Goal: Task Accomplishment & Management: Manage account settings

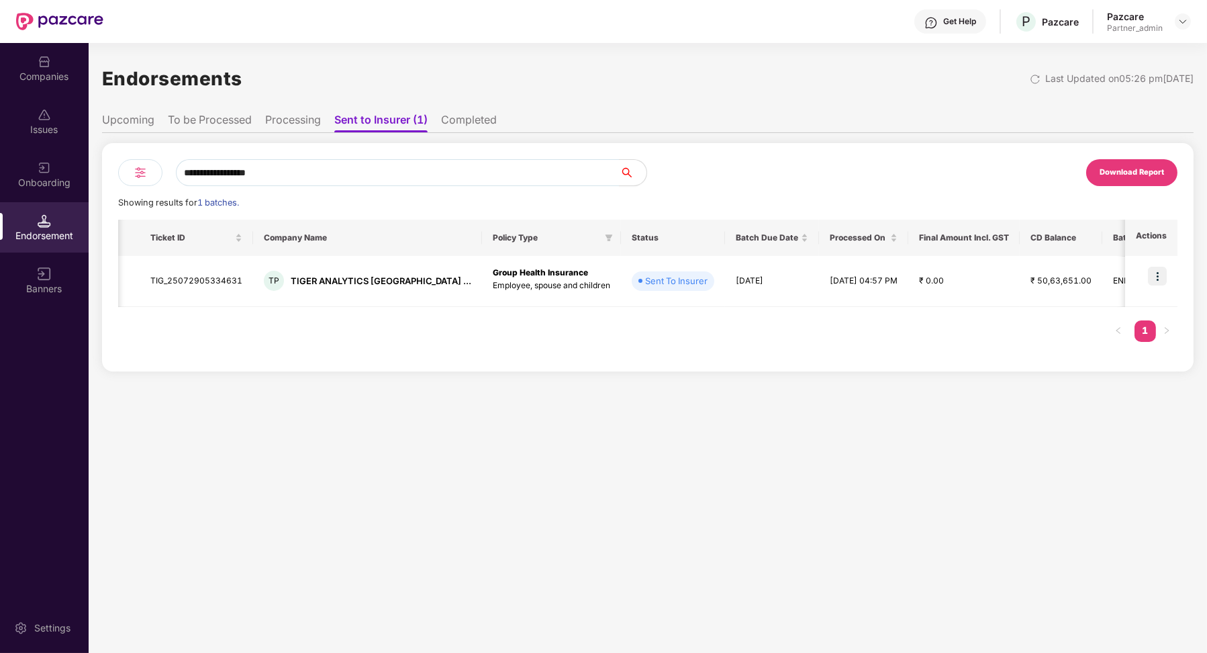
scroll to position [0, 663]
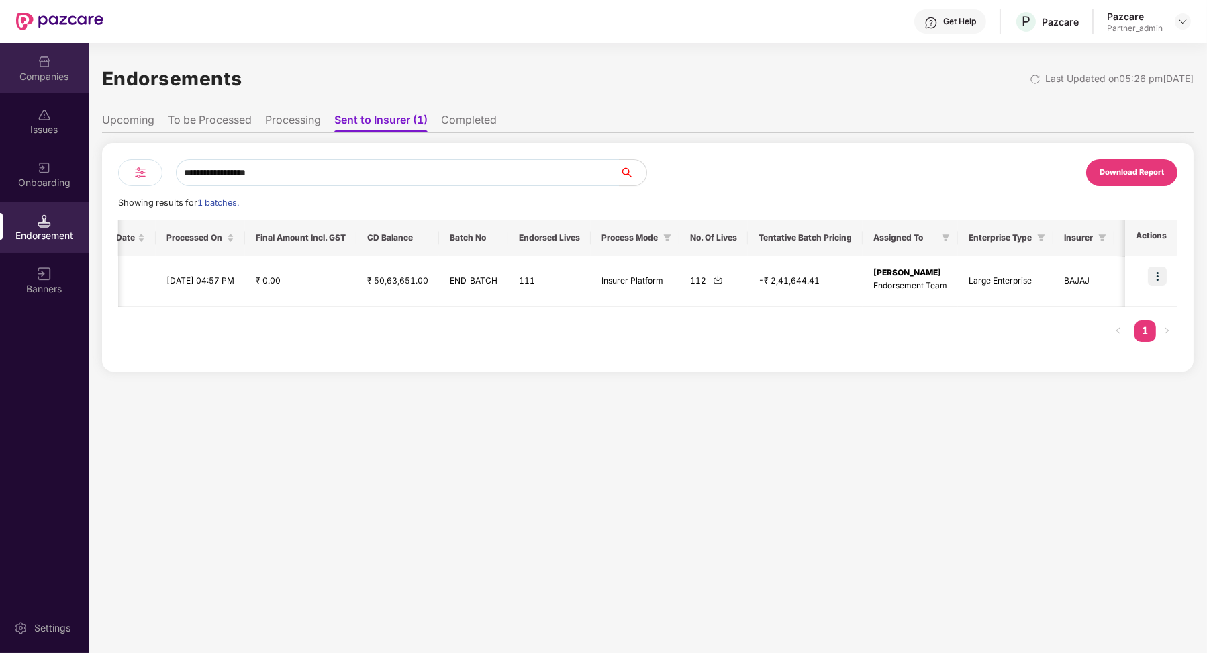
click at [60, 64] on div "Companies" at bounding box center [44, 68] width 89 height 50
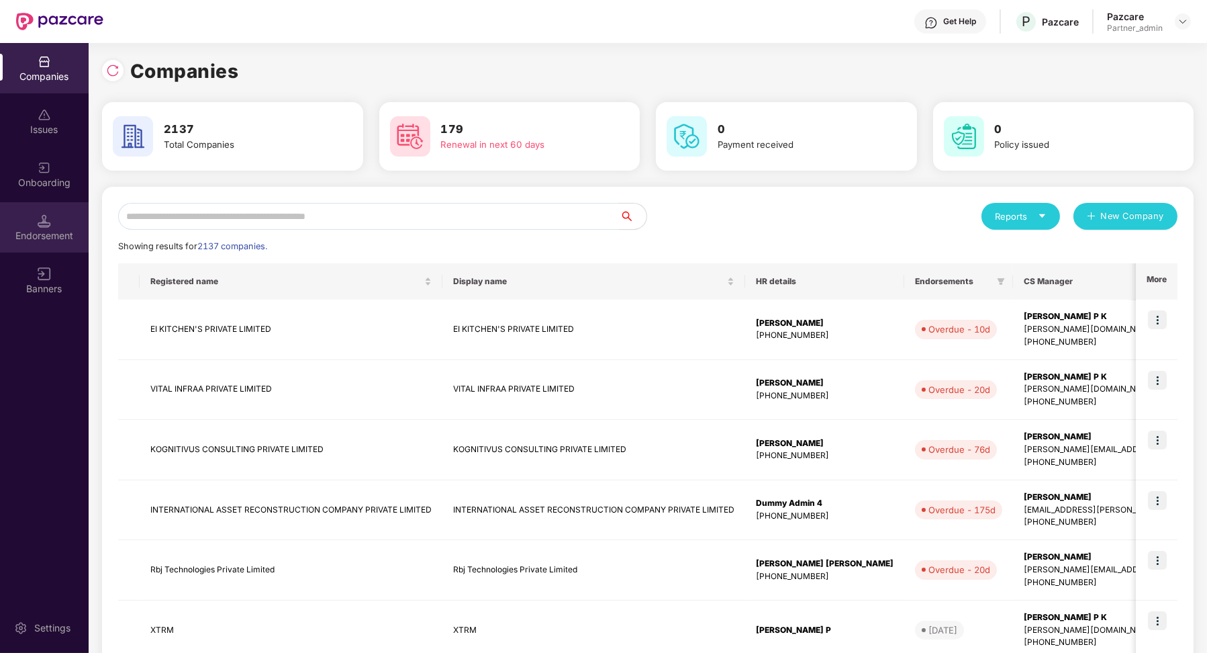
click at [37, 245] on div "Endorsement" at bounding box center [44, 227] width 89 height 50
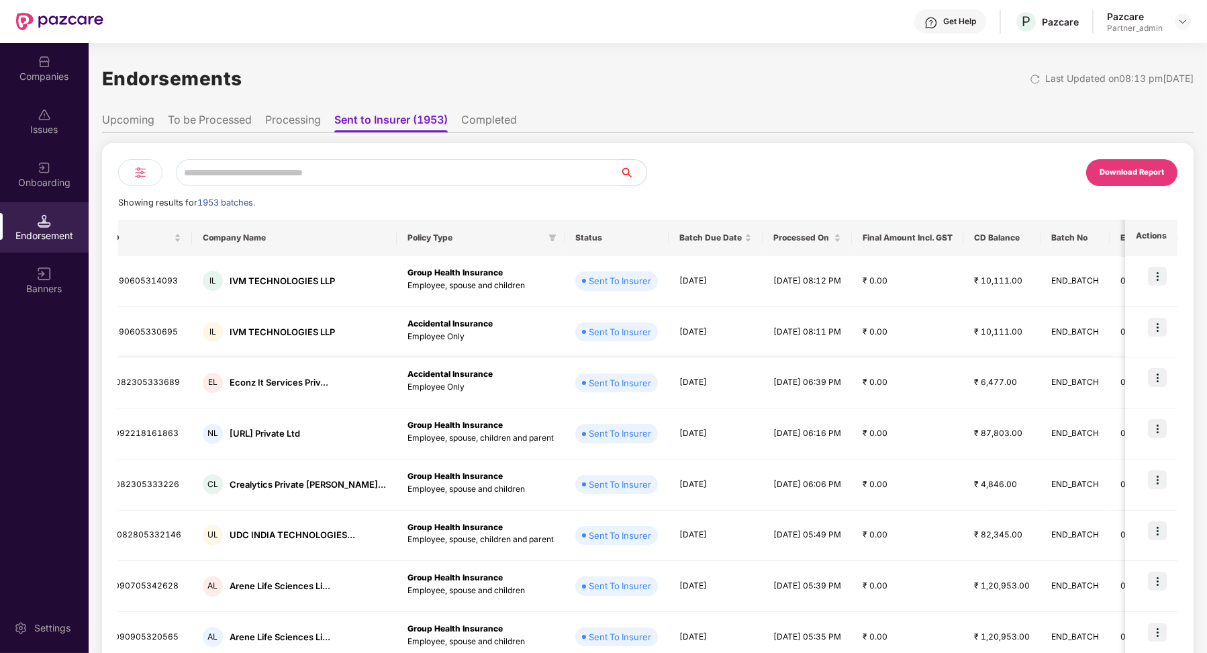
scroll to position [0, 0]
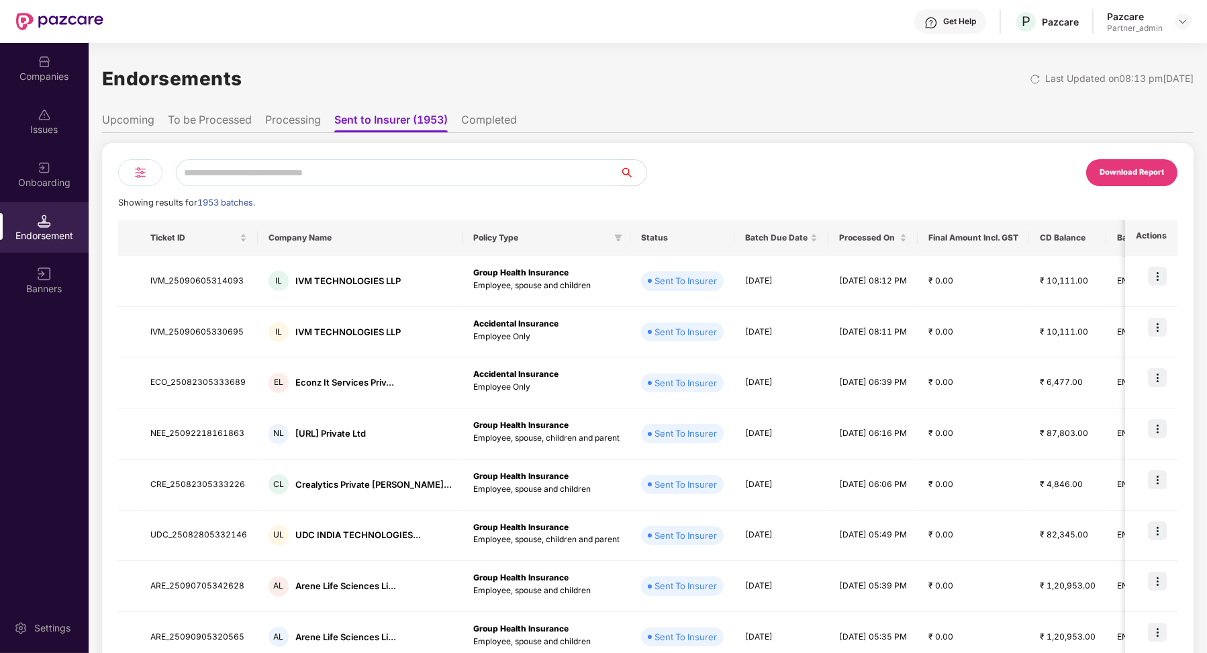
click at [229, 120] on li "To be Processed" at bounding box center [210, 122] width 84 height 19
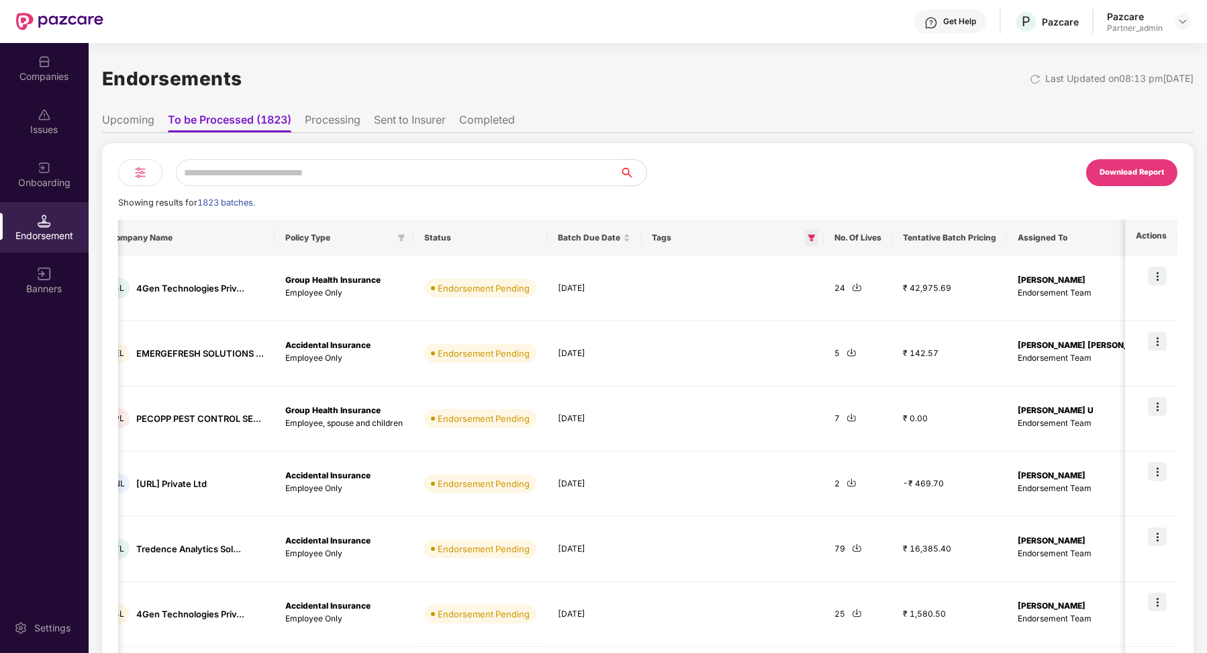
click at [805, 239] on span at bounding box center [811, 238] width 13 height 16
click at [711, 215] on div "Download Report Showing results for 1823 batches. Ticket ID Company Name Policy…" at bounding box center [648, 557] width 1060 height 796
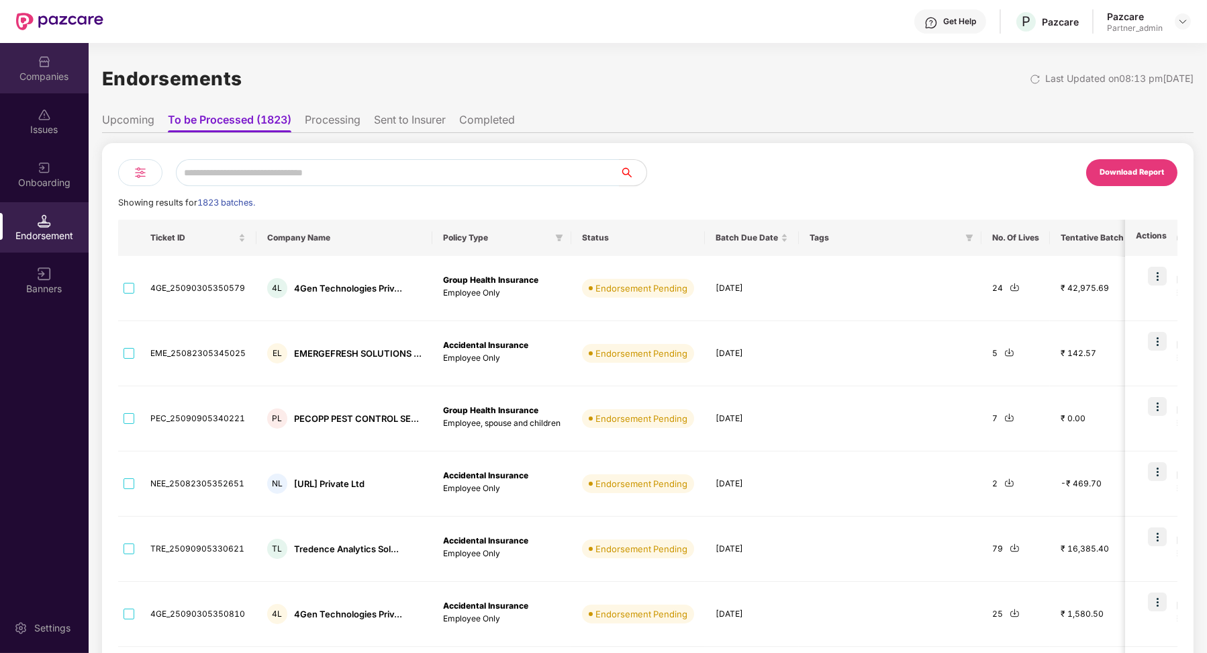
click at [28, 77] on div "Companies" at bounding box center [44, 76] width 89 height 13
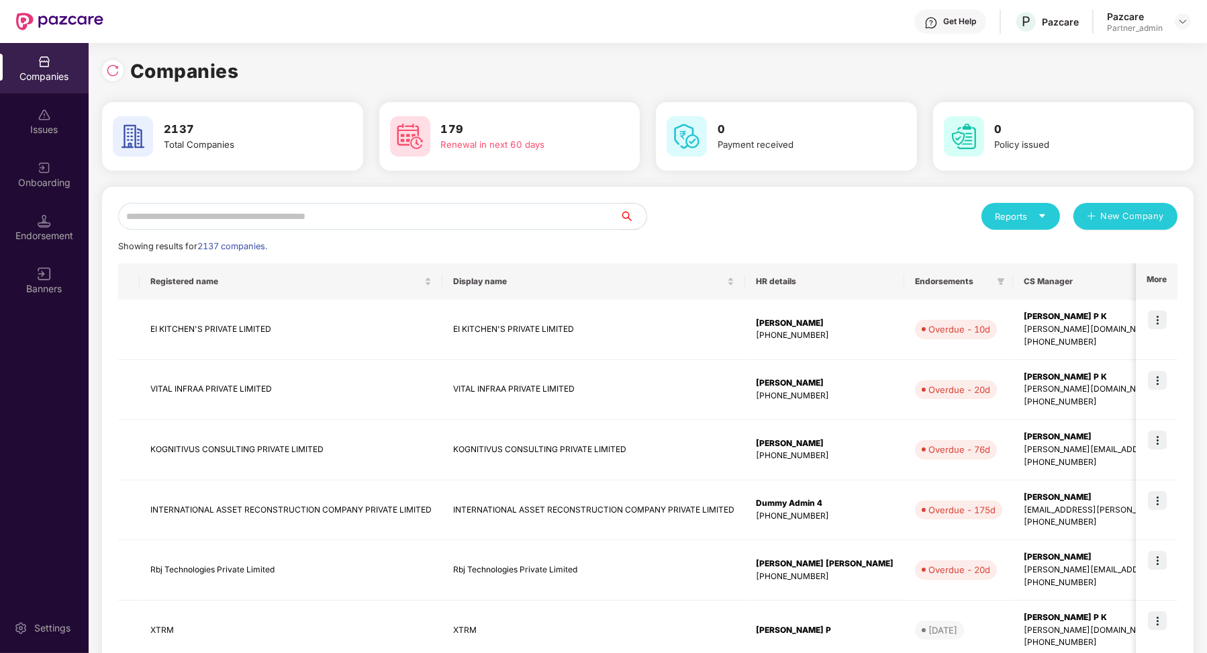
click at [214, 230] on div "Reports New Company Showing results for 2137 companies. Registered name Display…" at bounding box center [648, 576] width 1060 height 746
click at [214, 220] on input "text" at bounding box center [369, 216] width 502 height 27
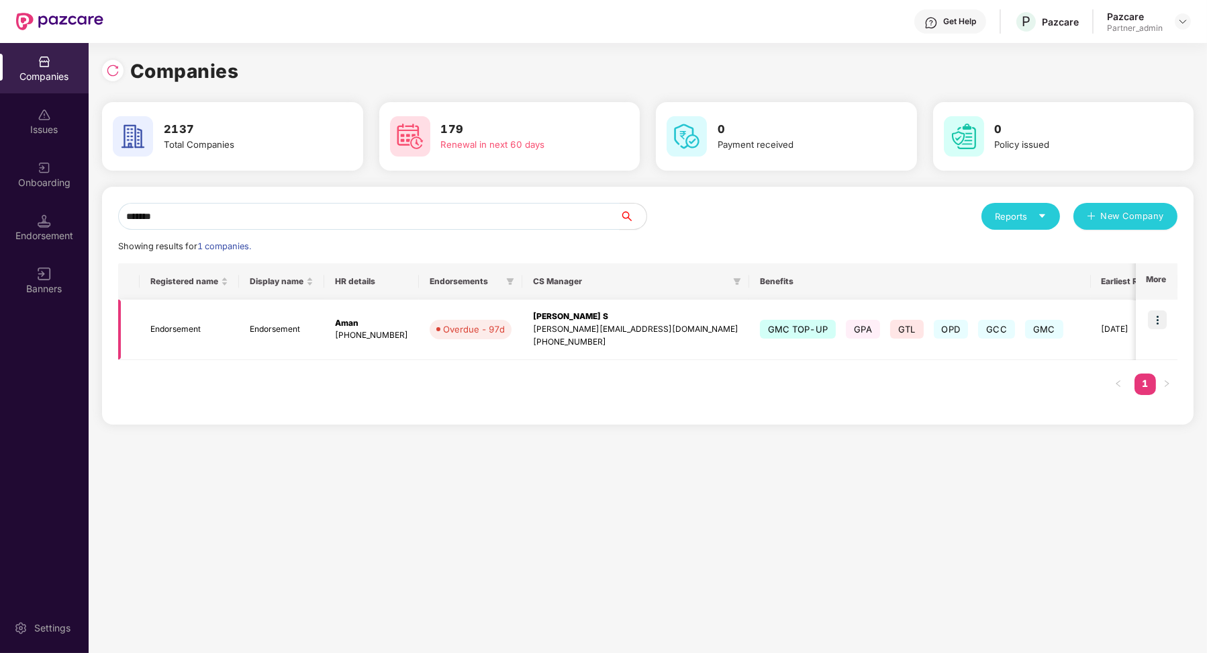
type input "*******"
click at [207, 347] on td "Endorsement" at bounding box center [189, 329] width 99 height 60
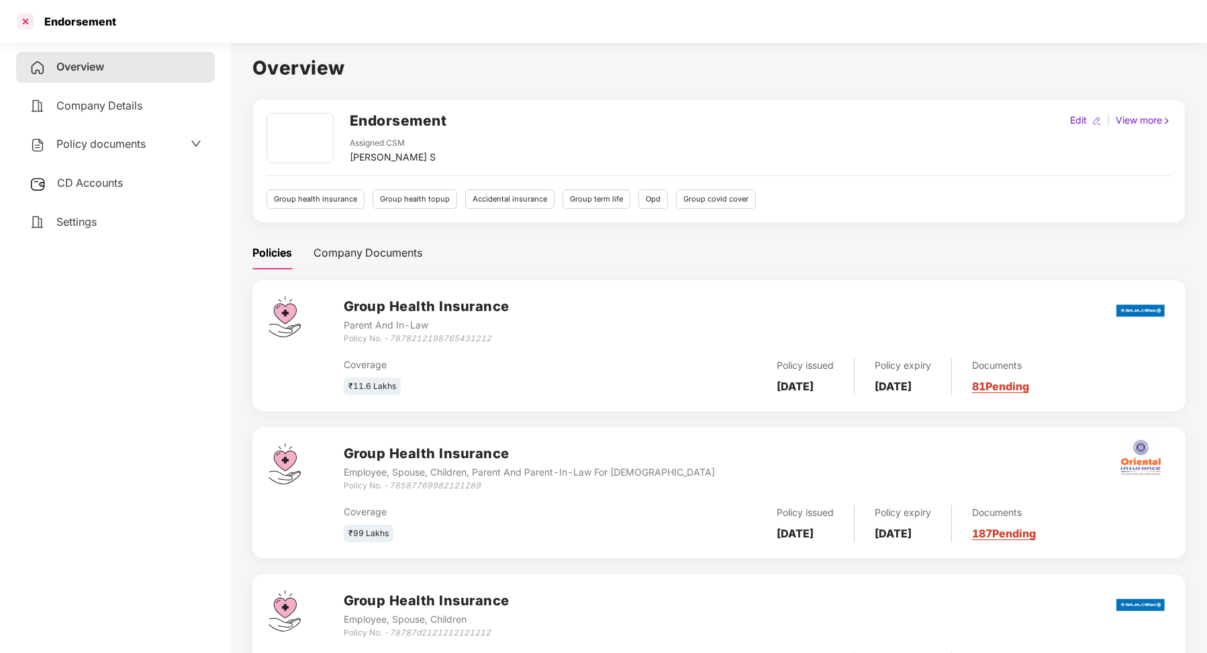
click at [26, 21] on div at bounding box center [25, 21] width 21 height 21
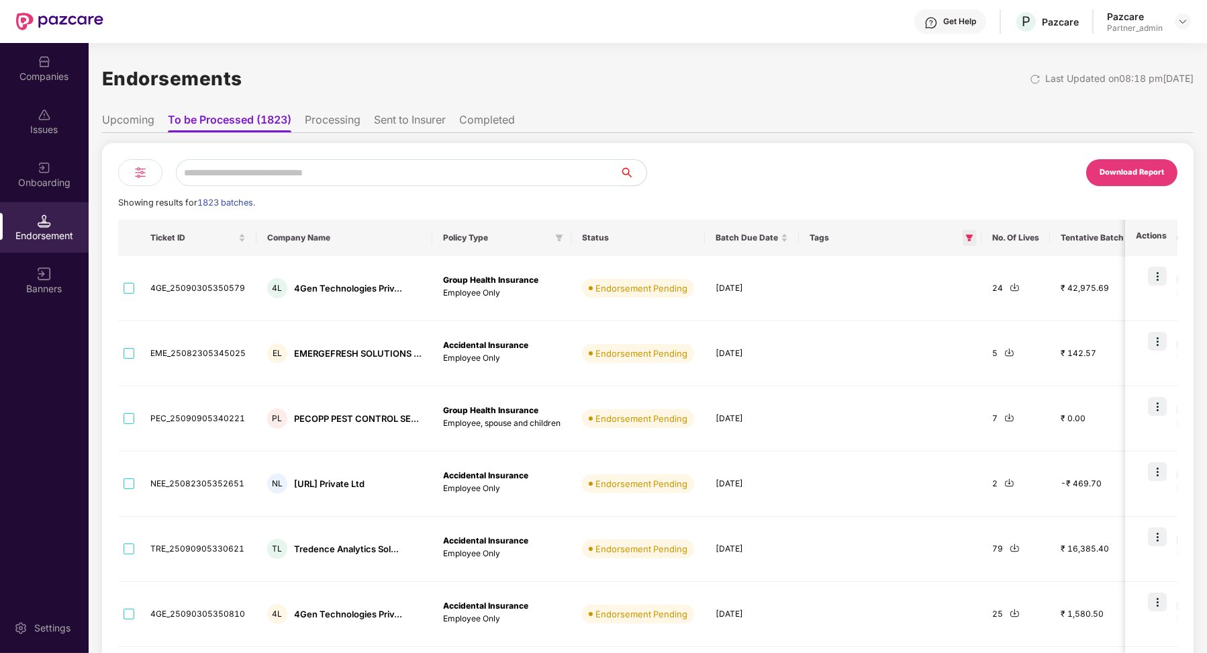
click at [964, 232] on span at bounding box center [969, 238] width 13 height 16
click at [844, 269] on label "Cumulative Low CD" at bounding box center [905, 267] width 124 height 26
click at [932, 291] on button "OK" at bounding box center [941, 295] width 50 height 16
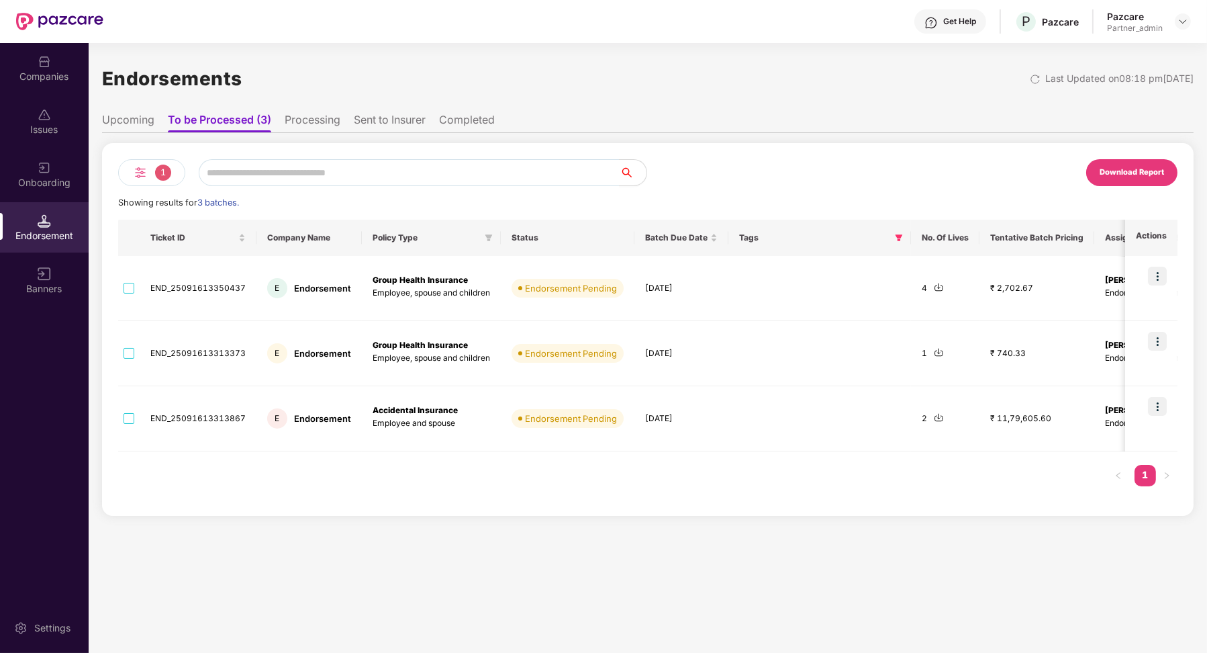
click at [132, 119] on li "Upcoming" at bounding box center [128, 122] width 52 height 19
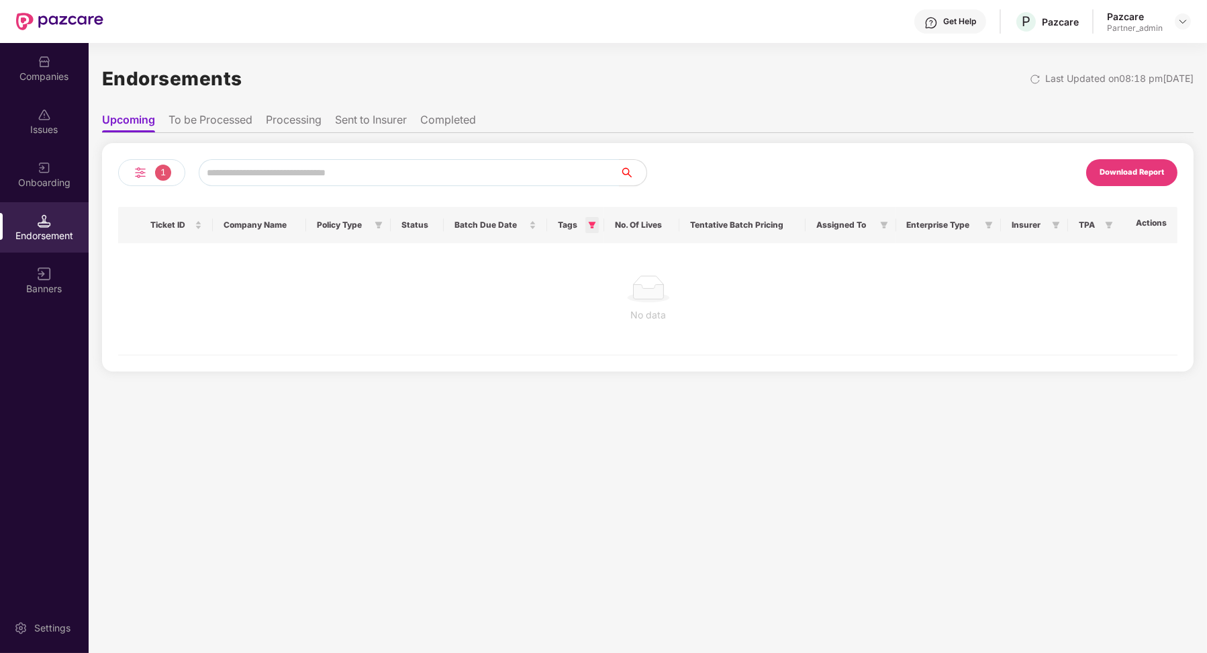
click at [586, 224] on span at bounding box center [592, 225] width 13 height 16
click at [588, 285] on button "OK" at bounding box center [566, 282] width 50 height 16
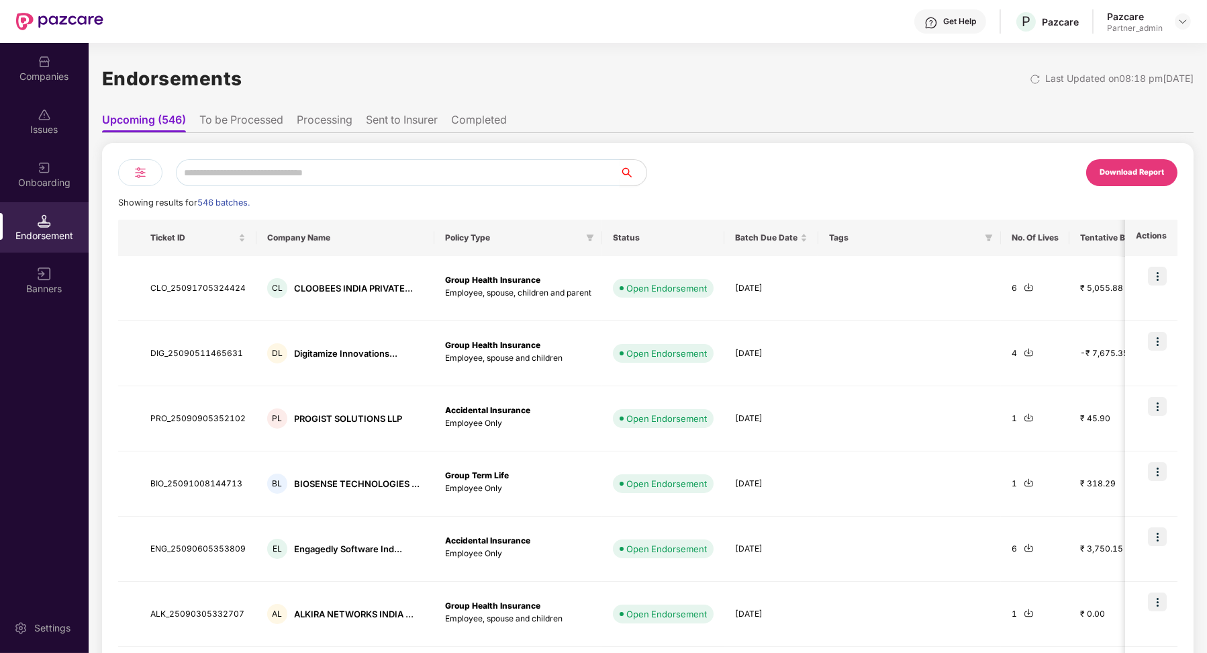
click at [351, 175] on input "text" at bounding box center [398, 172] width 444 height 27
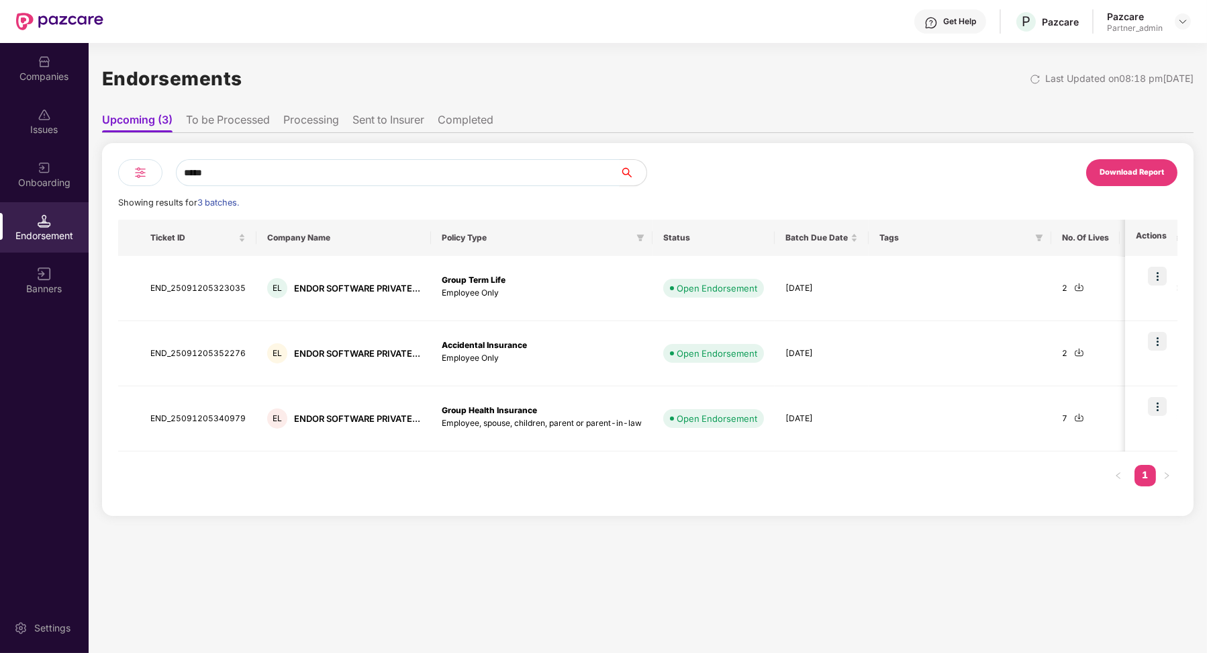
type input "*****"
click at [227, 116] on li "To be Processed" at bounding box center [228, 122] width 84 height 19
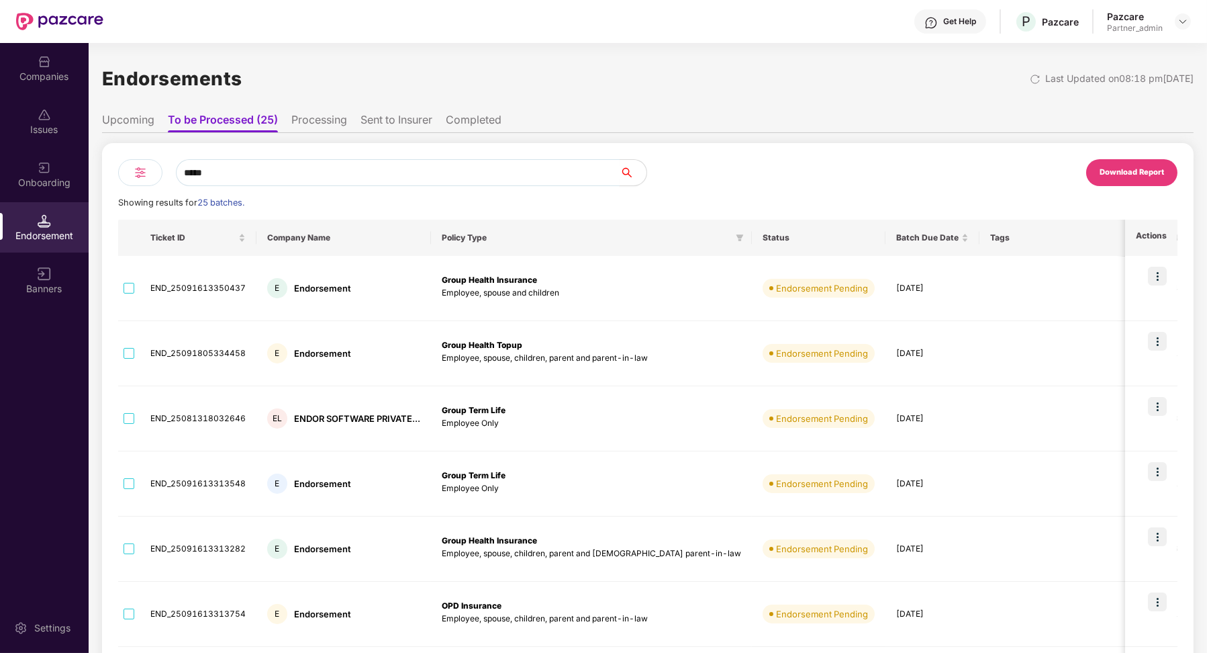
click at [233, 169] on input "*****" at bounding box center [398, 172] width 444 height 27
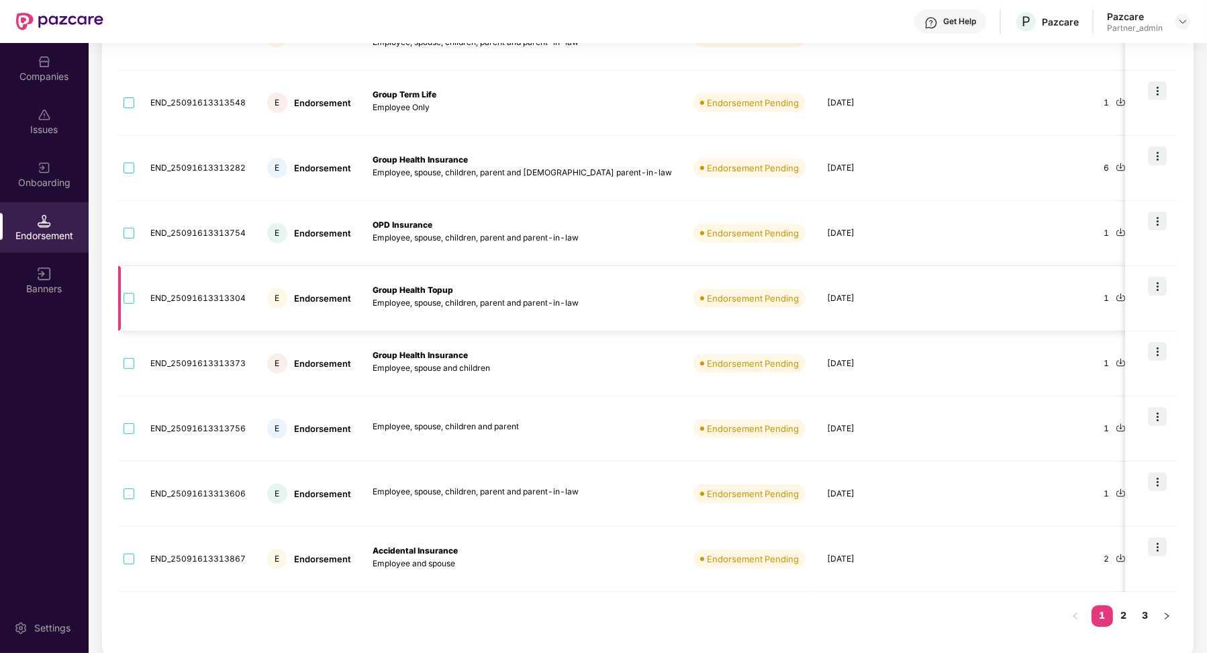
type input "**********"
click at [1166, 287] on img at bounding box center [1157, 286] width 19 height 19
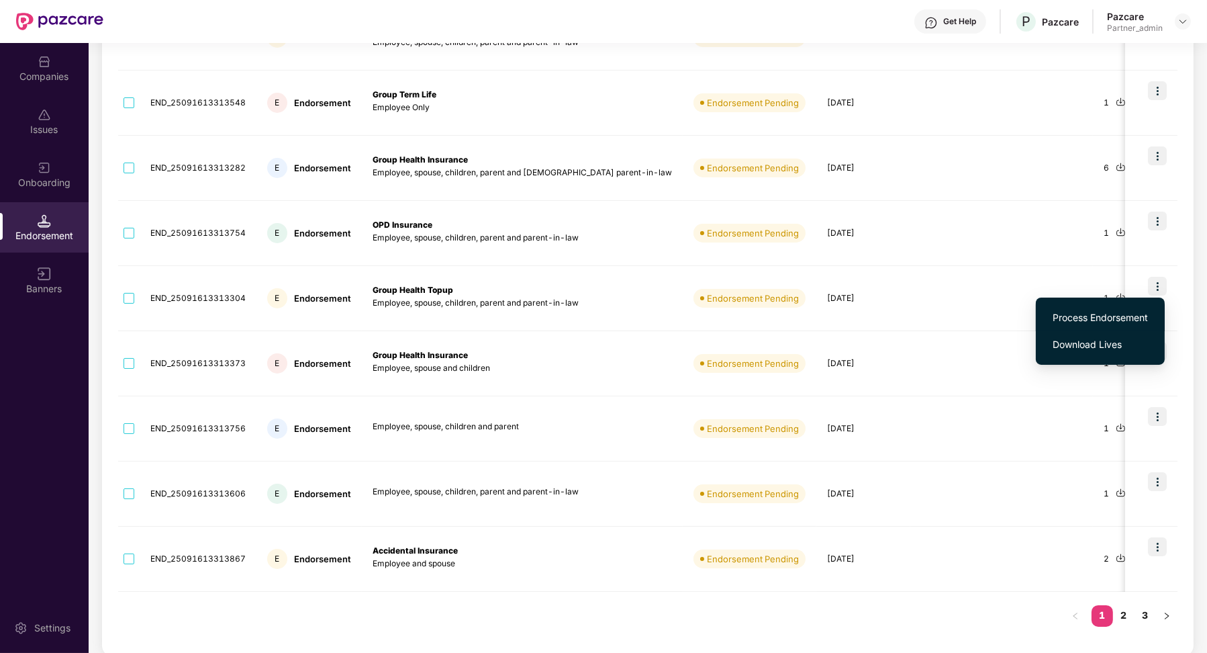
click at [1123, 307] on li "Process Endorsement" at bounding box center [1100, 317] width 129 height 27
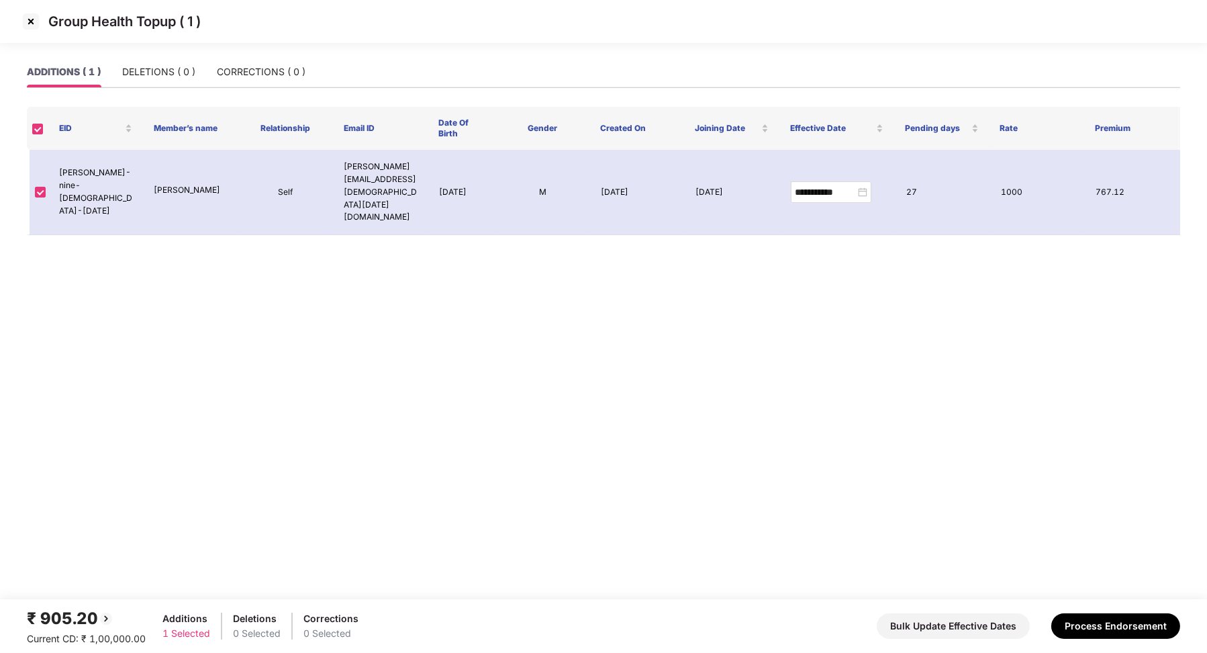
click at [35, 24] on img at bounding box center [30, 21] width 21 height 21
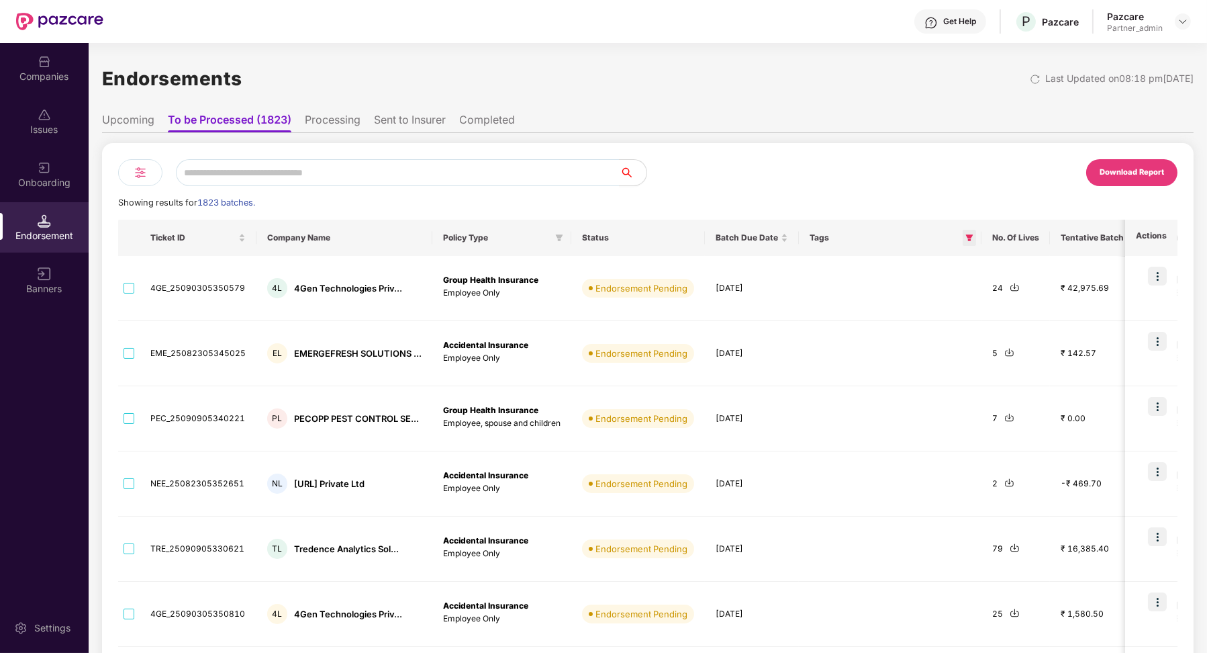
click at [966, 234] on icon "filter" at bounding box center [970, 238] width 8 height 8
click at [967, 297] on div "Cumulative Low CD Reset OK" at bounding box center [905, 279] width 136 height 62
click at [956, 295] on button "OK" at bounding box center [941, 295] width 50 height 16
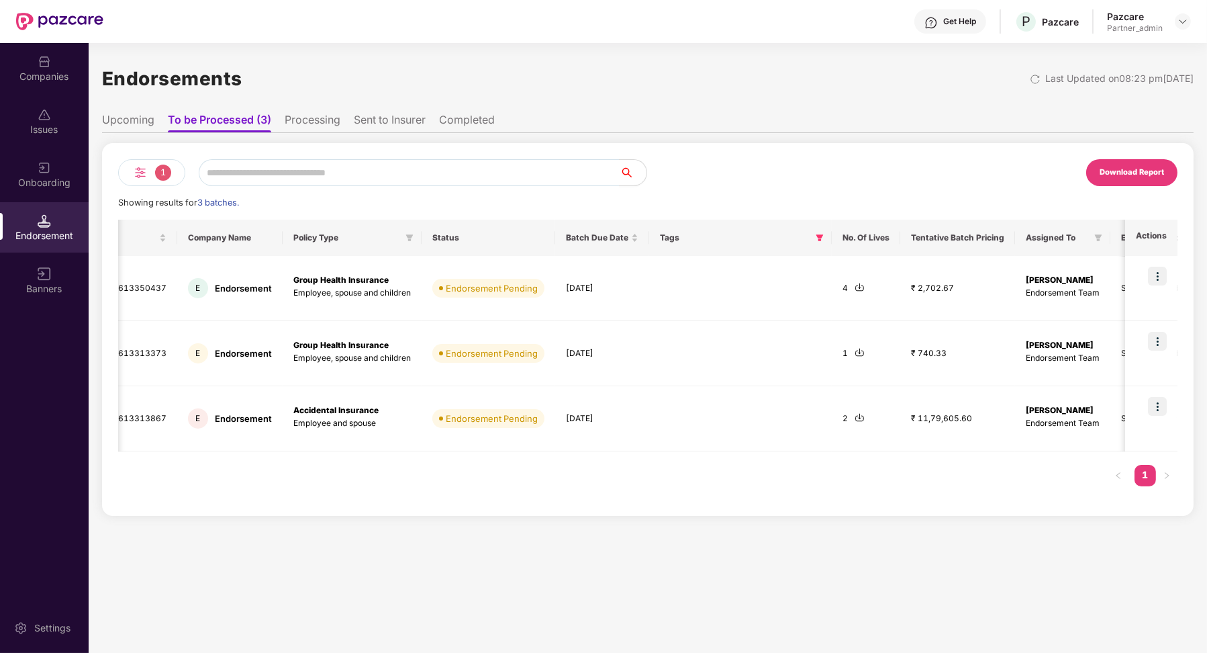
scroll to position [0, 118]
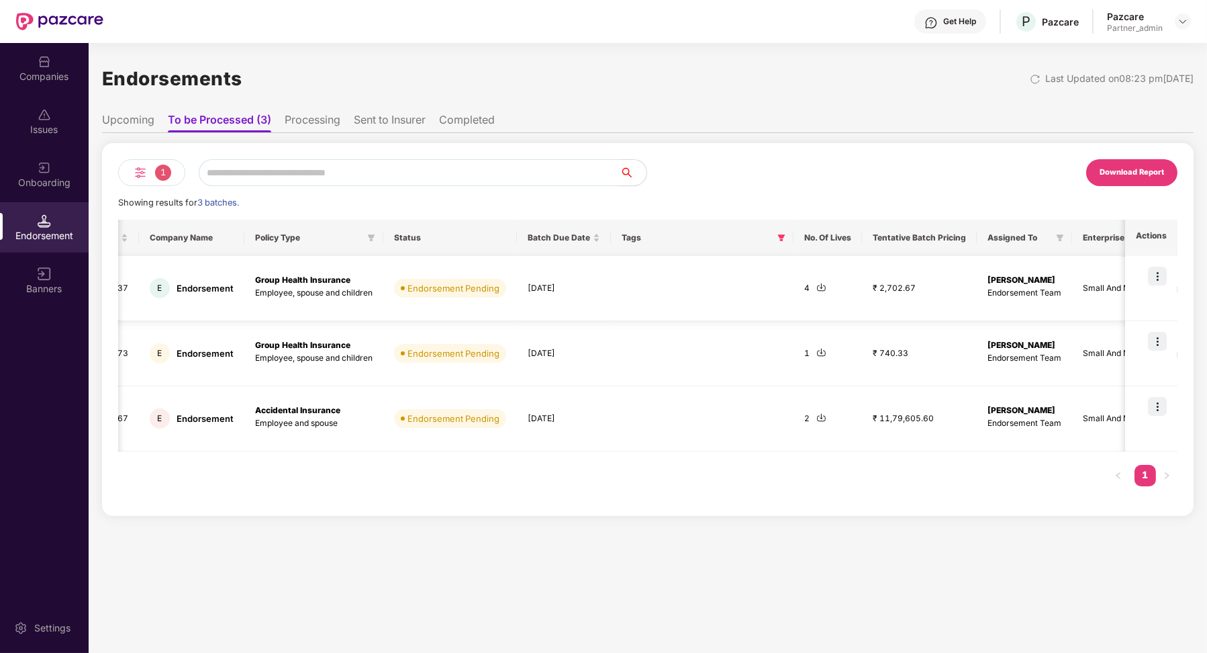
click at [1150, 283] on img at bounding box center [1157, 276] width 19 height 19
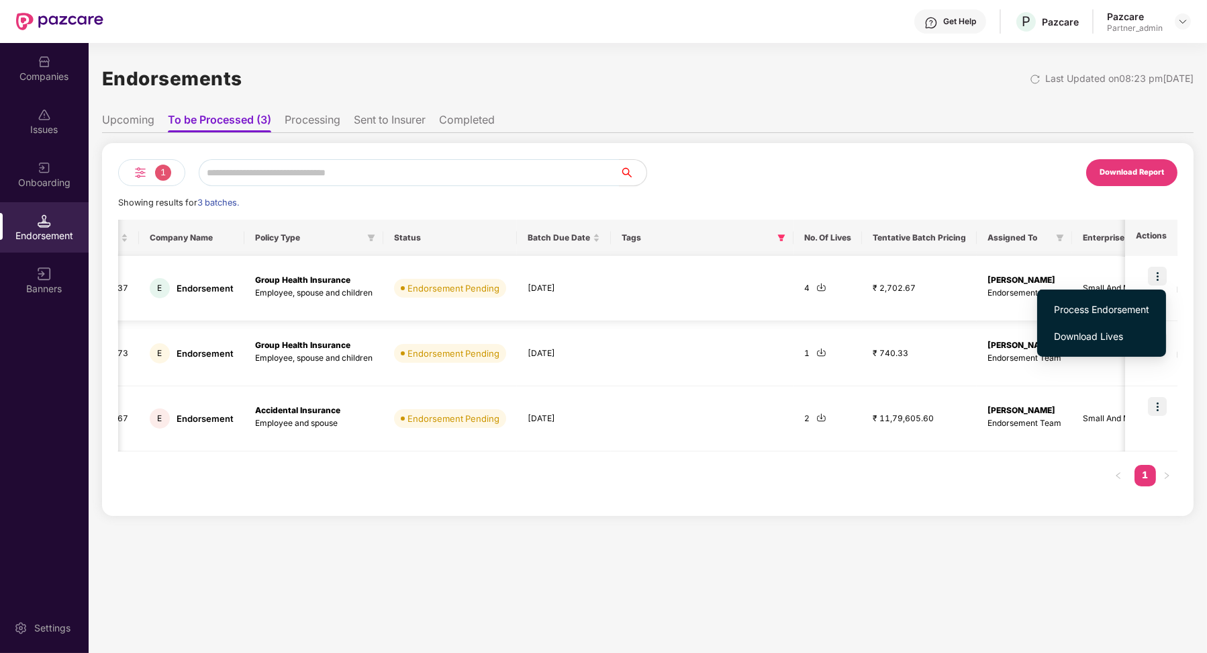
click at [221, 284] on div "Endorsement" at bounding box center [205, 288] width 57 height 13
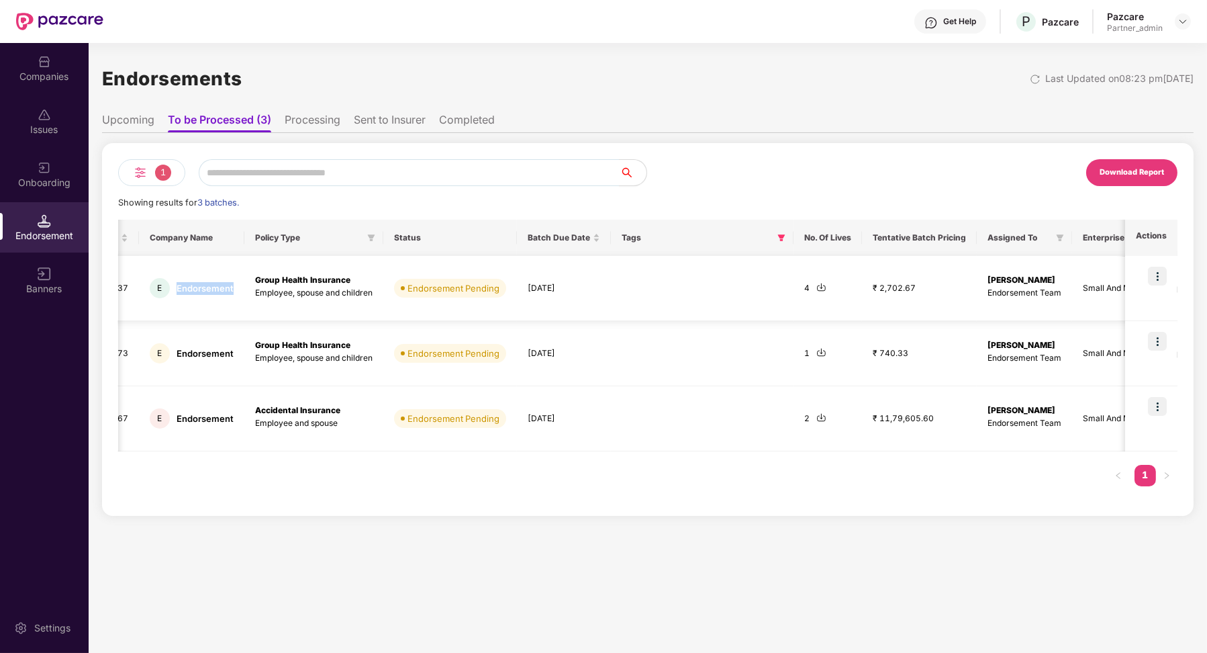
click at [220, 284] on div "Endorsement" at bounding box center [205, 288] width 57 height 13
copy div "Endorsement"
drag, startPoint x: 251, startPoint y: 279, endPoint x: 302, endPoint y: 279, distance: 50.4
click at [304, 279] on b "Group Health Insurance" at bounding box center [302, 280] width 95 height 10
click at [371, 229] on th "Policy Type" at bounding box center [313, 238] width 139 height 36
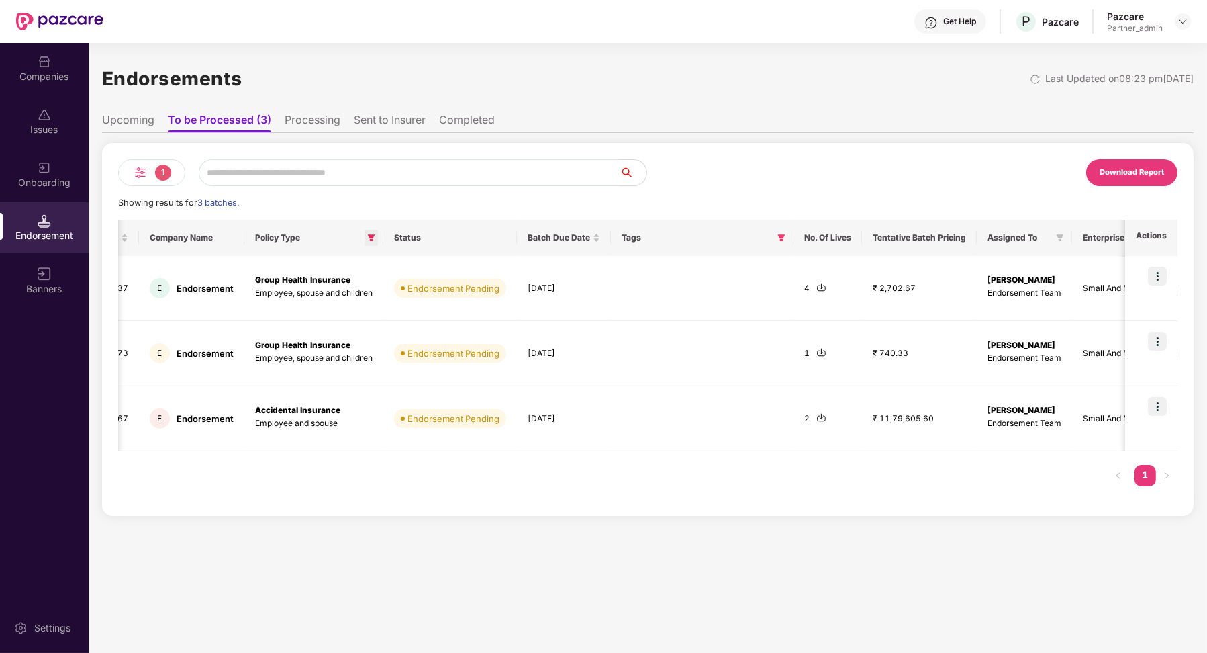
click at [373, 235] on icon "filter" at bounding box center [371, 238] width 8 height 8
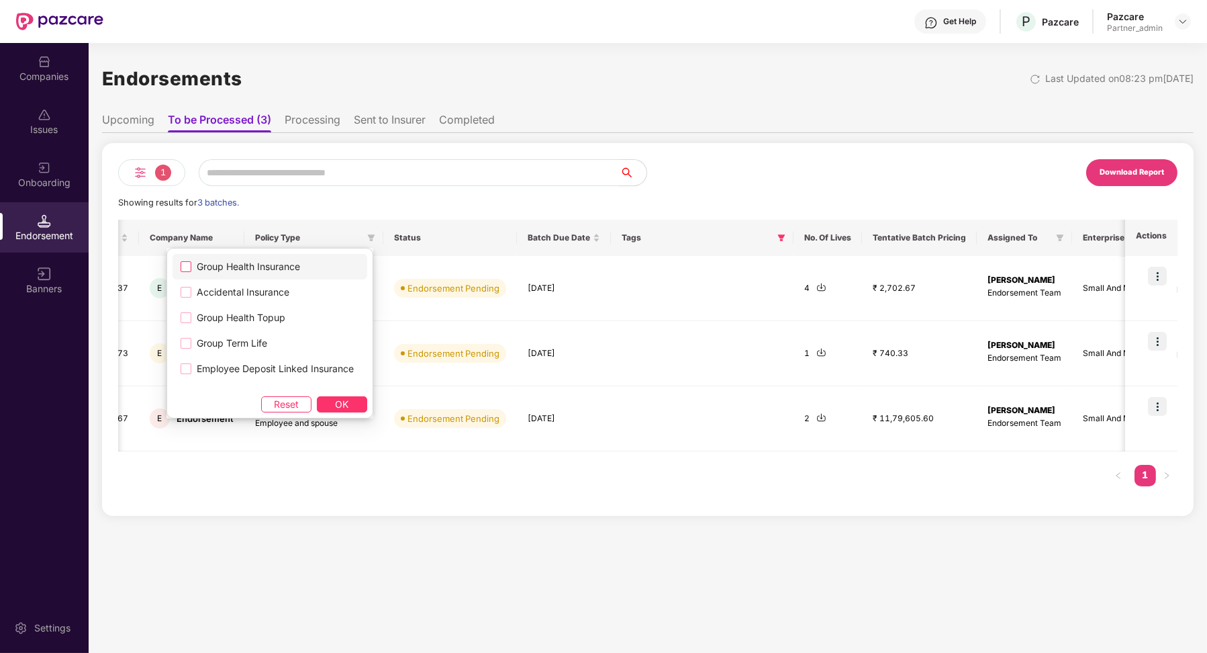
click at [257, 263] on span "Group Health Insurance" at bounding box center [248, 266] width 114 height 15
click at [360, 409] on button "OK" at bounding box center [342, 404] width 50 height 16
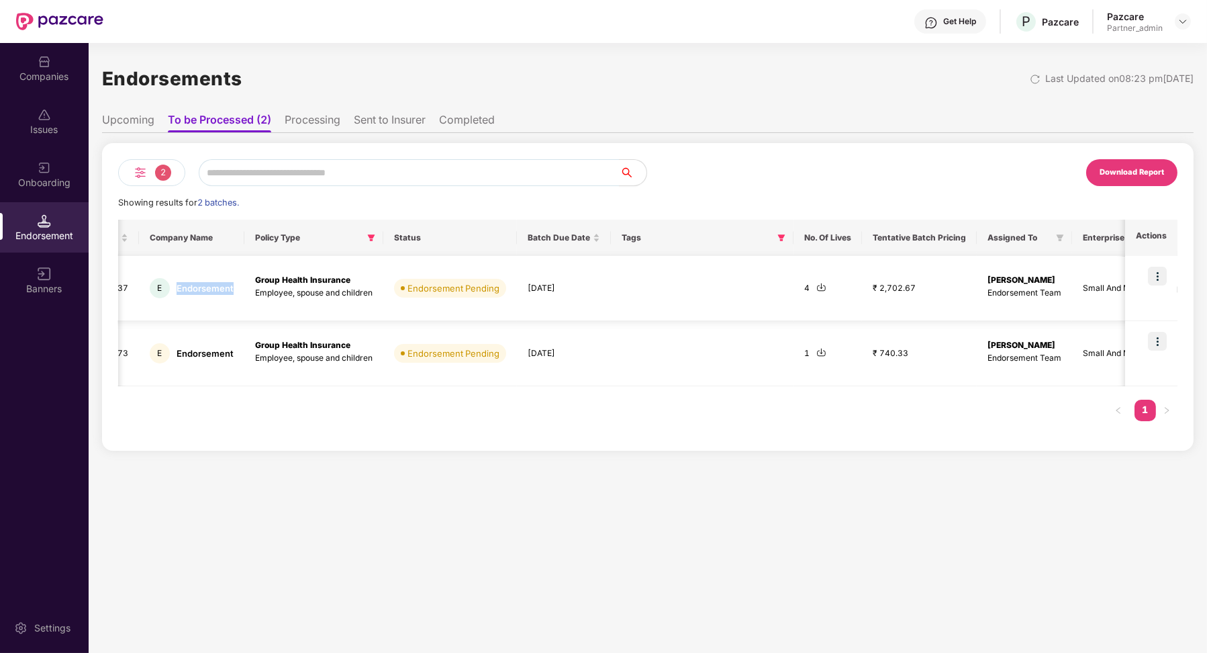
copy div "Endorsement"
drag, startPoint x: 167, startPoint y: 288, endPoint x: 232, endPoint y: 291, distance: 64.5
click at [232, 291] on td "E Endorsement" at bounding box center [191, 288] width 105 height 65
click at [261, 177] on input "text" at bounding box center [409, 172] width 421 height 27
paste input "**********"
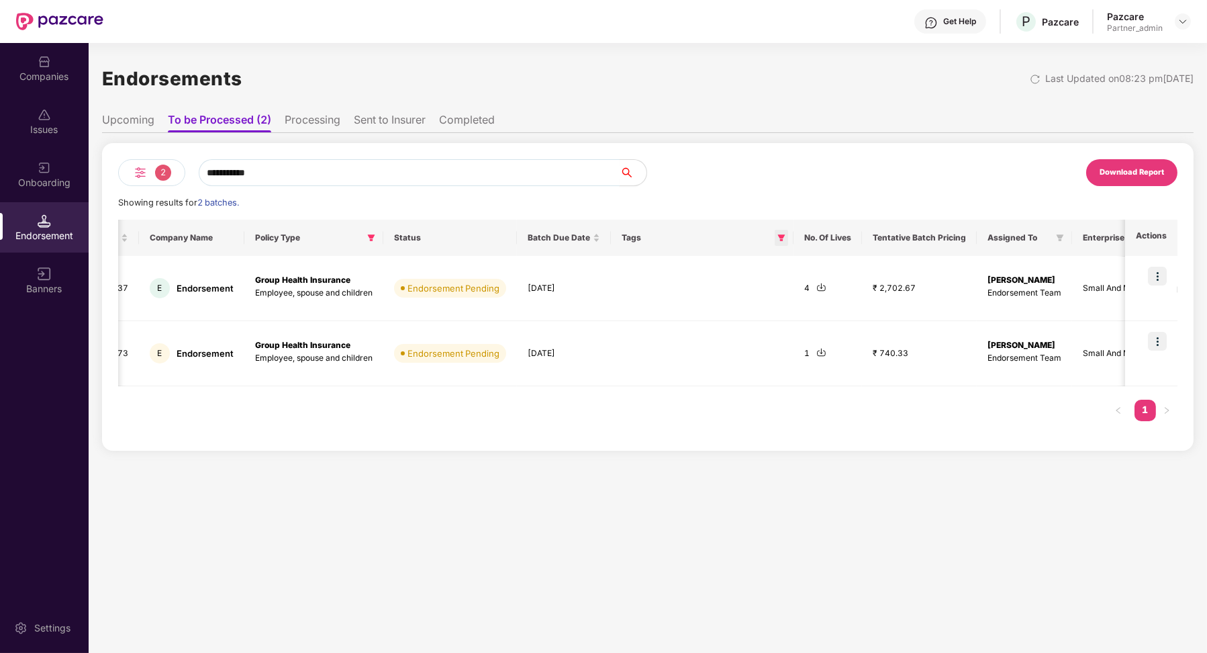
type input "**********"
click at [780, 242] on span at bounding box center [781, 238] width 13 height 16
click at [758, 297] on button "OK" at bounding box center [751, 295] width 50 height 16
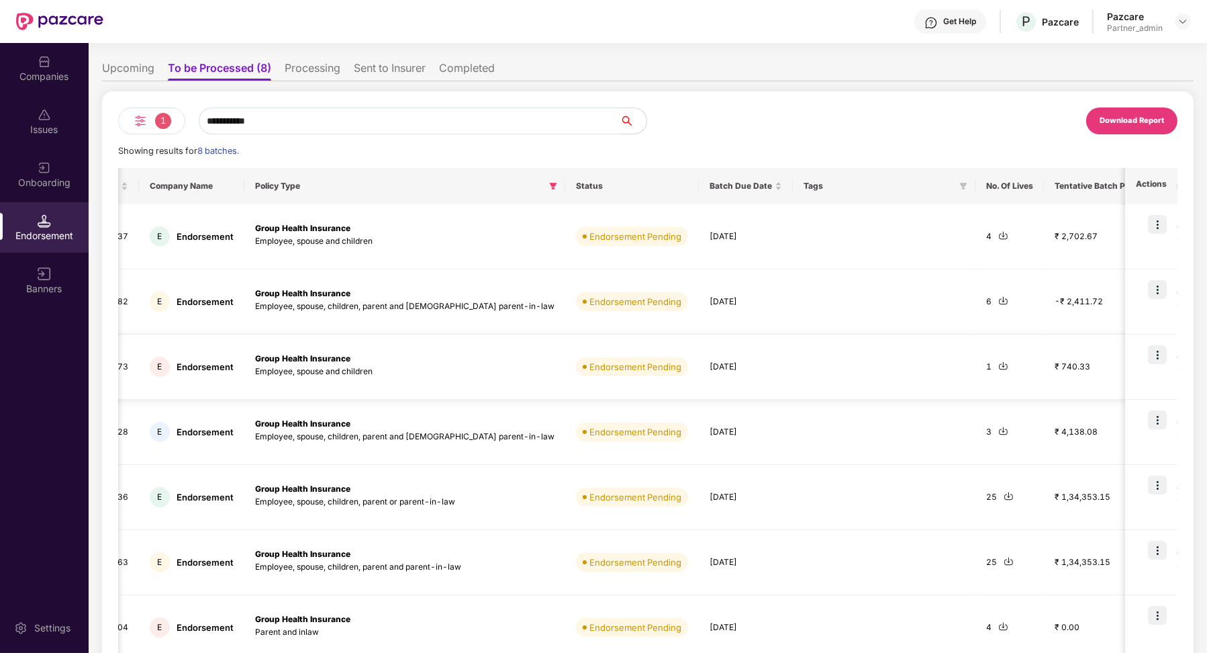
scroll to position [0, 0]
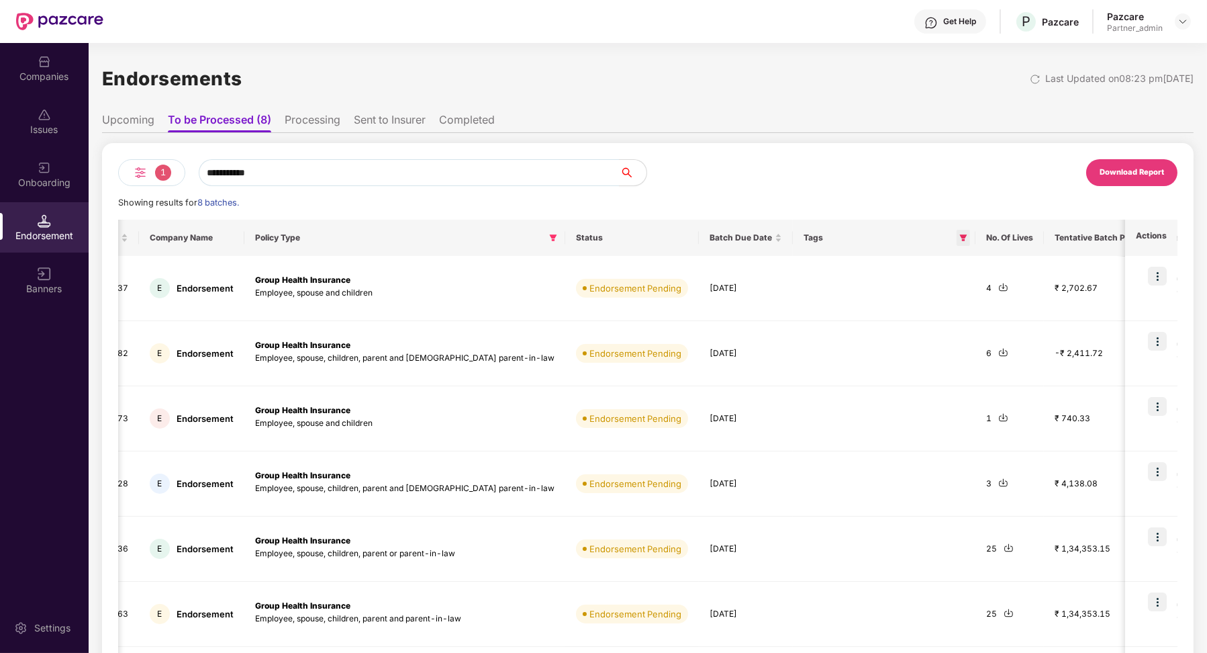
click at [960, 240] on icon "filter" at bounding box center [963, 237] width 7 height 7
click at [786, 259] on label "Cumulative Low CD" at bounding box center [831, 267] width 124 height 26
click at [870, 295] on span "OK" at bounding box center [867, 295] width 13 height 15
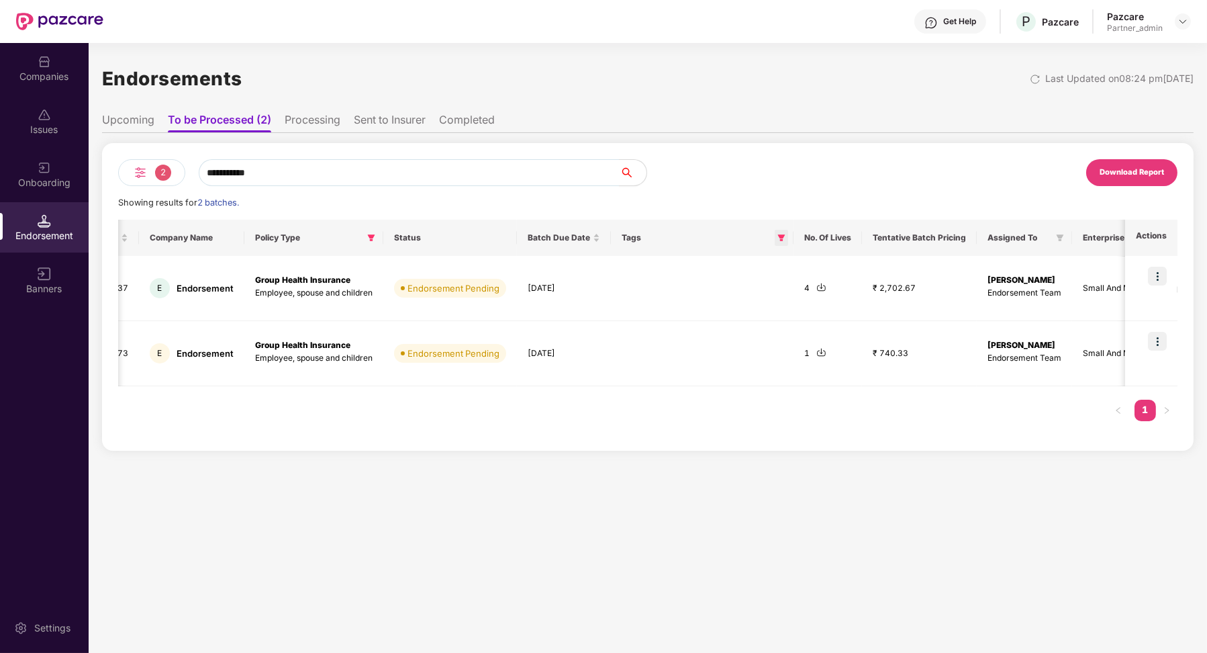
click at [778, 236] on icon "filter" at bounding box center [781, 237] width 7 height 7
click at [750, 291] on span "OK" at bounding box center [751, 295] width 13 height 15
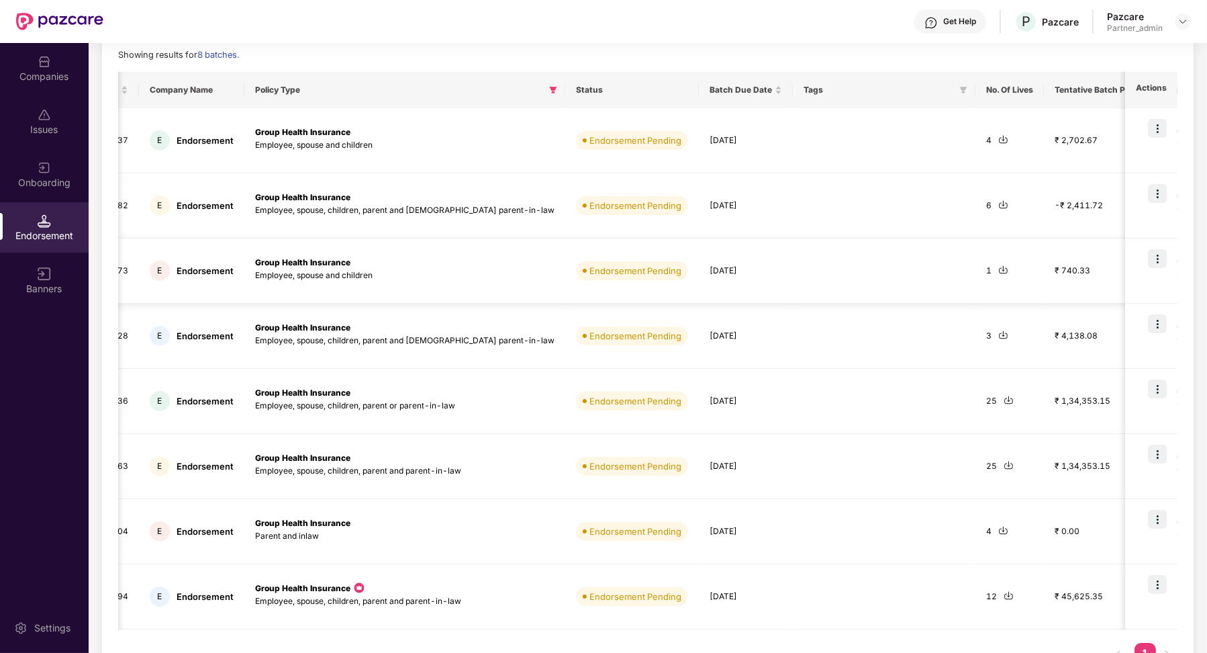
scroll to position [186, 0]
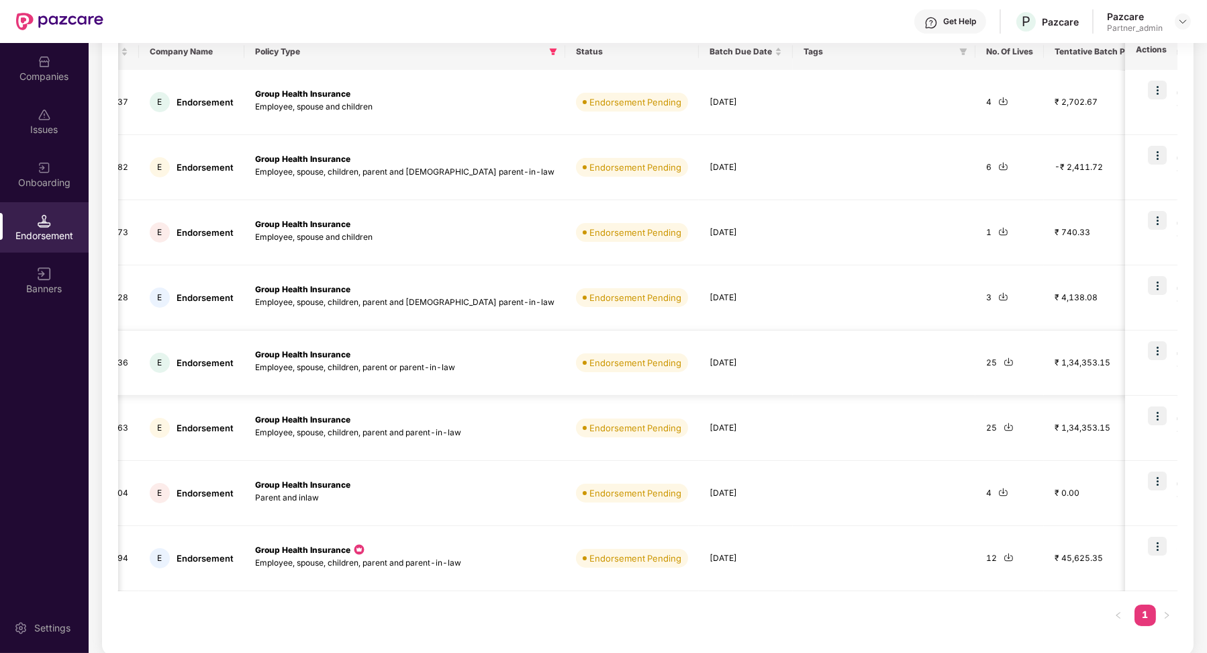
click at [1160, 352] on img at bounding box center [1157, 350] width 19 height 19
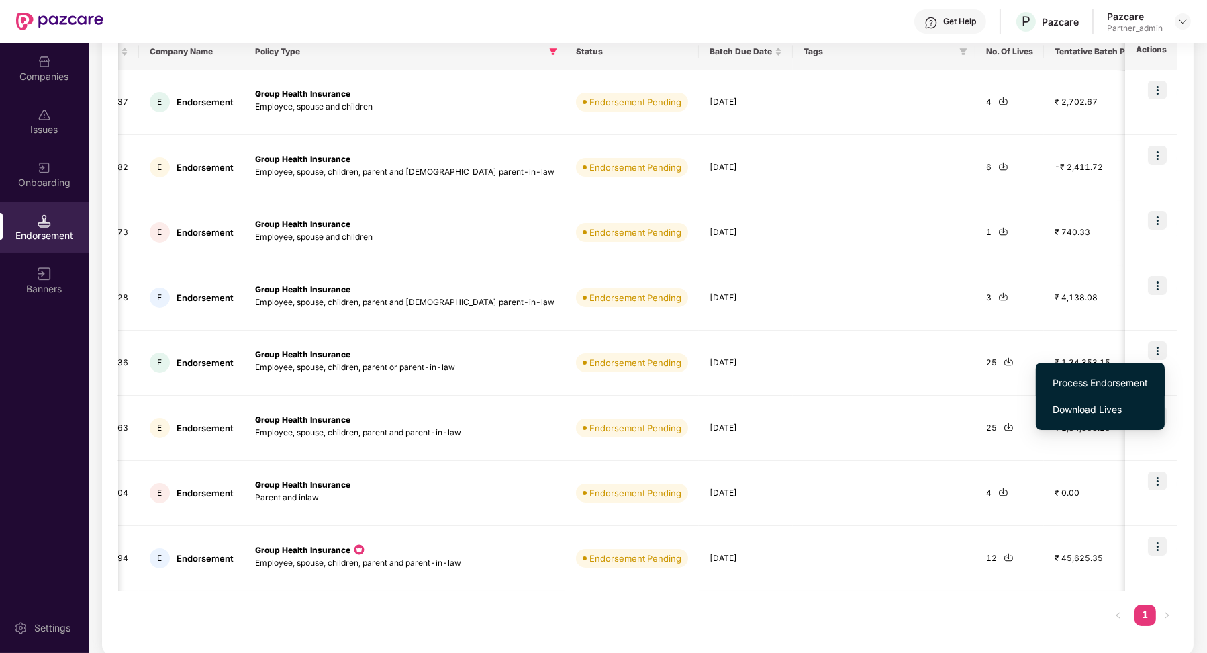
click at [1115, 387] on span "Process Endorsement" at bounding box center [1100, 382] width 95 height 15
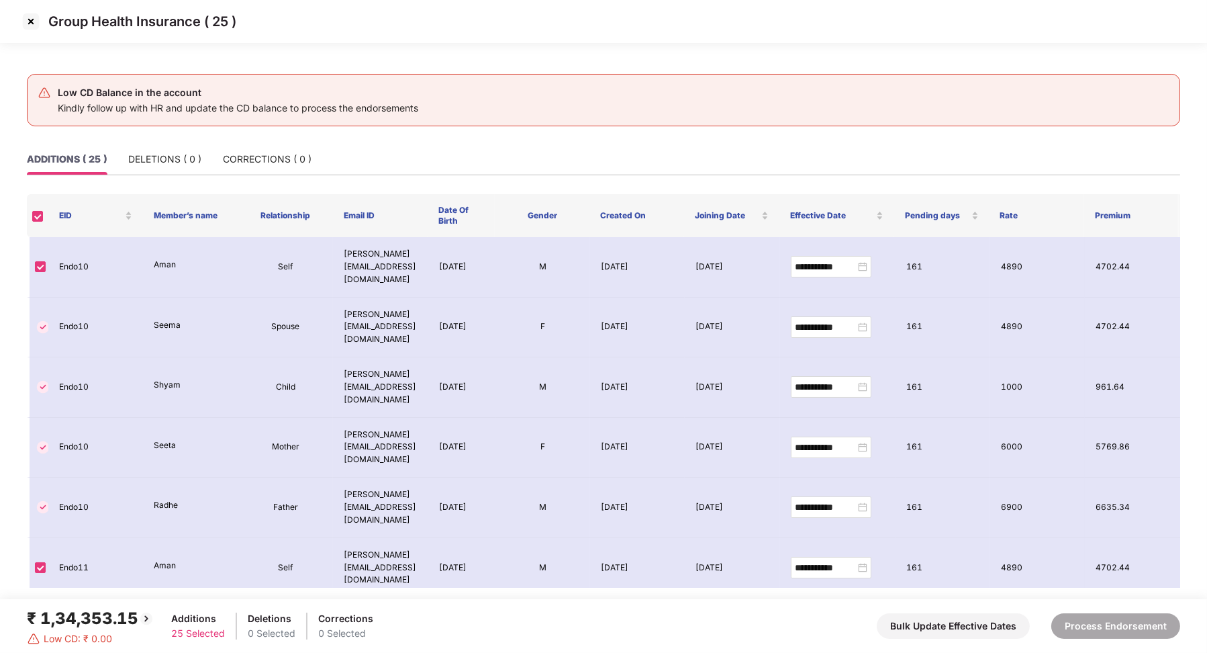
click at [32, 21] on img at bounding box center [30, 21] width 21 height 21
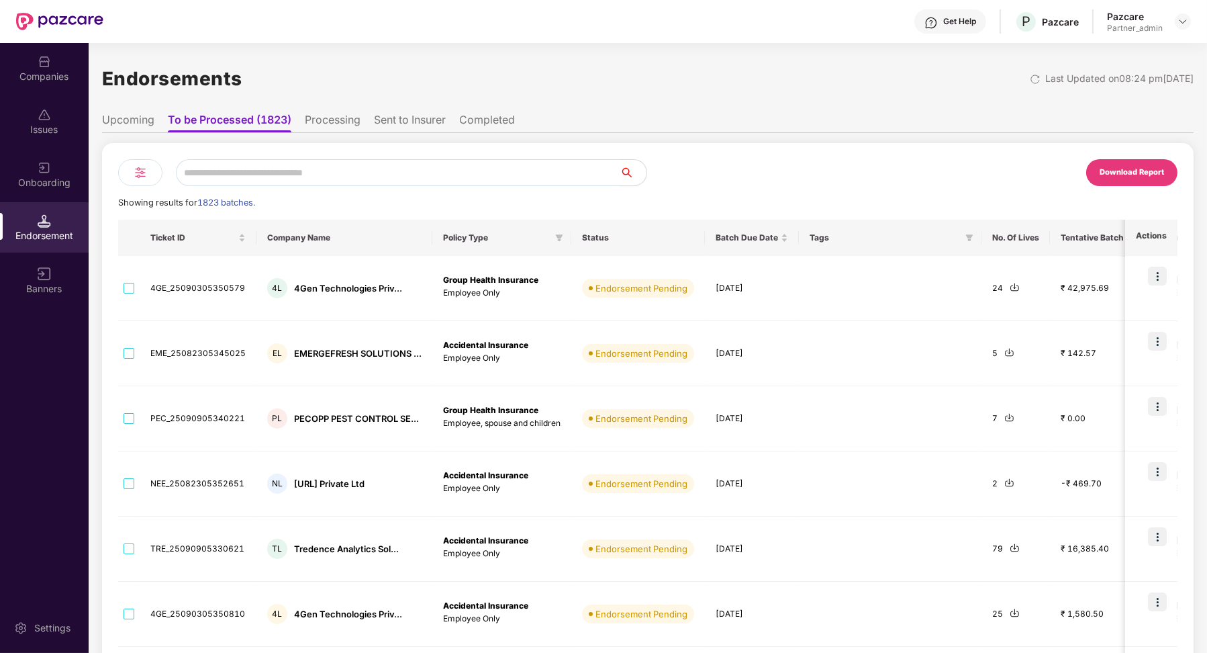
click at [367, 166] on input "text" at bounding box center [398, 172] width 444 height 27
paste input "**********"
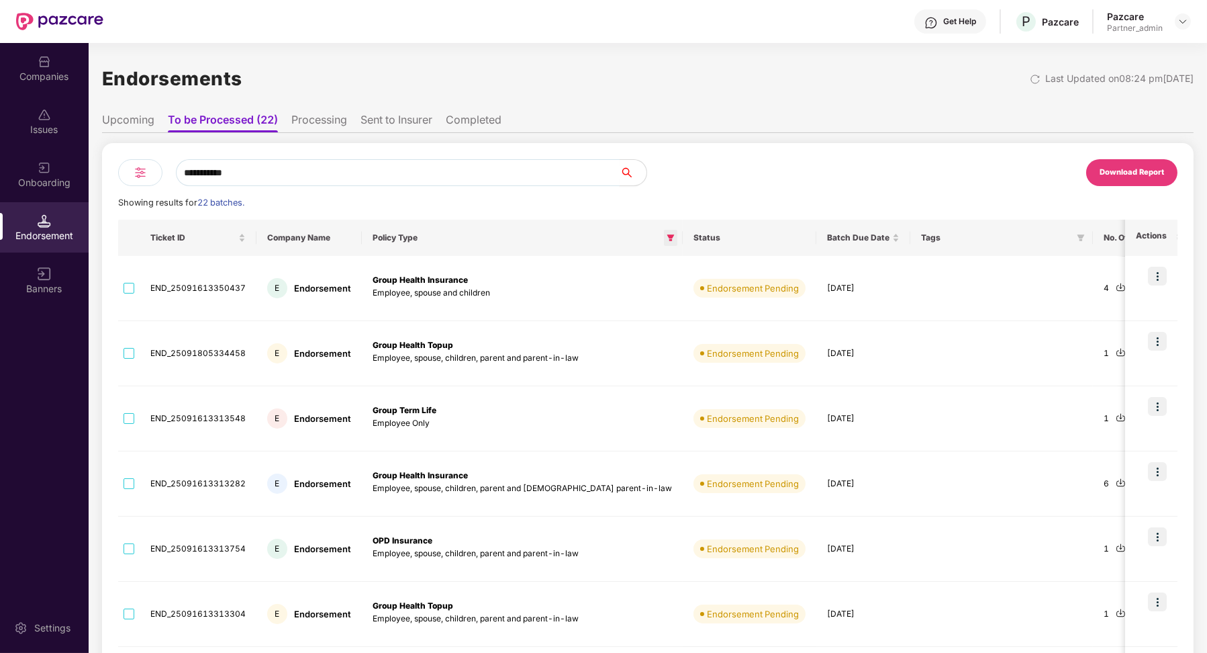
type input "**********"
click at [664, 232] on span at bounding box center [670, 238] width 13 height 16
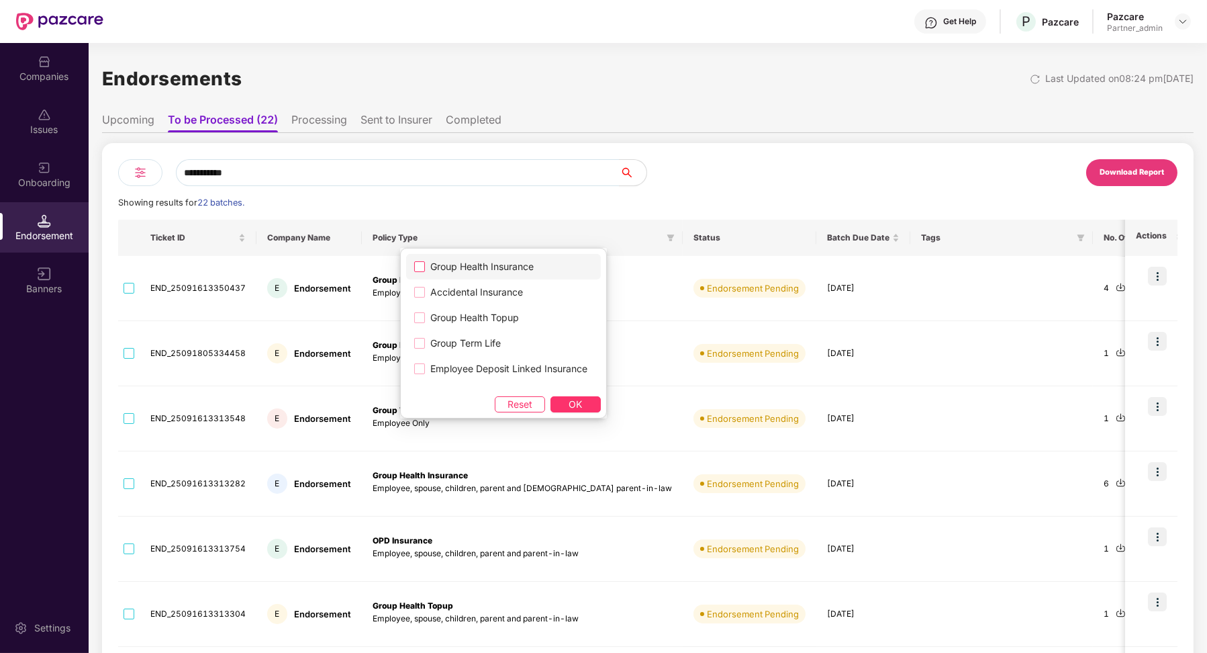
click at [502, 267] on span "Group Health Insurance" at bounding box center [482, 266] width 114 height 15
click at [579, 401] on span "OK" at bounding box center [575, 404] width 13 height 15
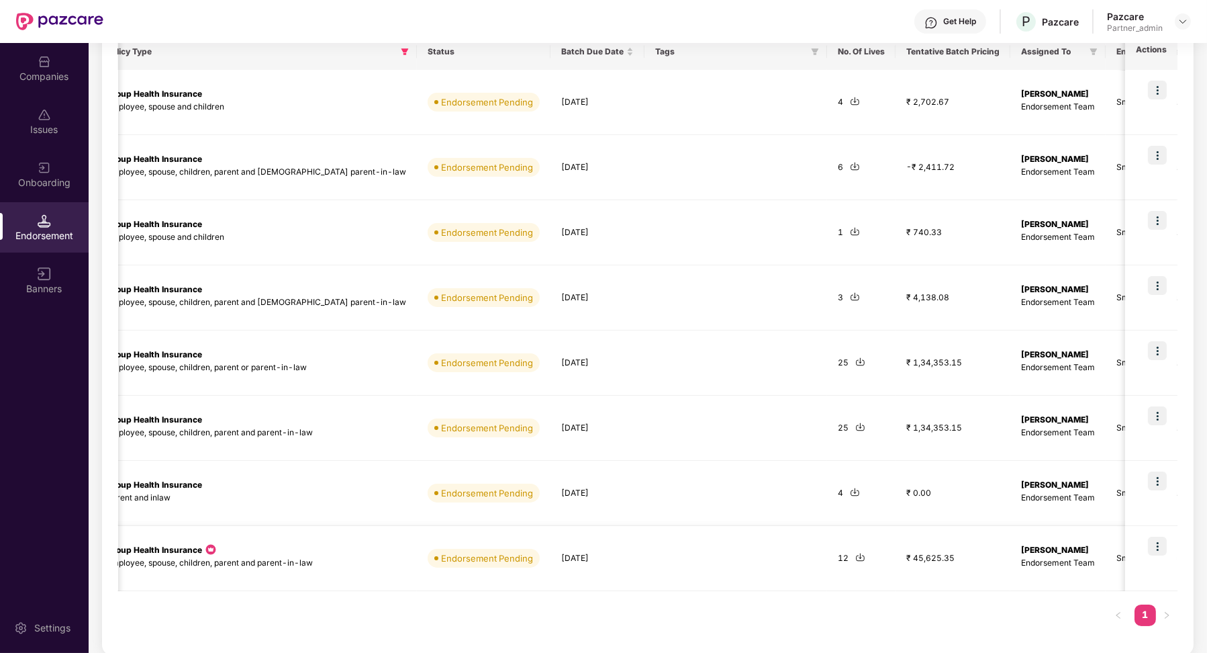
scroll to position [0, 267]
click at [1156, 551] on img at bounding box center [1157, 546] width 19 height 19
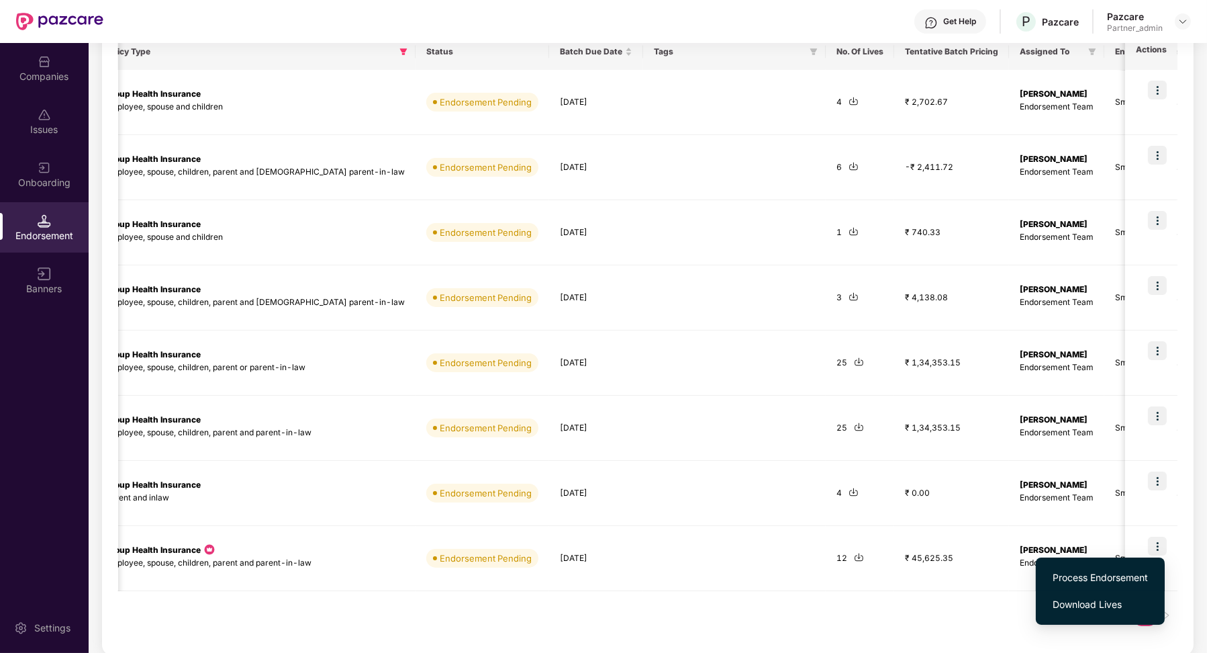
click at [1095, 576] on span "Process Endorsement" at bounding box center [1100, 577] width 95 height 15
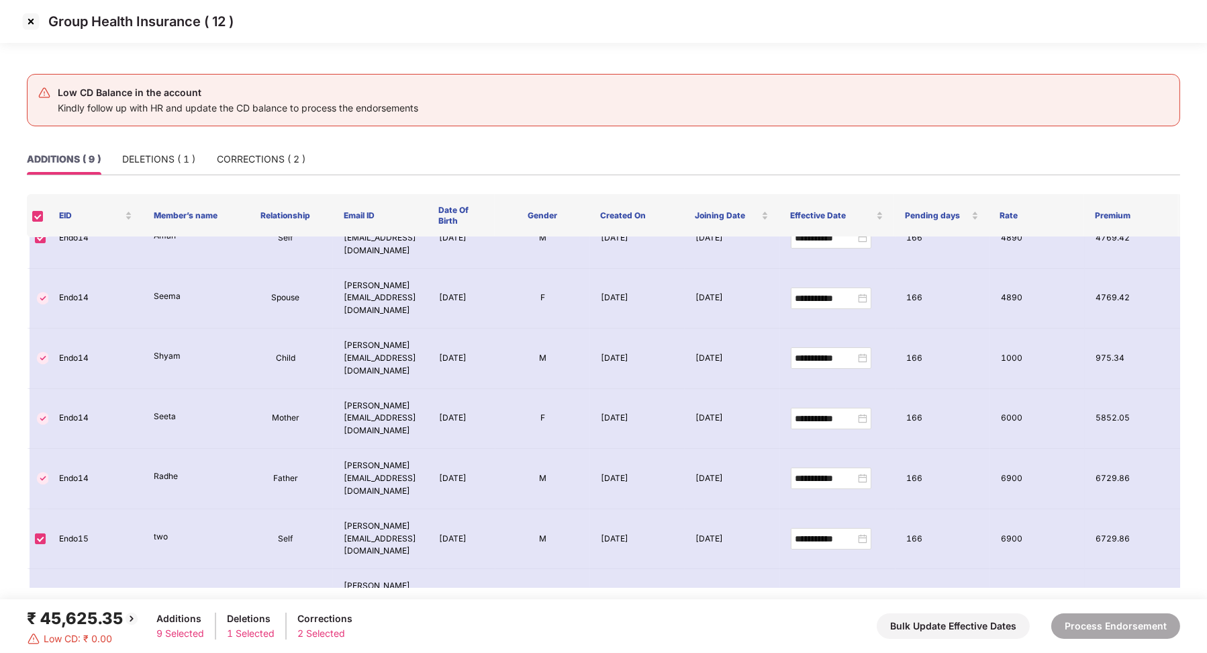
scroll to position [74, 0]
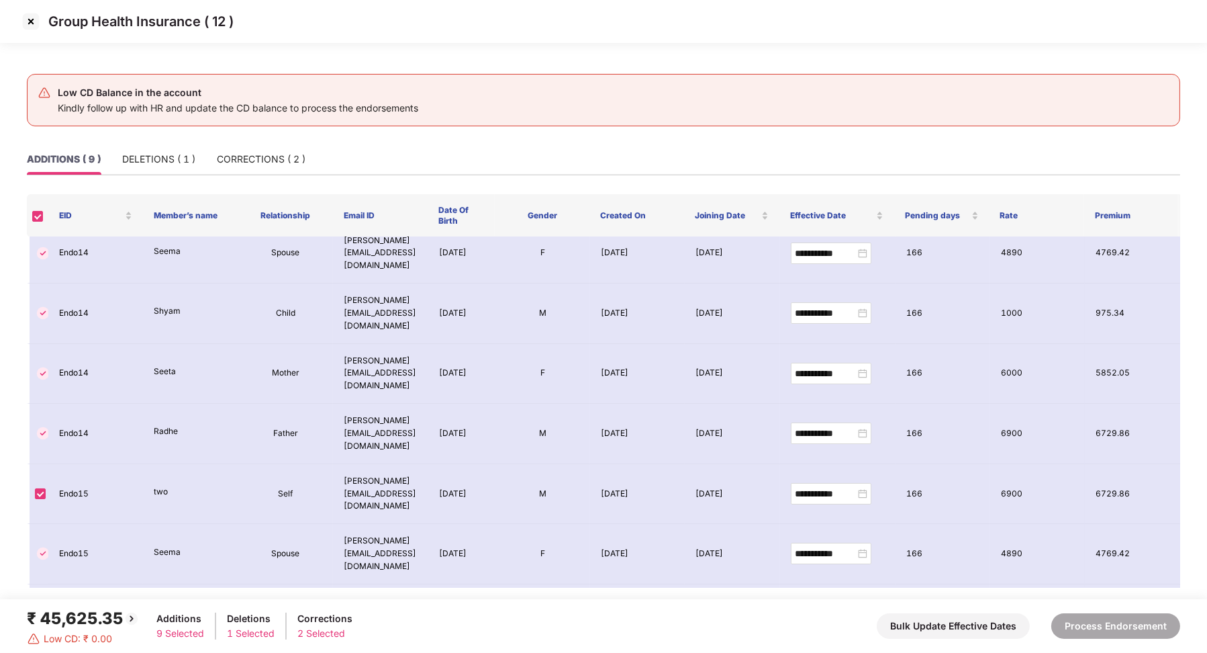
click at [35, 17] on img at bounding box center [30, 21] width 21 height 21
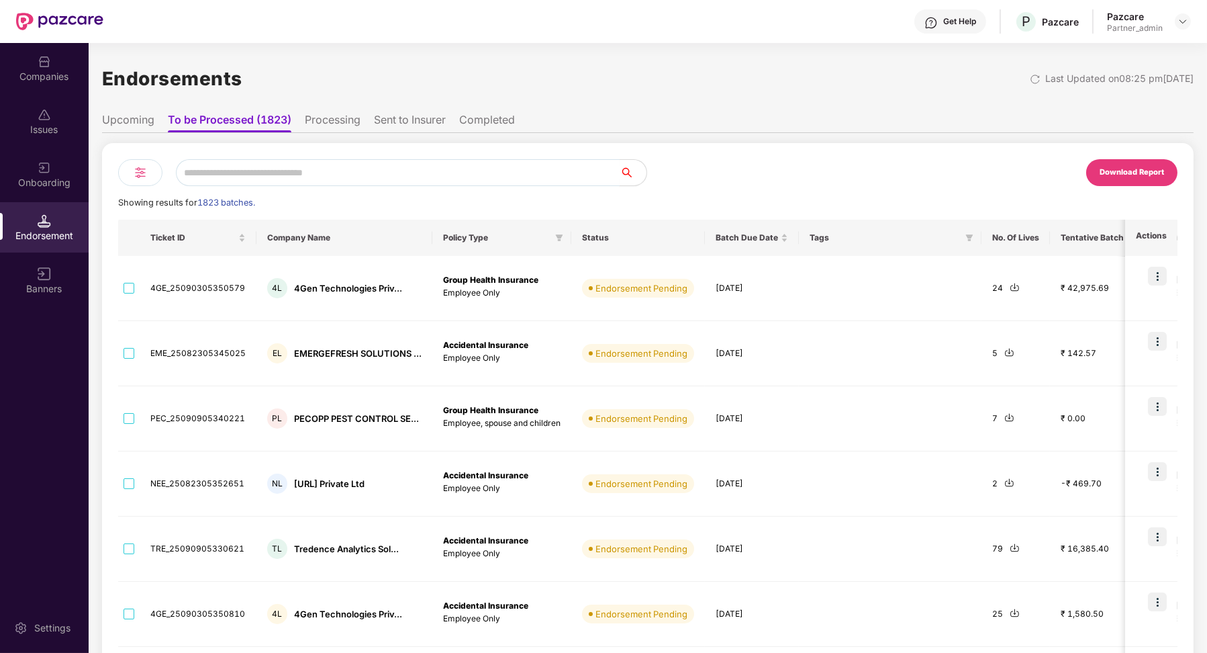
click at [246, 177] on input "text" at bounding box center [398, 172] width 444 height 27
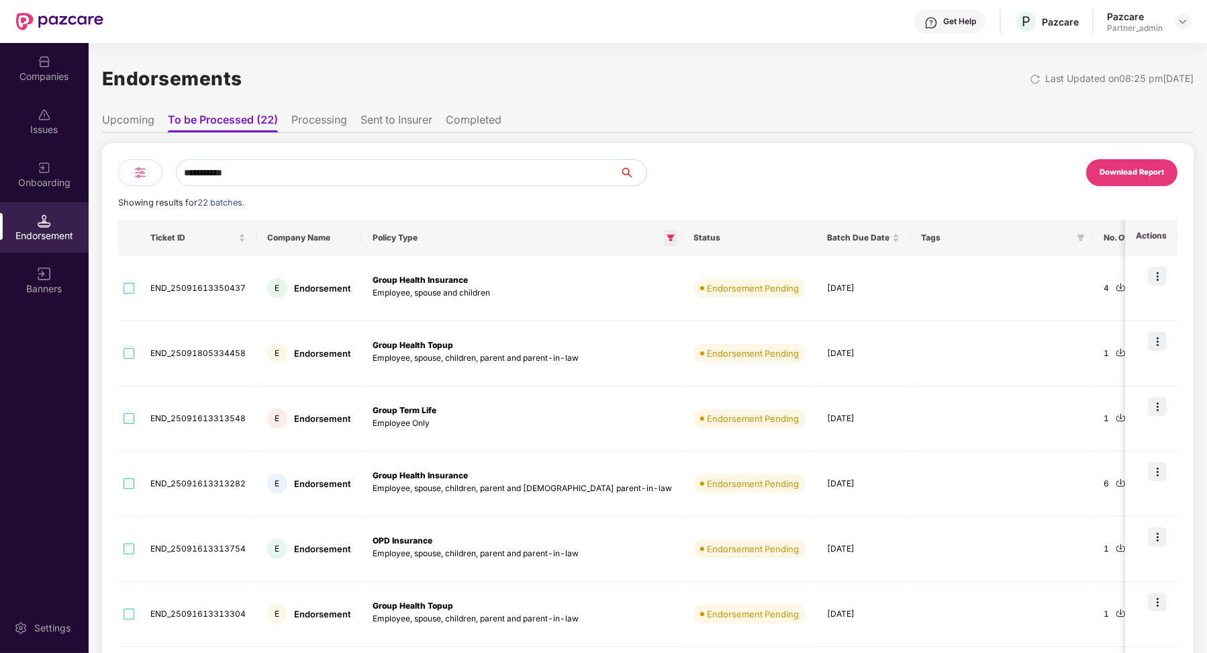
type input "**********"
click at [664, 242] on span at bounding box center [670, 238] width 13 height 16
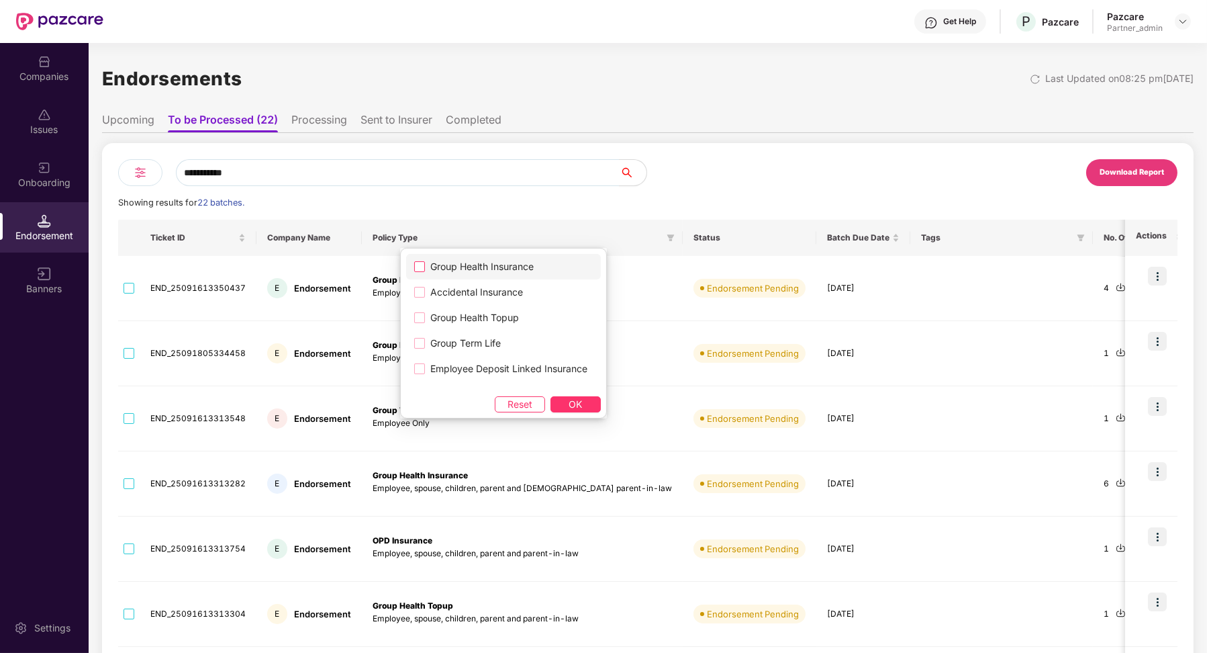
click at [565, 263] on label "Group Health Insurance" at bounding box center [503, 267] width 195 height 26
click at [565, 405] on button "OK" at bounding box center [576, 404] width 50 height 16
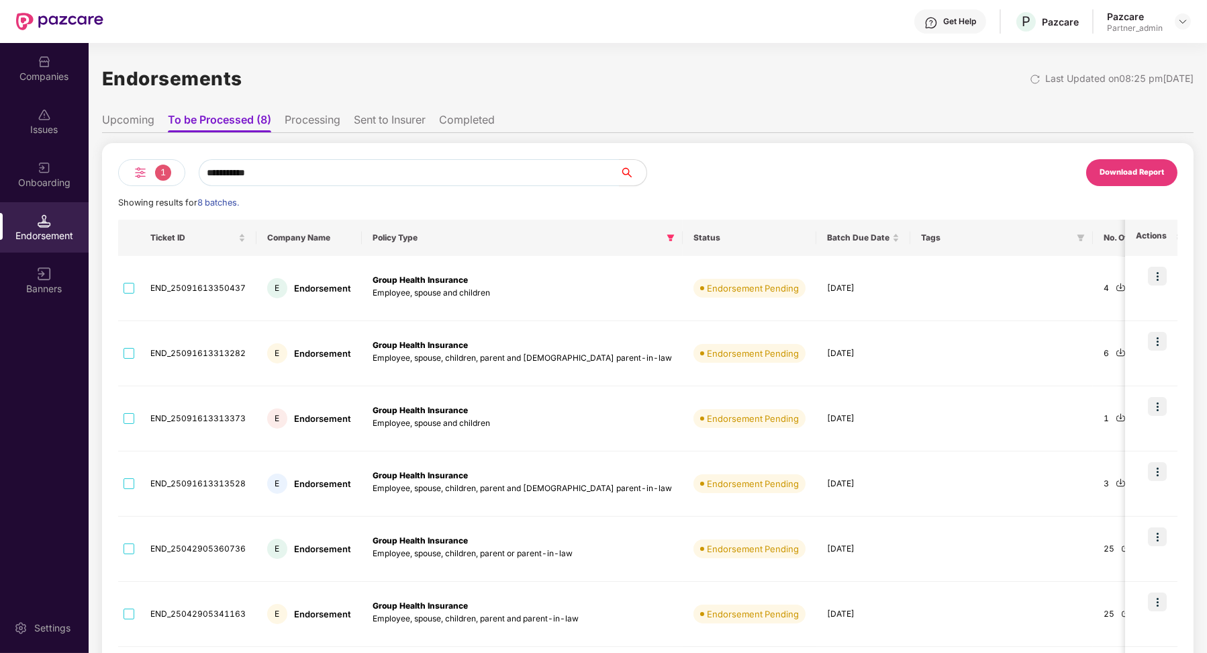
scroll to position [186, 0]
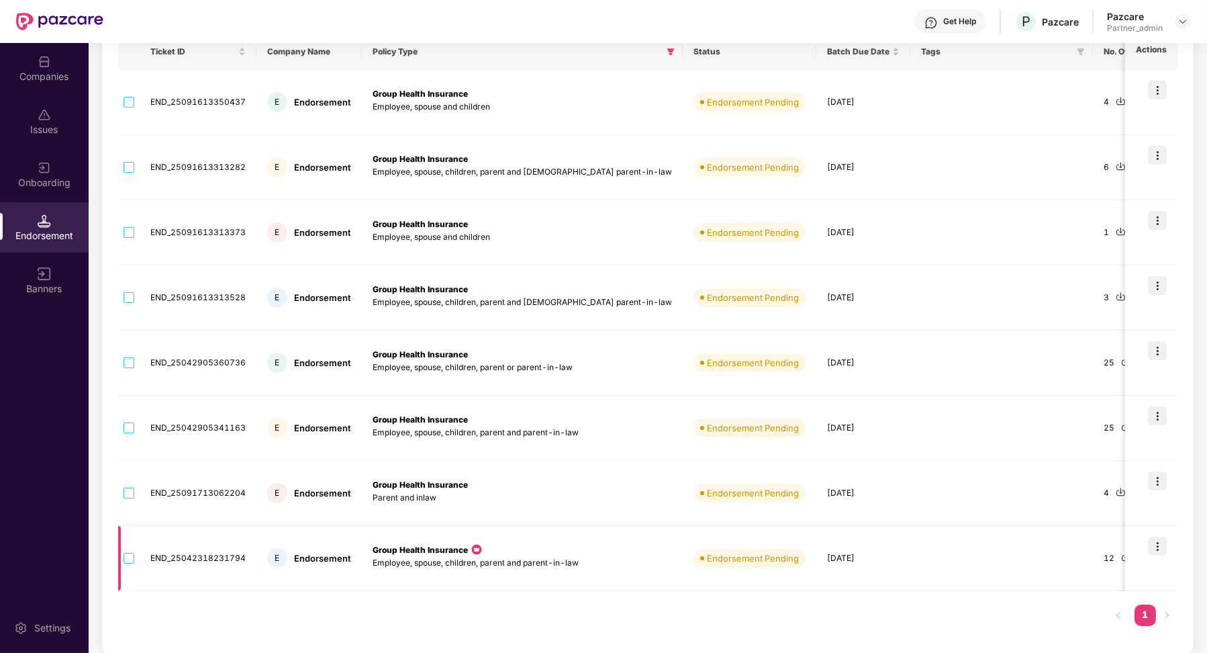
click at [226, 557] on td "END_25042318231794" at bounding box center [198, 558] width 117 height 65
copy td "END_25042318231794"
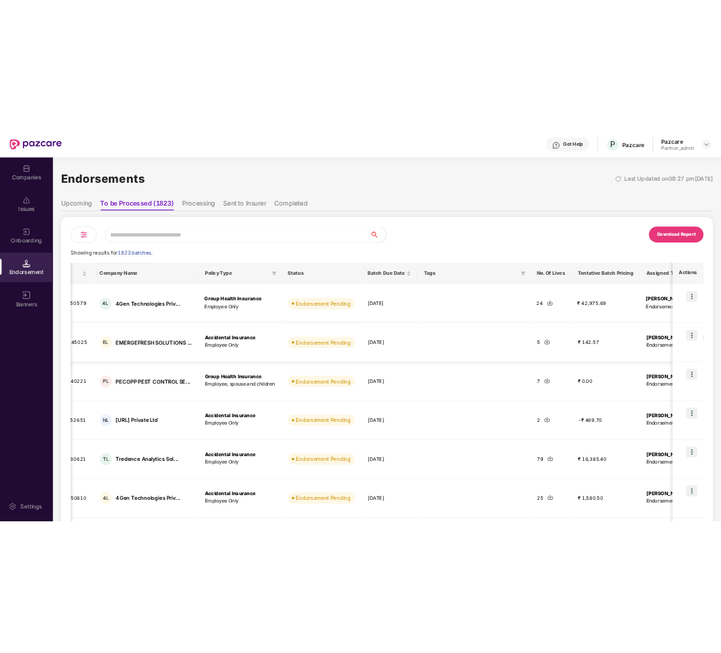
scroll to position [0, 206]
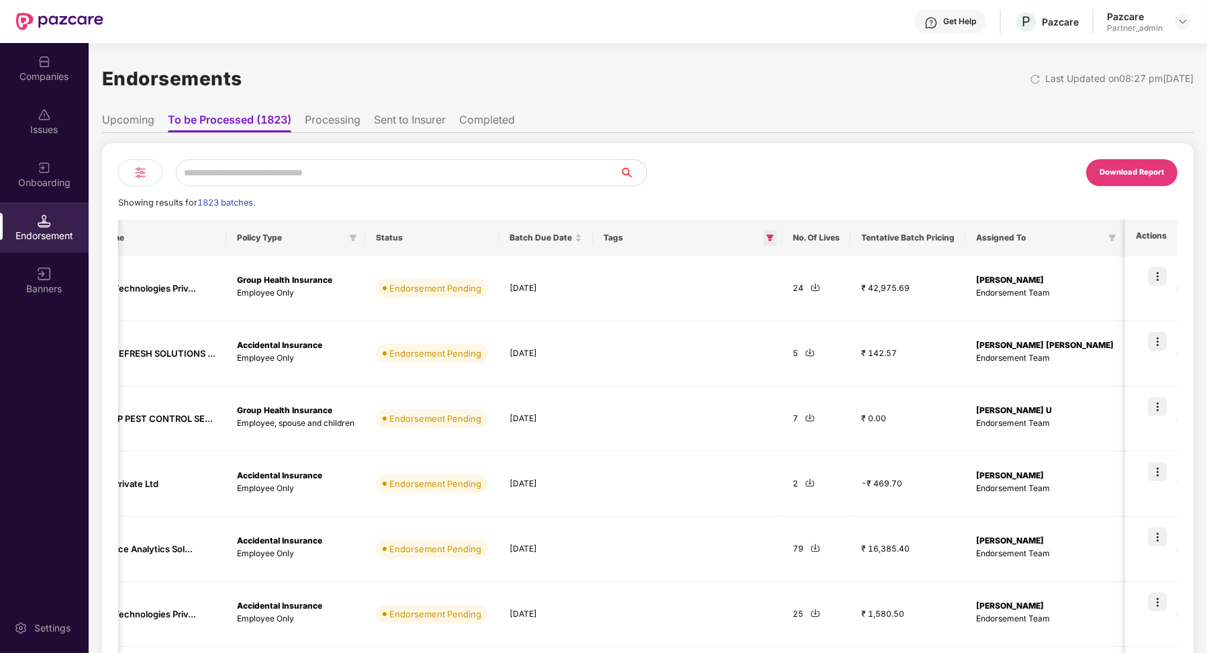
click at [767, 239] on icon "filter" at bounding box center [770, 237] width 7 height 7
click at [648, 266] on label "Cumulative Low CD" at bounding box center [706, 267] width 124 height 26
click at [729, 290] on button "OK" at bounding box center [743, 296] width 50 height 16
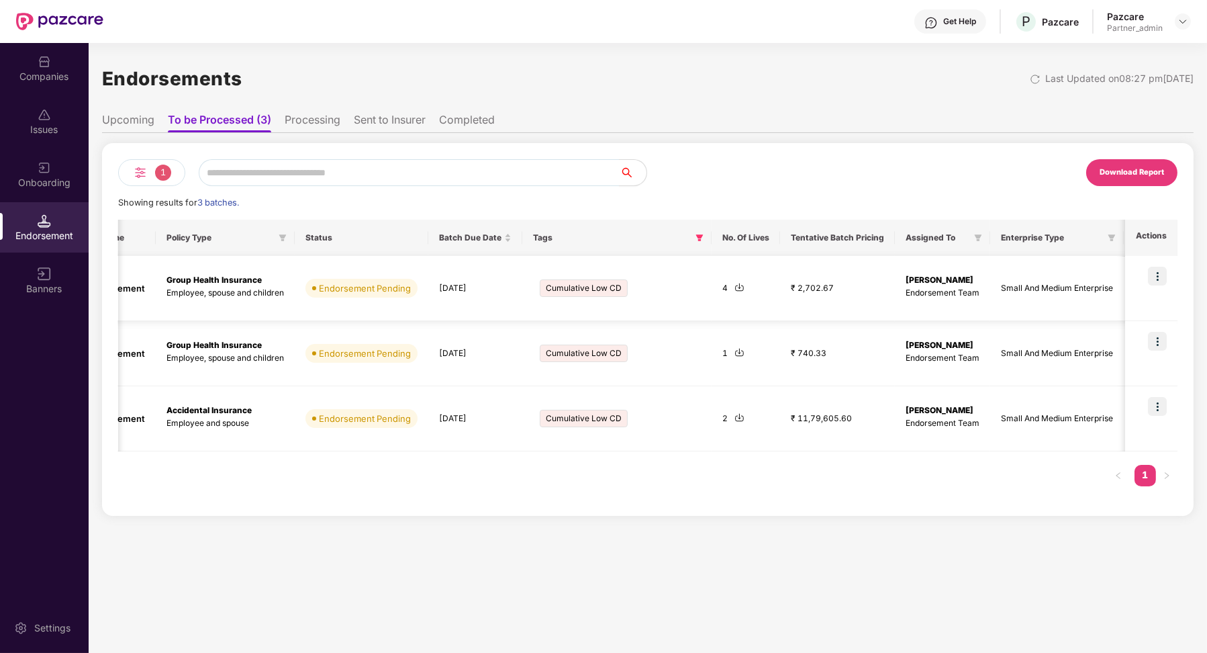
click at [588, 314] on td "Cumulative Low CD" at bounding box center [616, 288] width 189 height 65
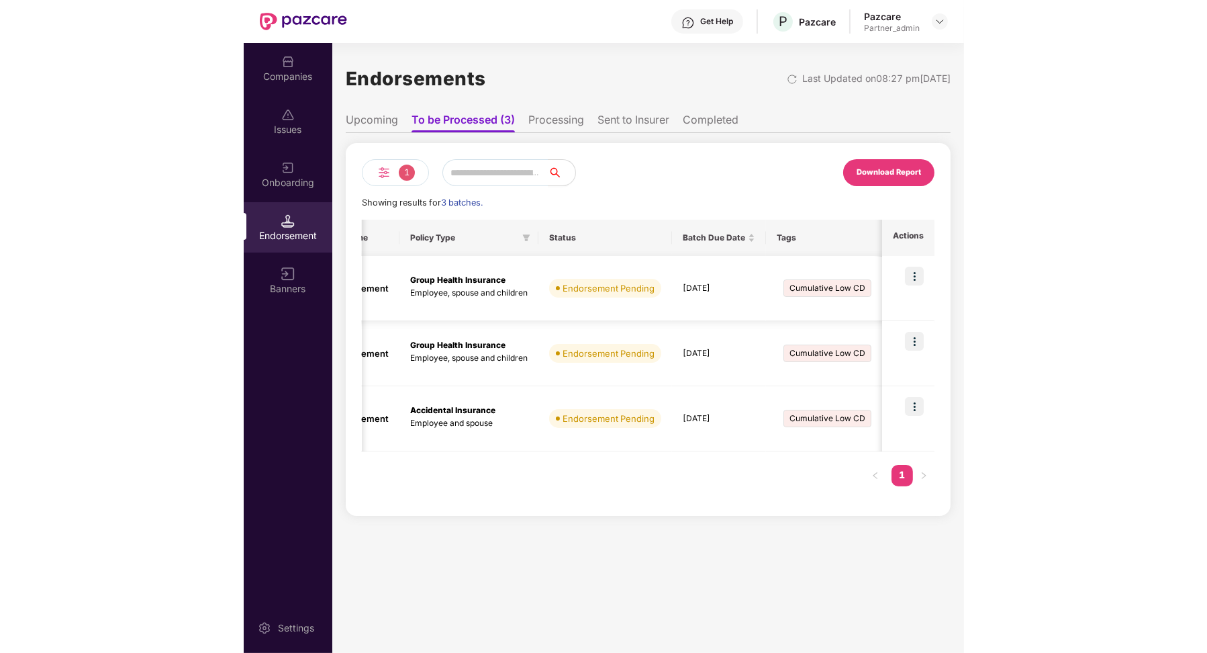
scroll to position [0, 445]
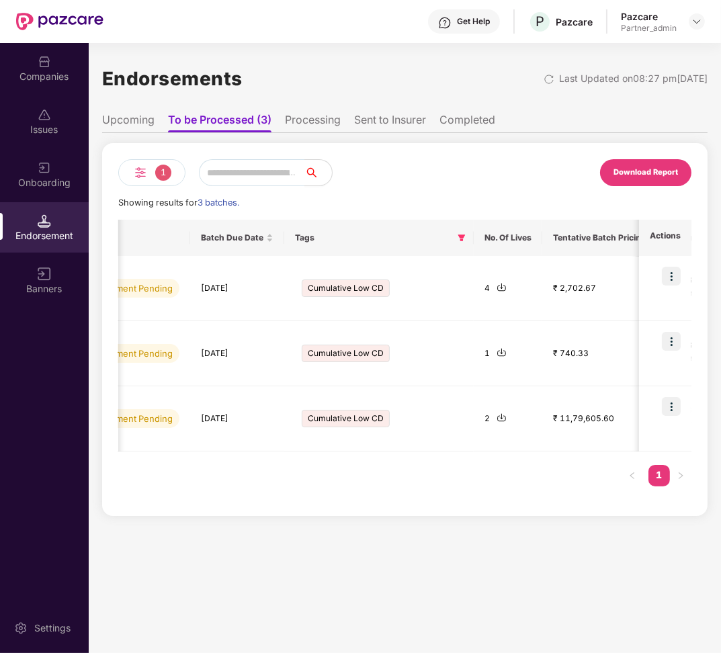
click at [307, 136] on div "1 Download Report Showing results for 3 batches. Ticket ID Company Name Policy …" at bounding box center [404, 324] width 605 height 383
click at [310, 124] on li "Processing" at bounding box center [313, 122] width 56 height 19
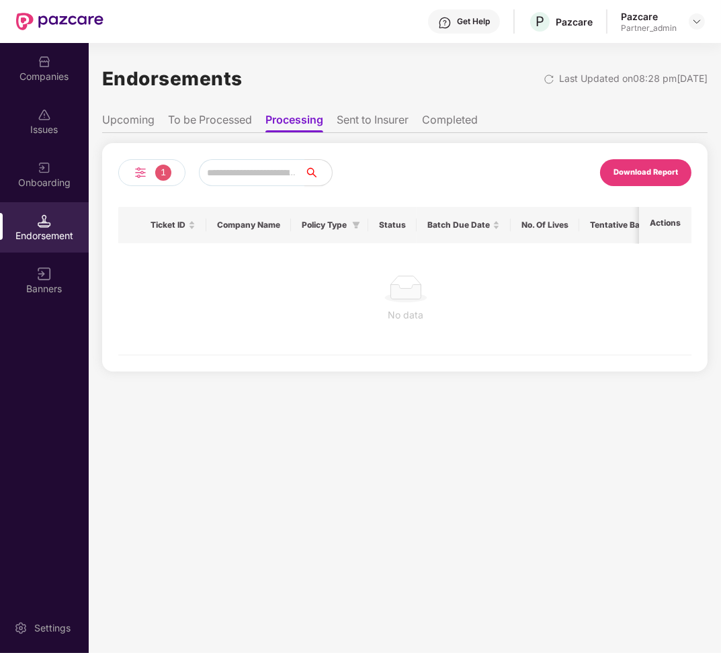
click at [228, 129] on li "To be Processed" at bounding box center [210, 122] width 84 height 19
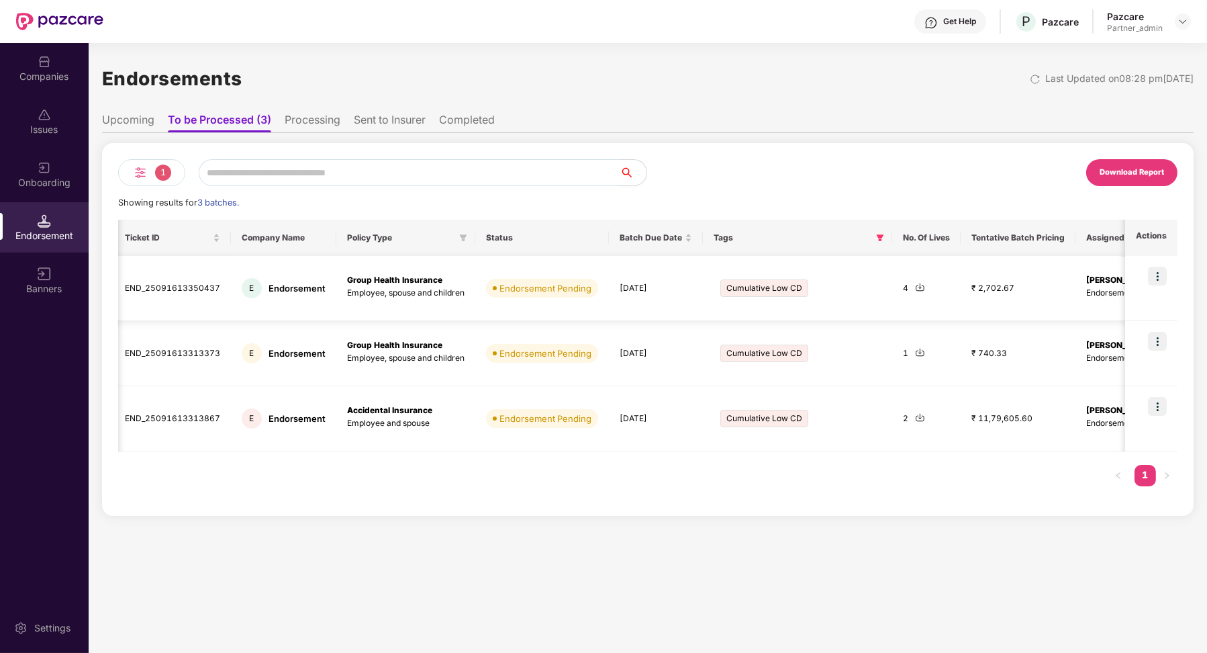
scroll to position [0, 30]
click at [1164, 276] on img at bounding box center [1157, 276] width 19 height 19
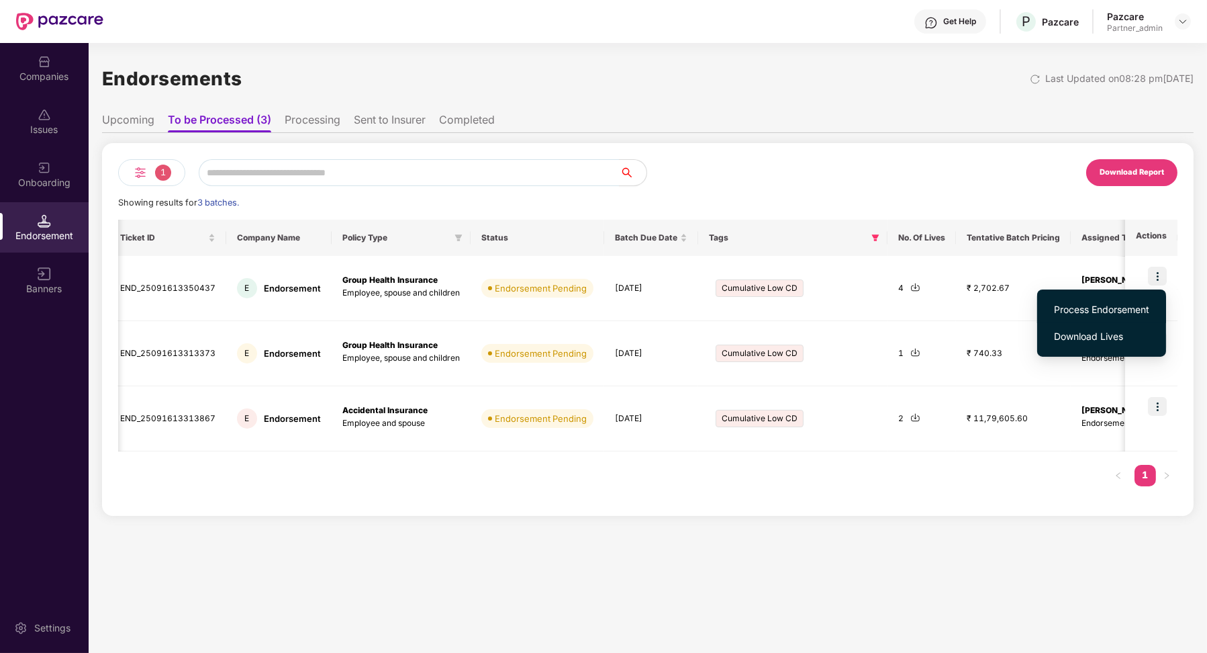
click at [1111, 312] on span "Process Endorsement" at bounding box center [1101, 309] width 95 height 15
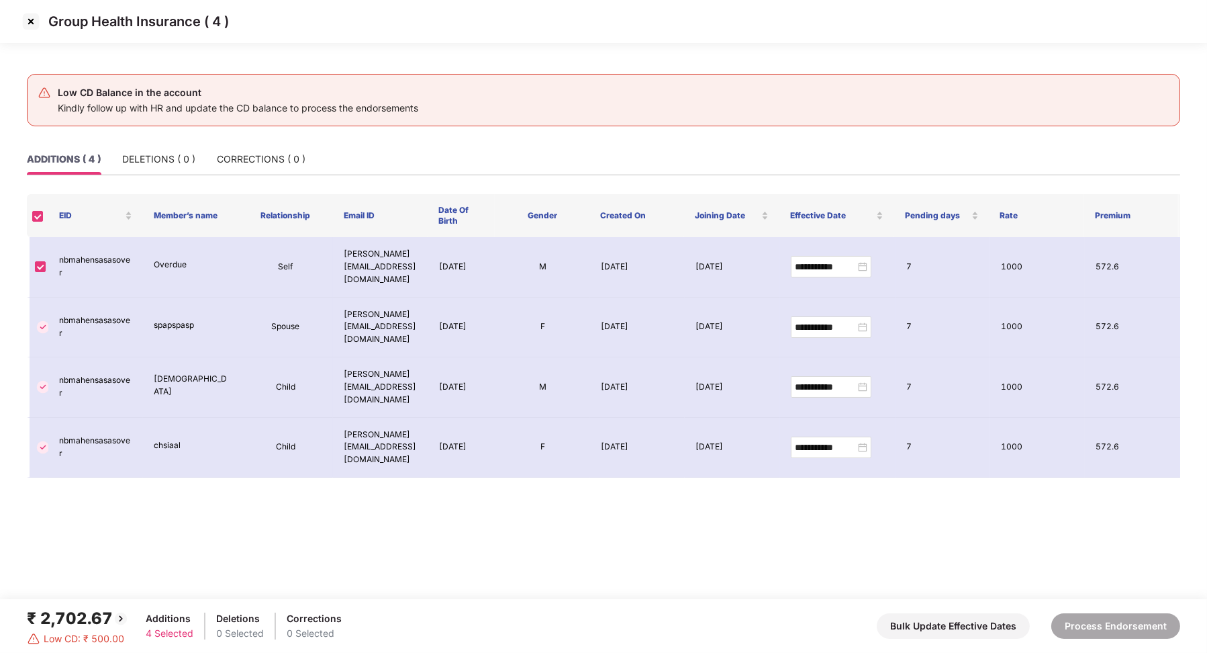
click at [36, 25] on img at bounding box center [30, 21] width 21 height 21
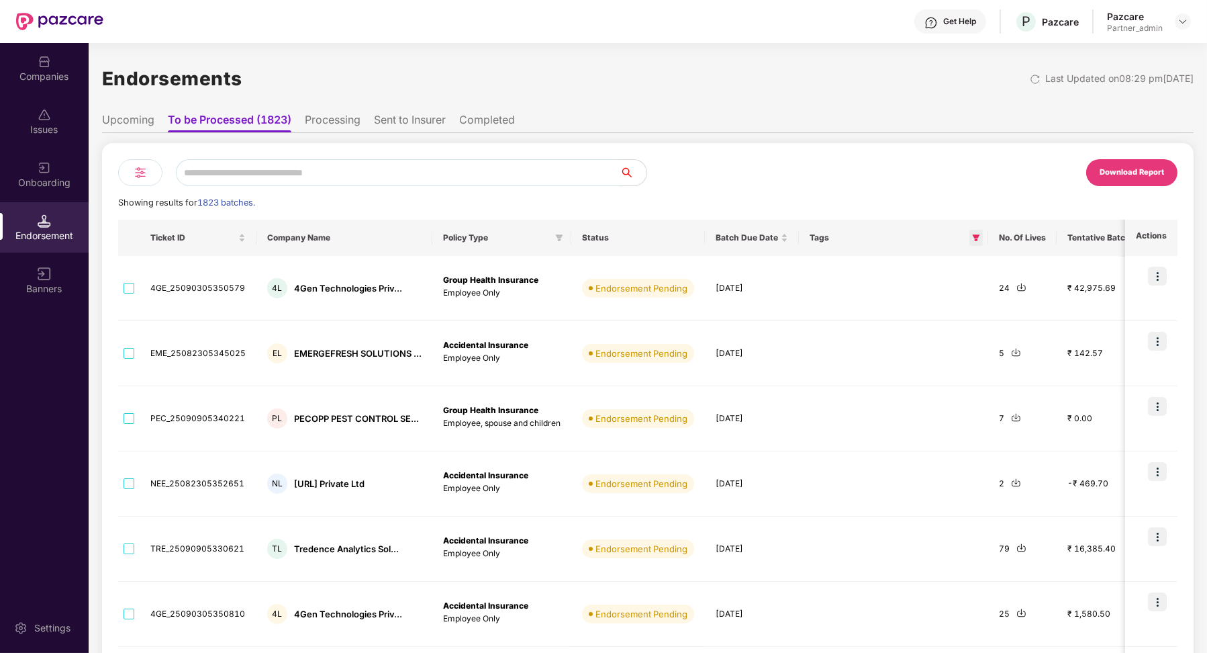
click at [974, 240] on icon "filter" at bounding box center [976, 237] width 7 height 7
click at [853, 263] on label "Cumulative Low CD" at bounding box center [913, 267] width 124 height 26
click at [941, 286] on div "Cumulative Low CD Reset OK" at bounding box center [913, 279] width 136 height 62
click at [941, 288] on button "OK" at bounding box center [950, 296] width 50 height 16
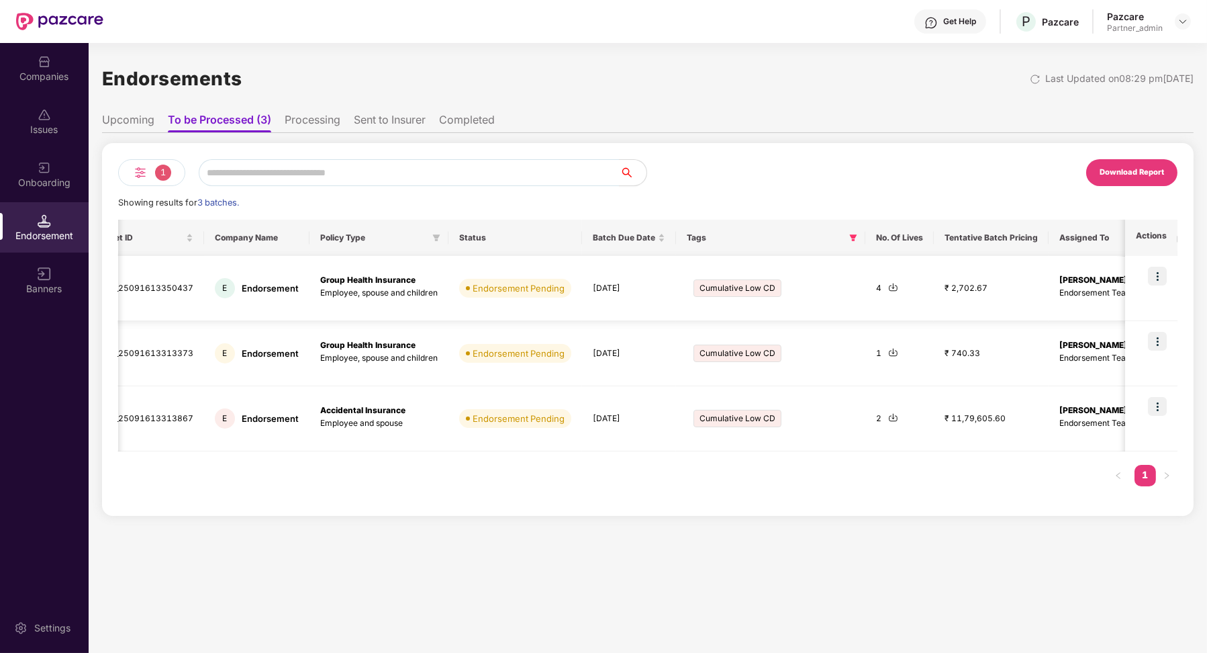
scroll to position [0, 61]
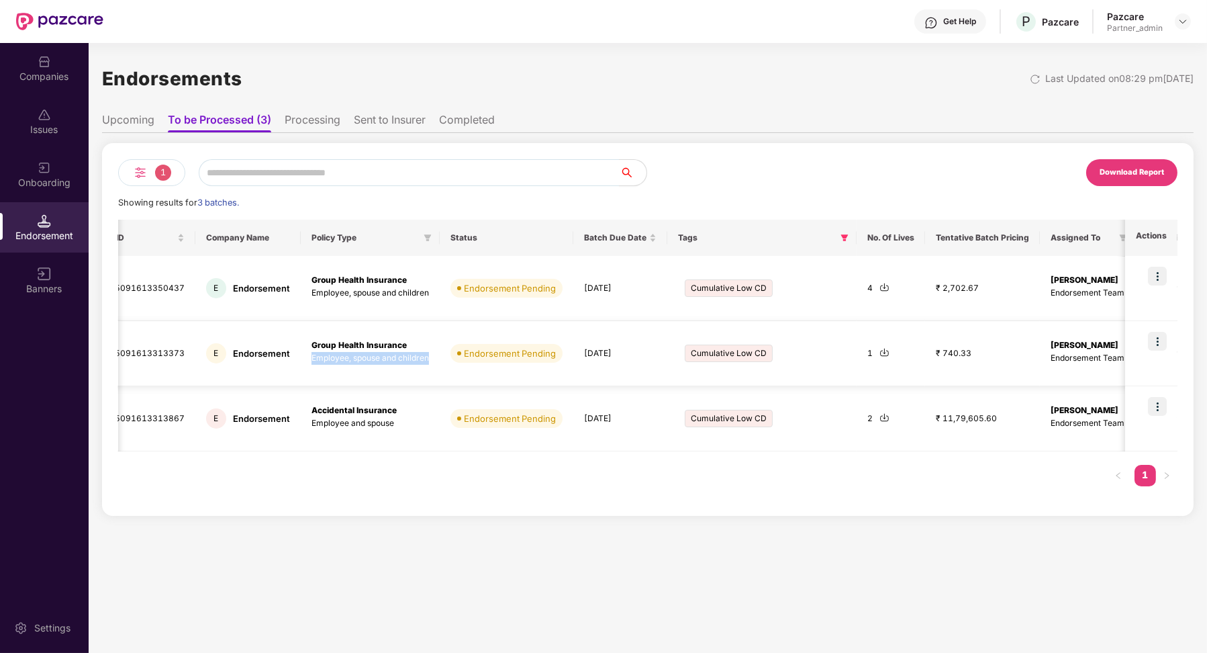
drag, startPoint x: 435, startPoint y: 359, endPoint x: 307, endPoint y: 356, distance: 128.3
click at [307, 356] on td "Group Health Insurance Employee, spouse and children" at bounding box center [370, 353] width 139 height 65
copy p "Employee, spouse and children"
click at [34, 97] on div "Issues" at bounding box center [44, 121] width 89 height 50
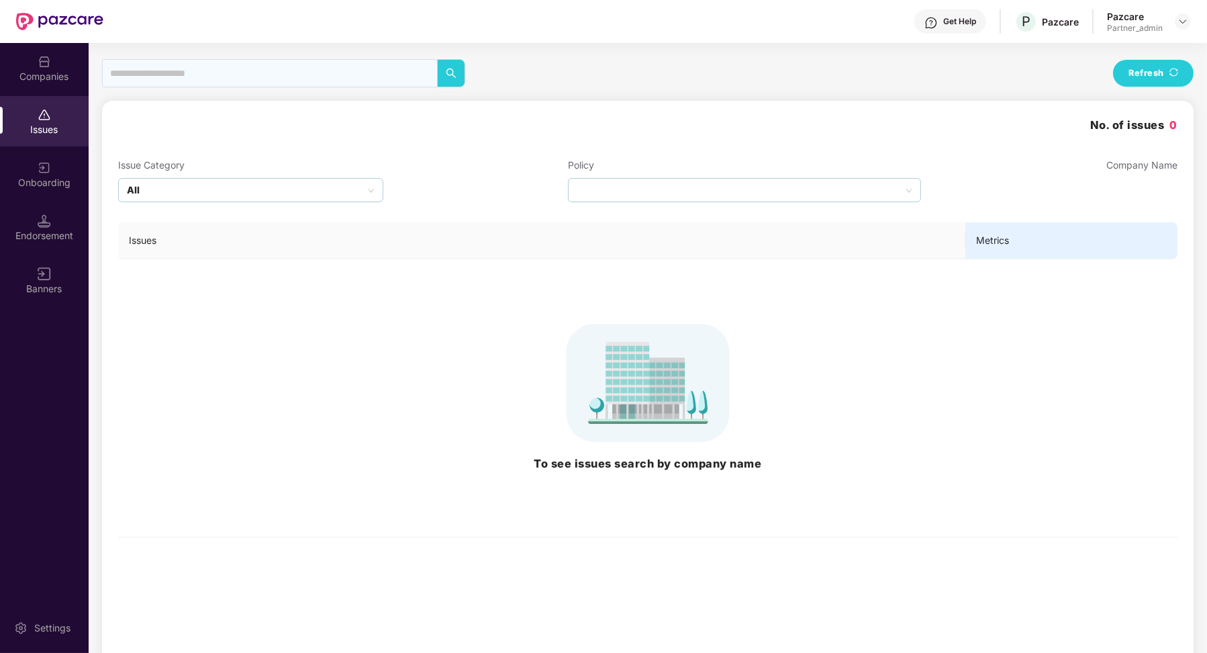
click at [36, 84] on div "Companies" at bounding box center [44, 68] width 89 height 50
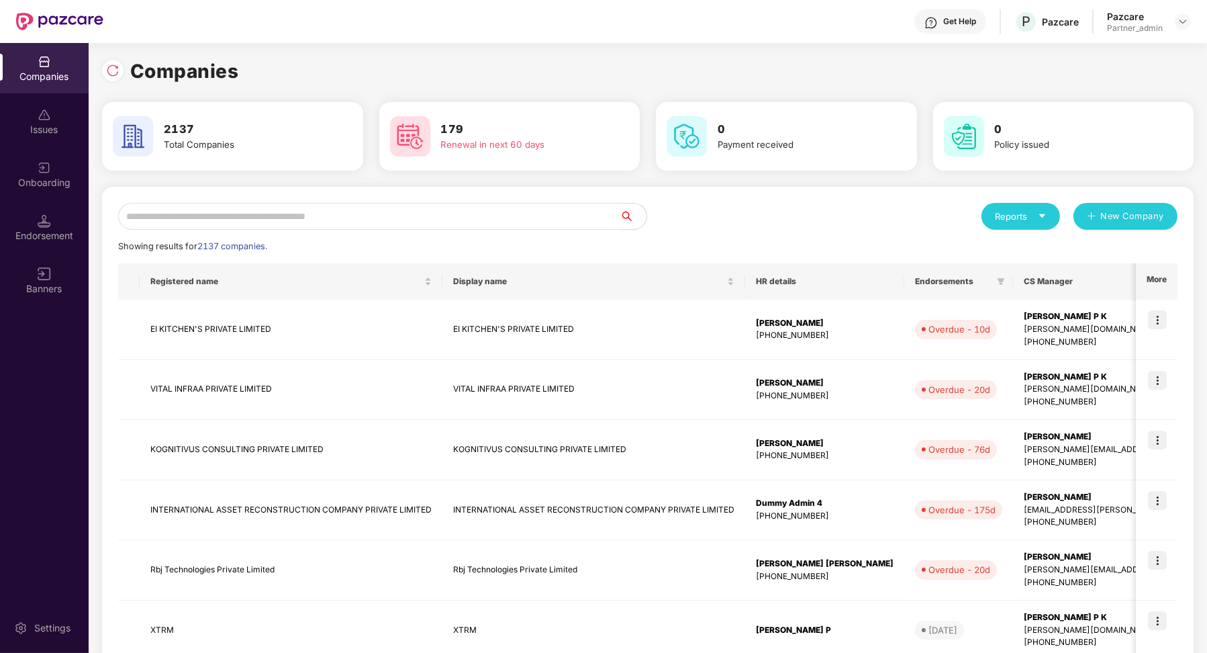
click at [241, 229] on input "text" at bounding box center [369, 216] width 502 height 27
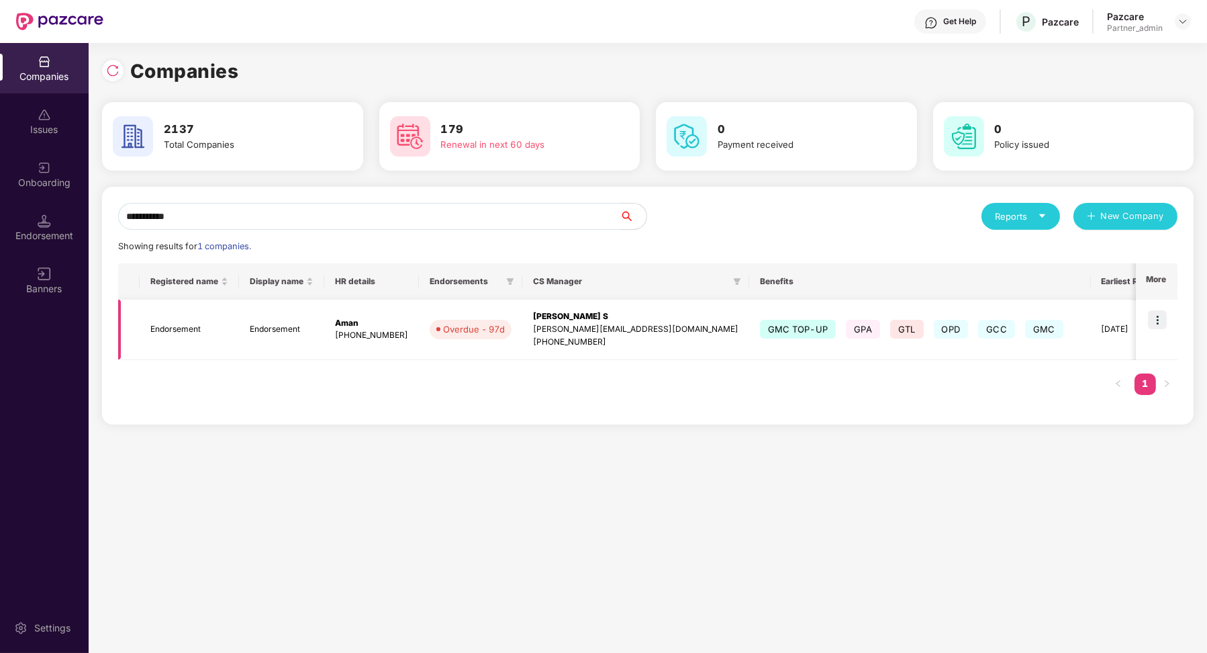
type input "**********"
click at [1156, 317] on img at bounding box center [1157, 319] width 19 height 19
click at [1025, 332] on span "GMC" at bounding box center [1044, 329] width 38 height 19
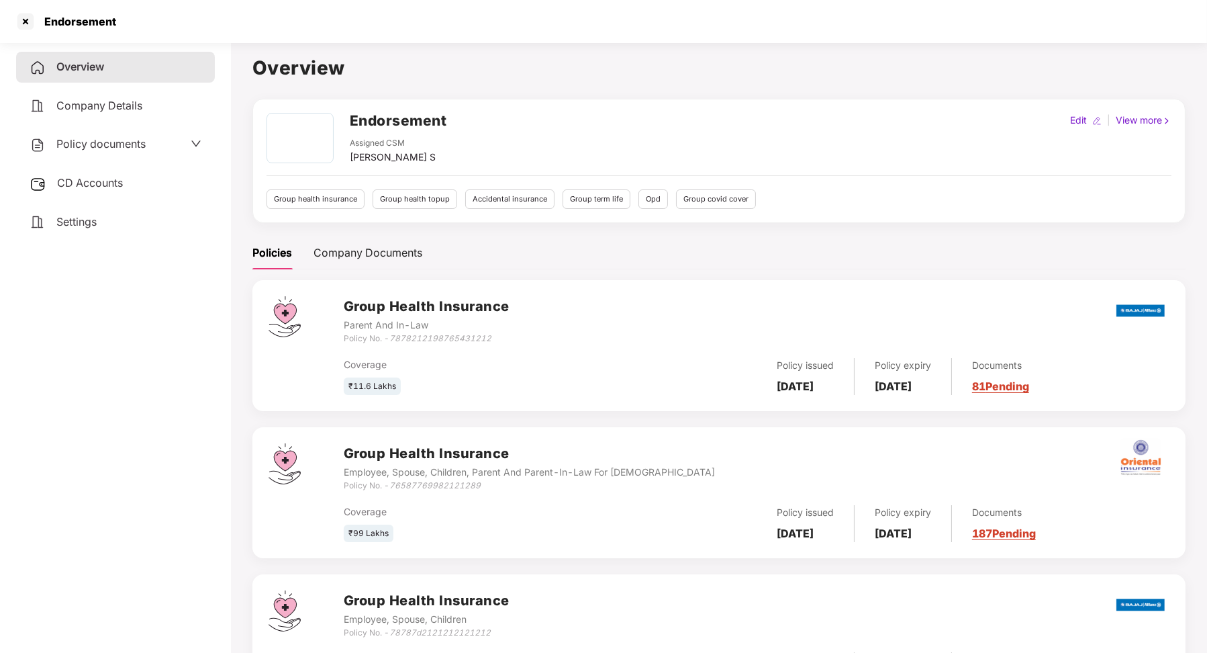
click at [130, 154] on div "Policy documents" at bounding box center [115, 144] width 199 height 31
click at [150, 144] on div "Policy documents" at bounding box center [116, 144] width 172 height 17
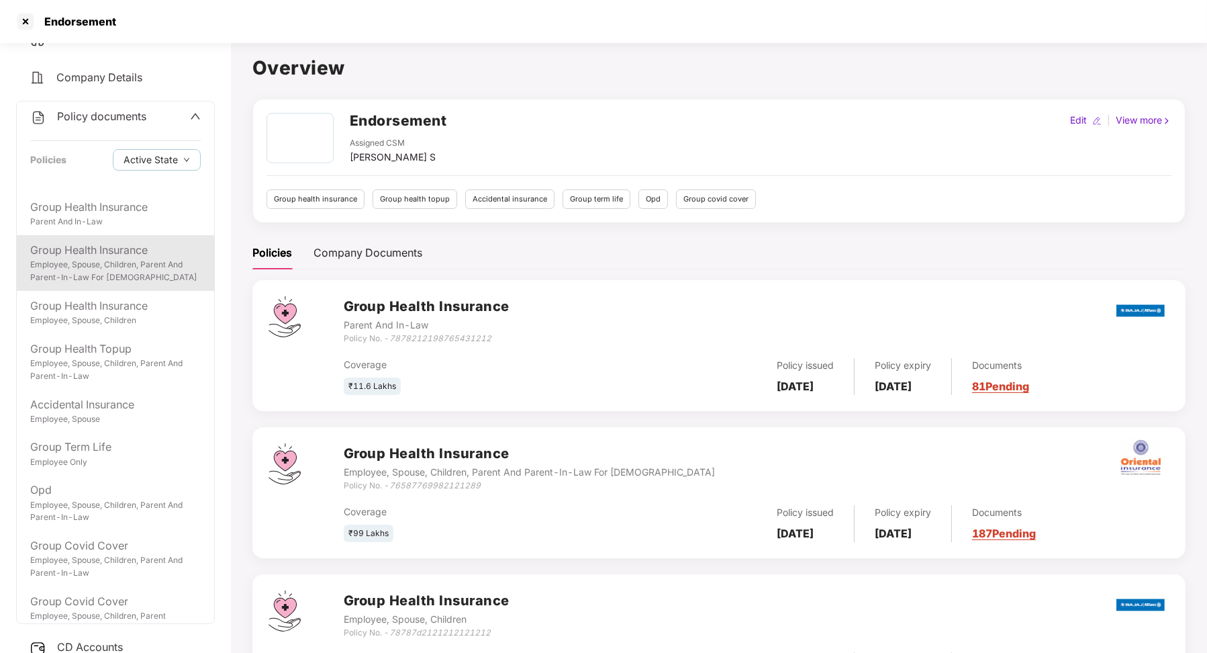
scroll to position [5, 0]
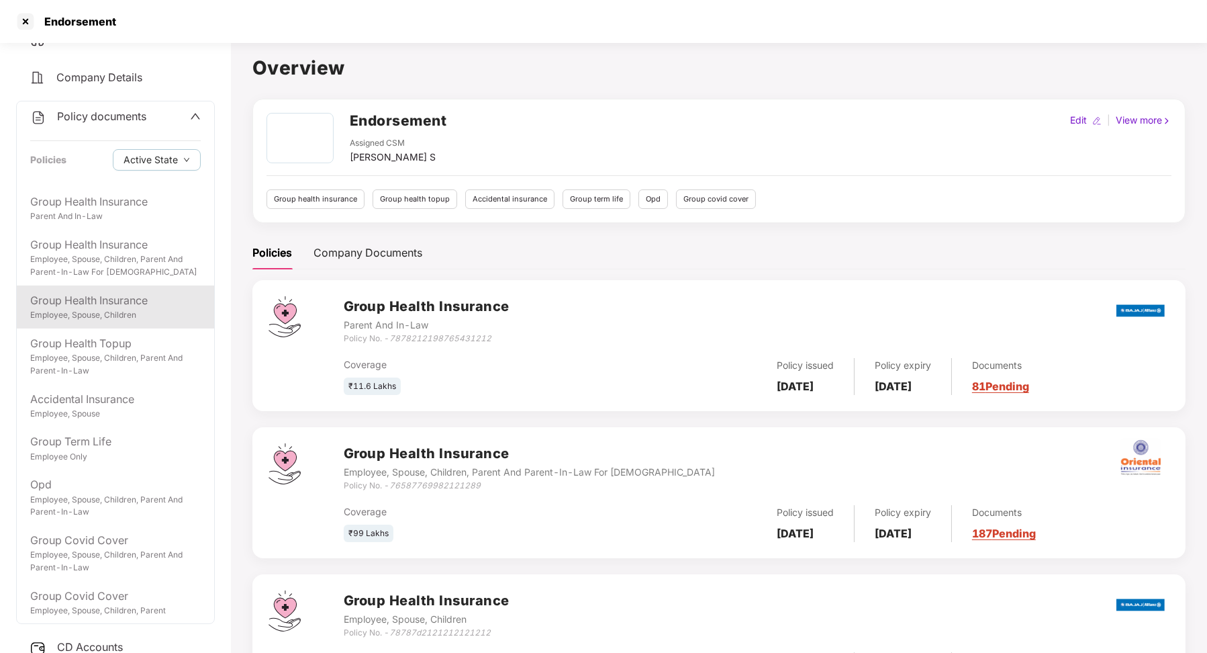
click at [130, 299] on div "Group Health Insurance" at bounding box center [115, 300] width 171 height 17
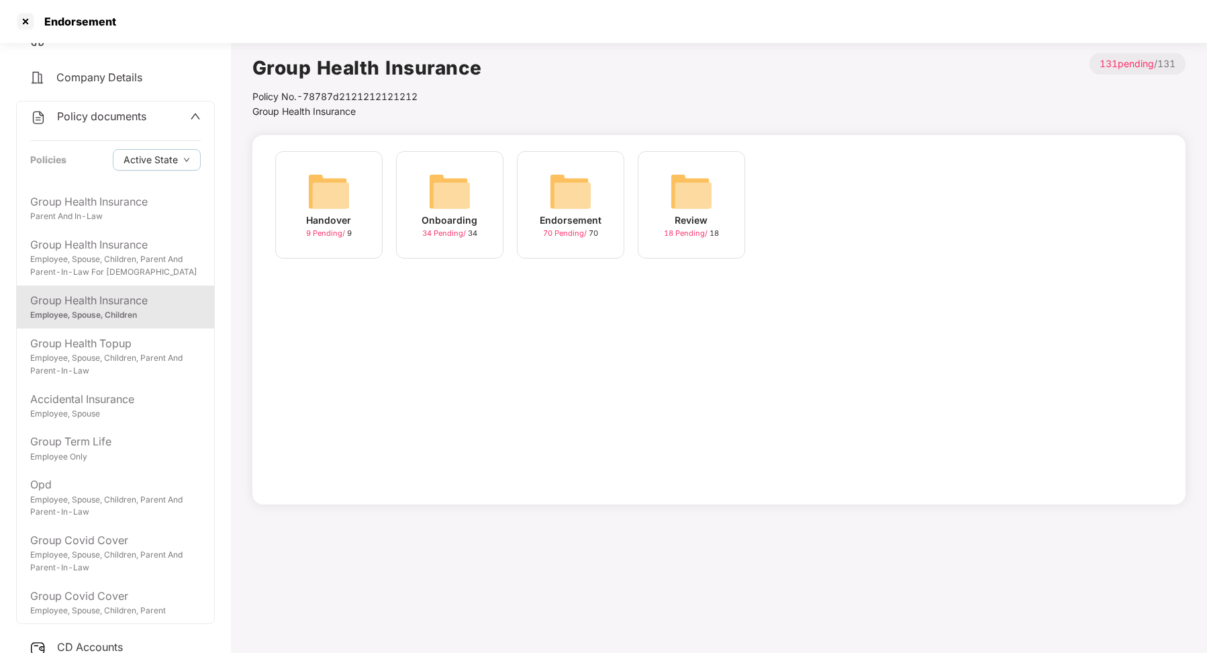
click at [191, 124] on span at bounding box center [195, 116] width 11 height 17
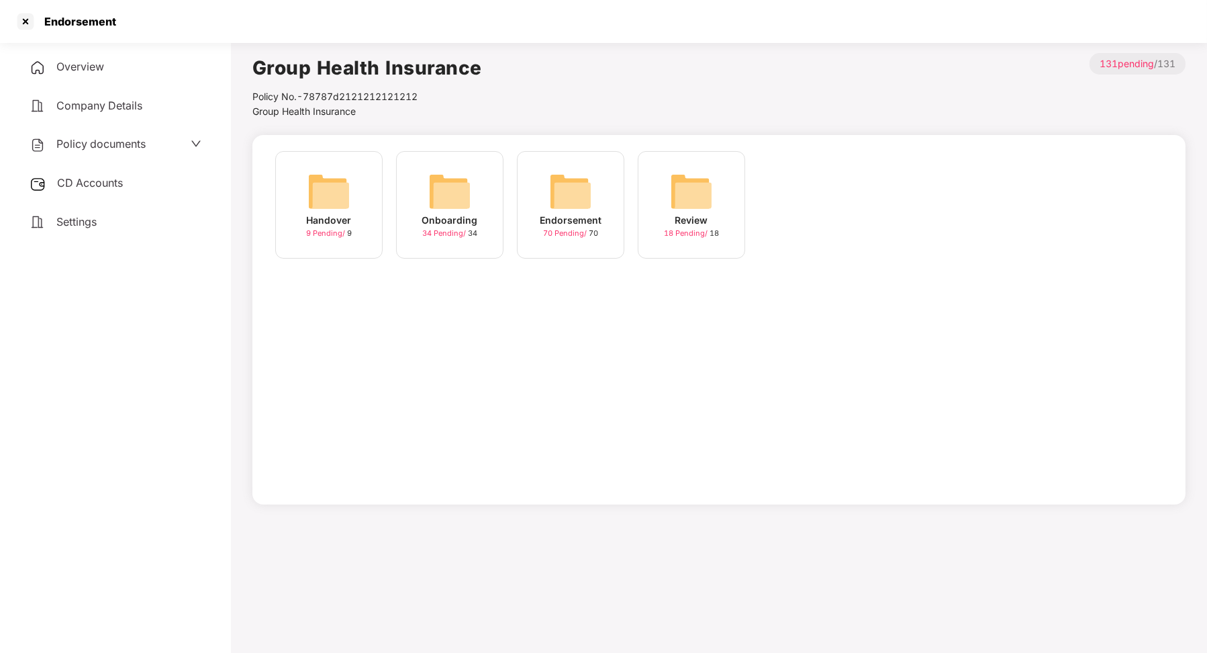
click at [107, 180] on span "CD Accounts" at bounding box center [90, 182] width 66 height 13
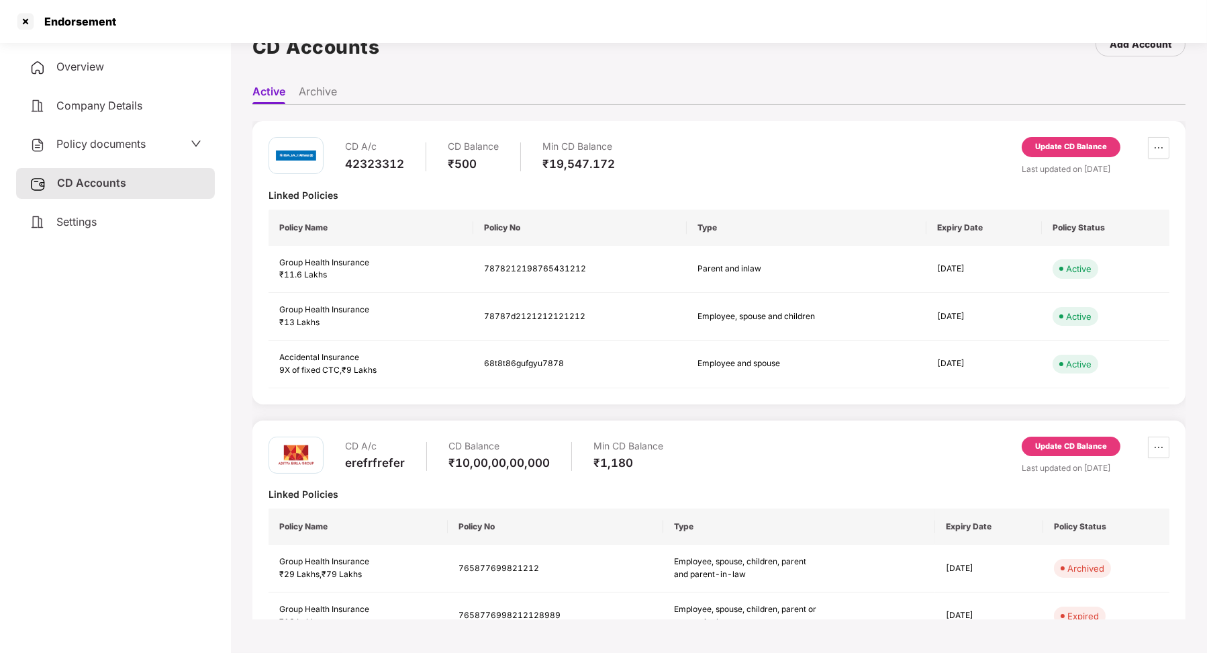
click at [1035, 148] on div "Update CD Balance" at bounding box center [1071, 147] width 72 height 12
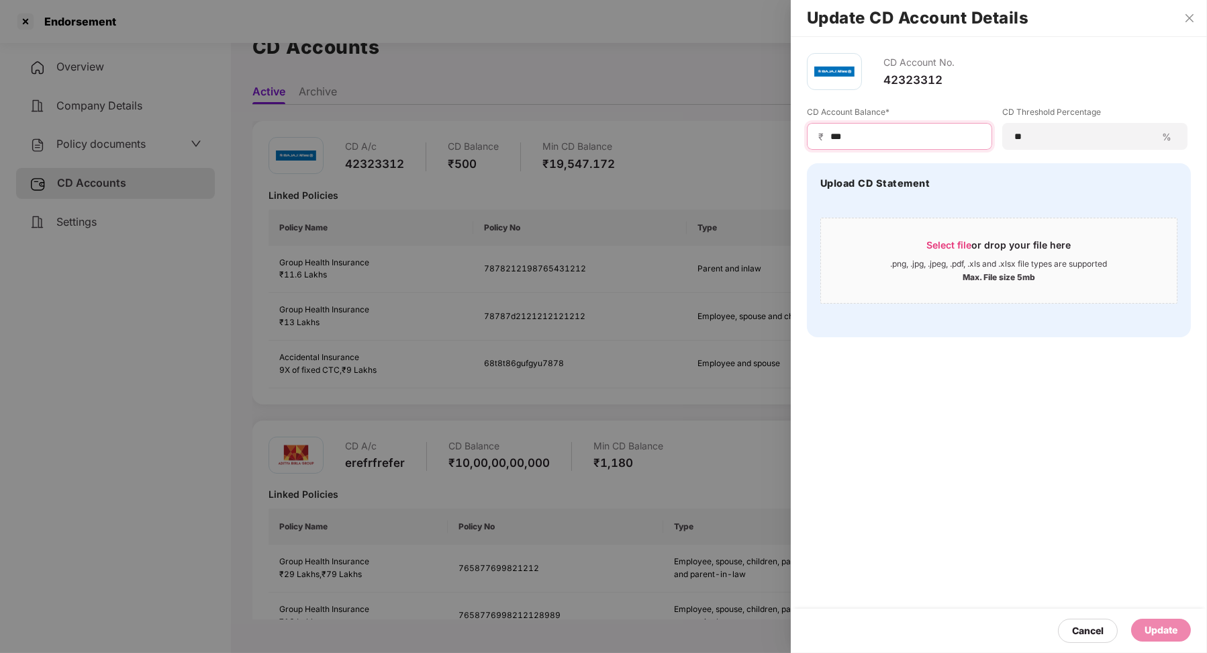
drag, startPoint x: 904, startPoint y: 130, endPoint x: 808, endPoint y: 132, distance: 96.0
click at [808, 132] on div "₹ ***" at bounding box center [899, 136] width 185 height 27
type input "***"
click at [1156, 624] on div "Update" at bounding box center [1161, 629] width 33 height 15
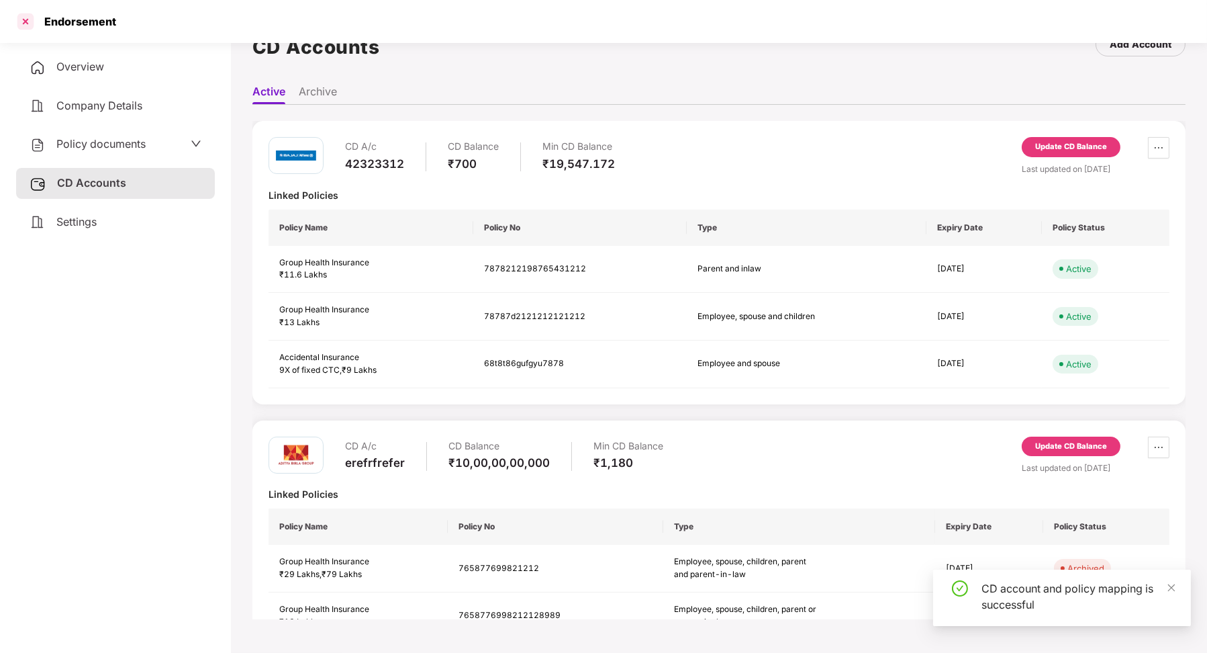
click at [26, 27] on div at bounding box center [25, 21] width 21 height 21
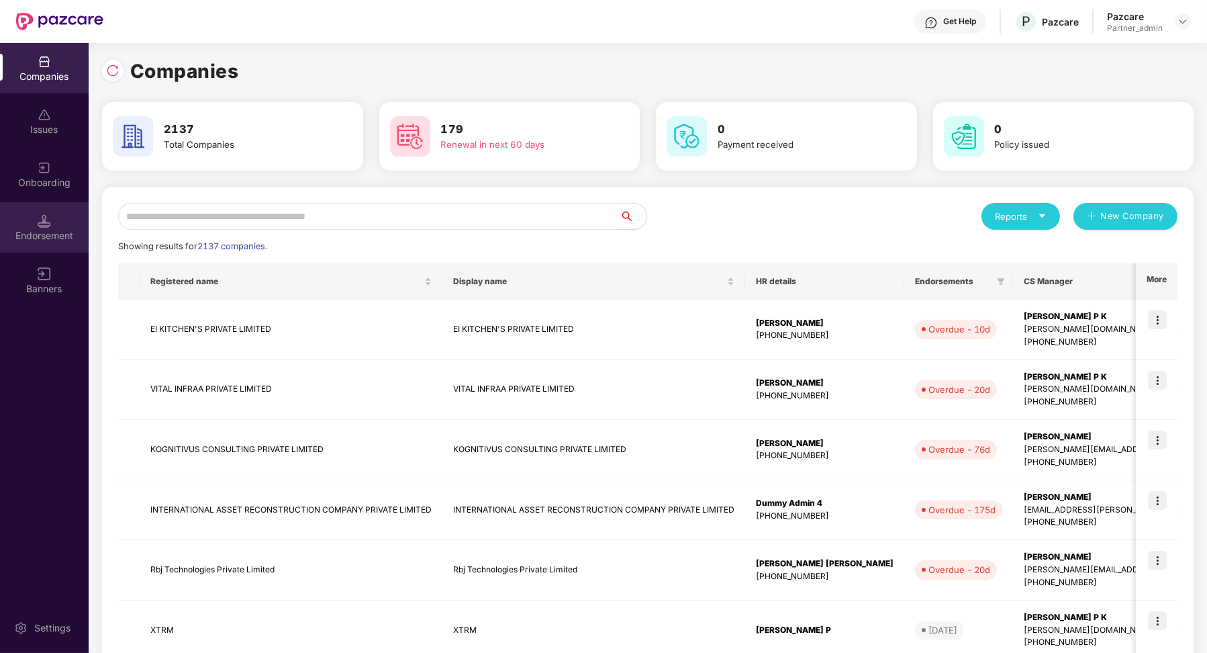
click at [62, 222] on div "Endorsement" at bounding box center [44, 227] width 89 height 50
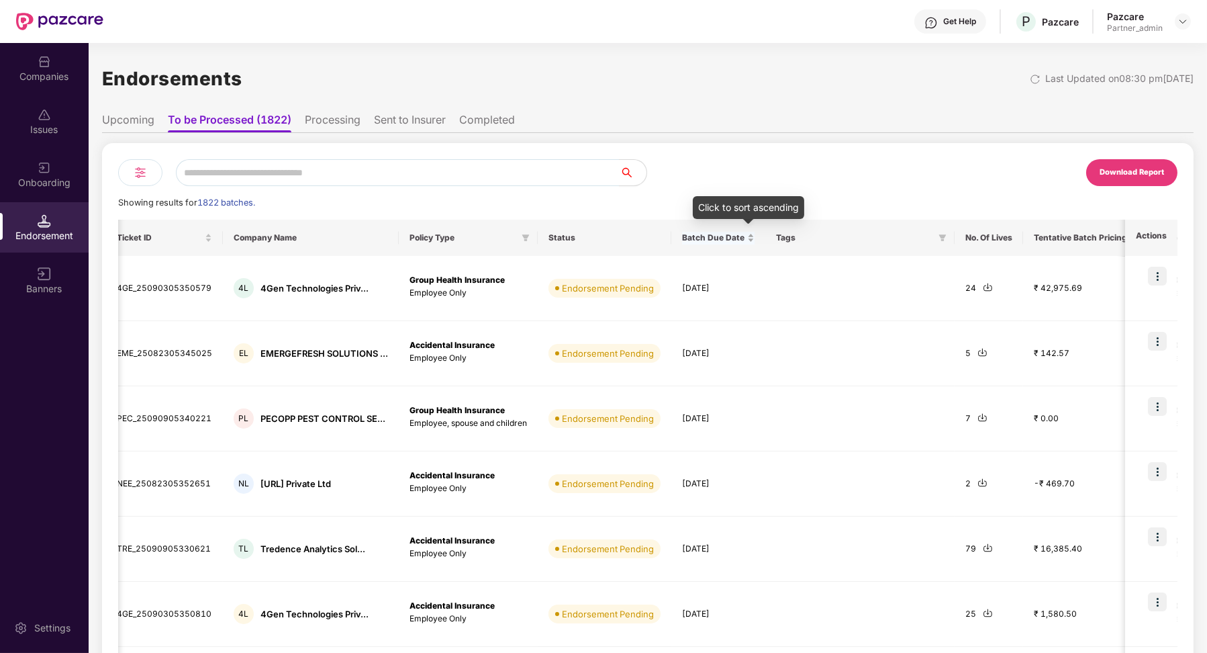
scroll to position [0, 73]
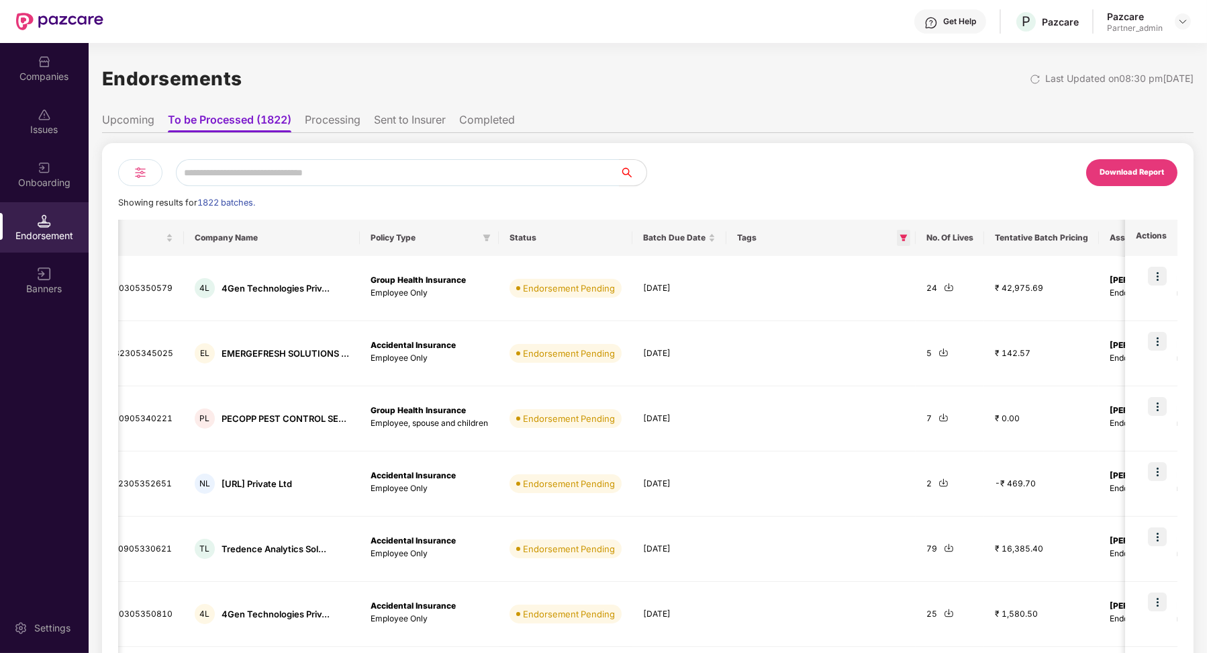
click at [905, 237] on span at bounding box center [903, 238] width 13 height 16
click at [867, 326] on button "OK" at bounding box center [876, 323] width 50 height 16
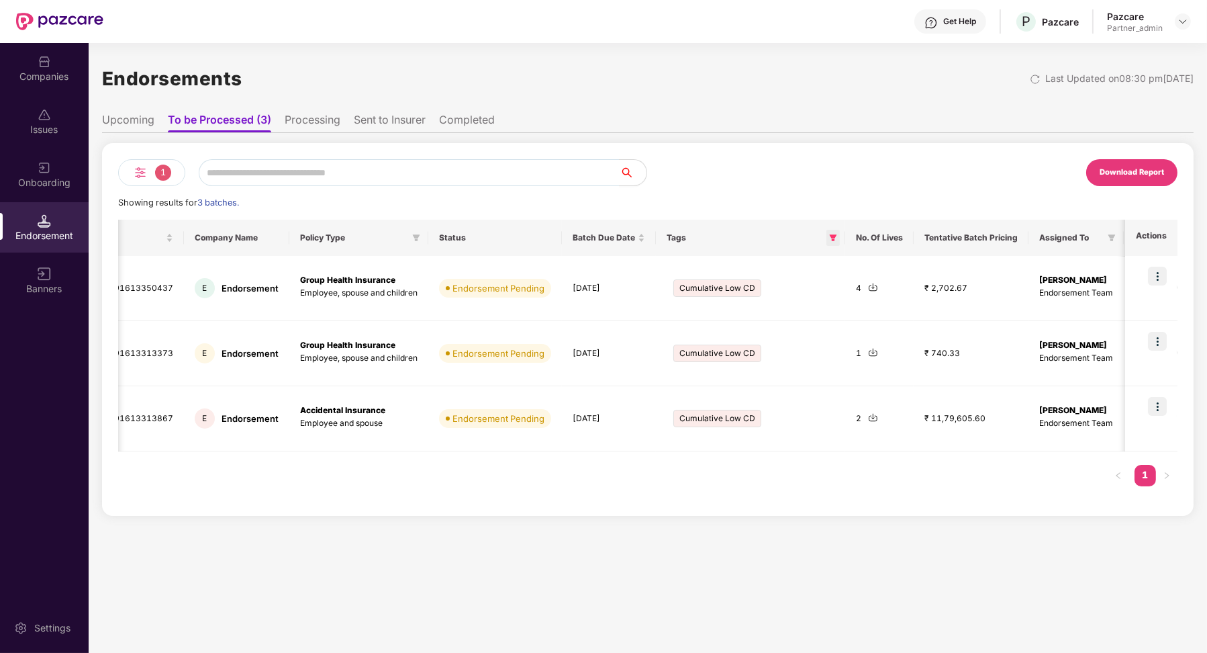
click at [830, 240] on icon "filter" at bounding box center [833, 237] width 7 height 7
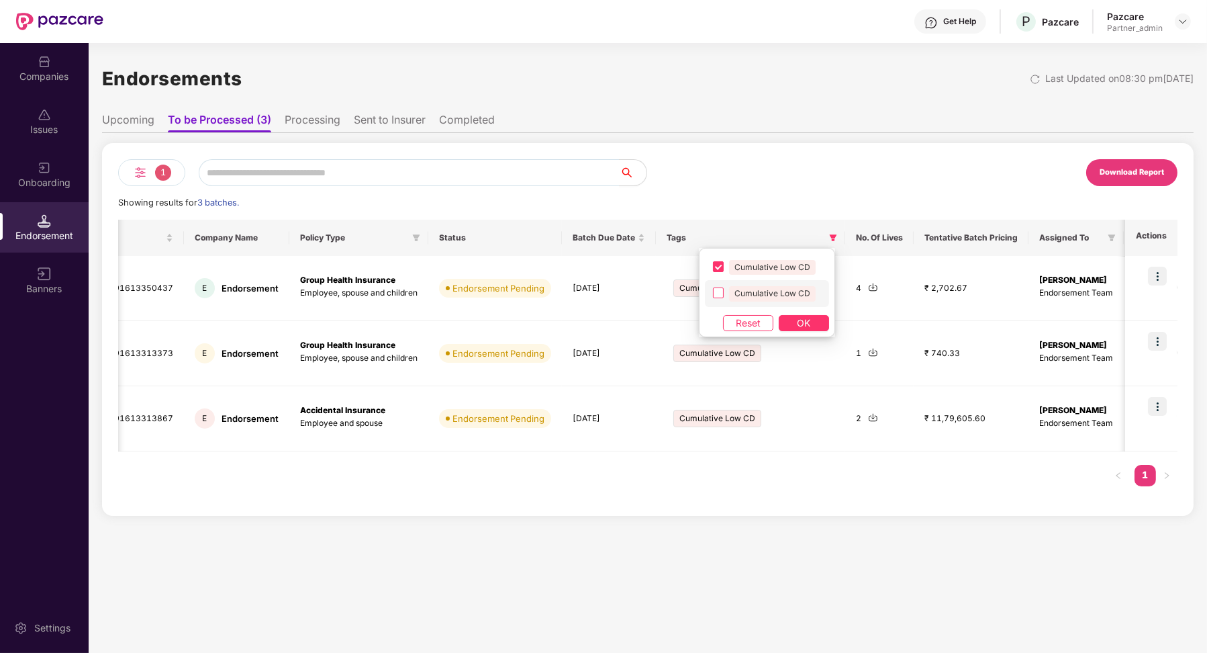
click at [725, 289] on span "Cumulative Low CD" at bounding box center [772, 292] width 97 height 15
click at [825, 325] on button "OK" at bounding box center [804, 323] width 50 height 16
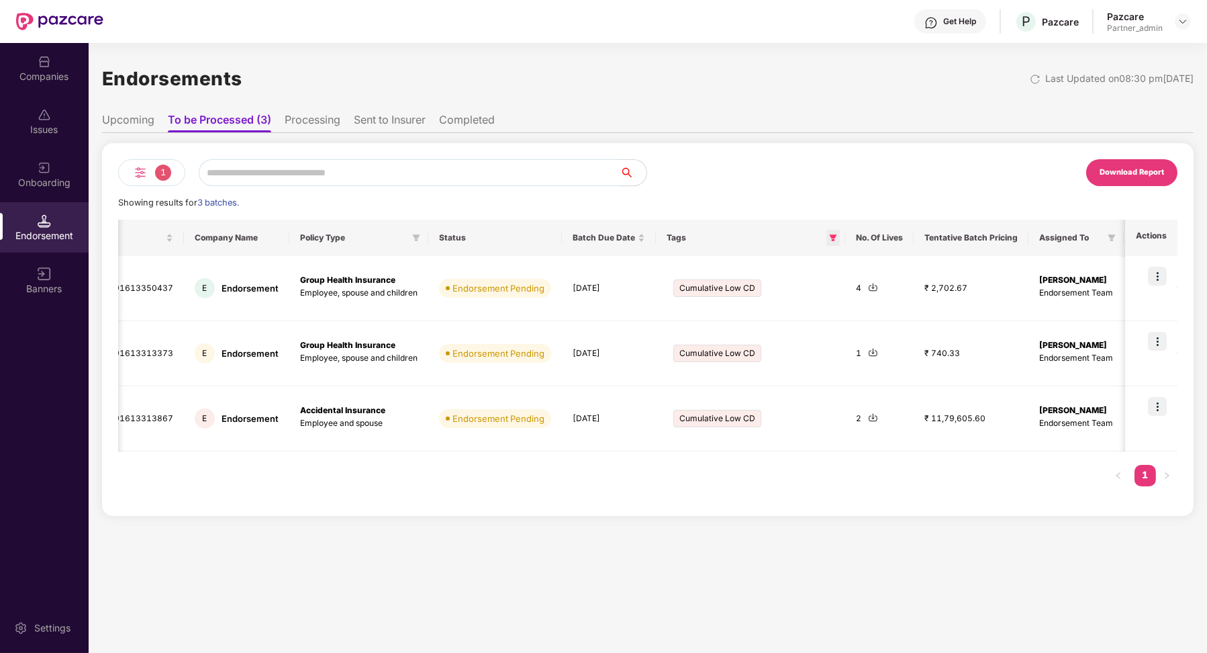
click at [827, 243] on span at bounding box center [833, 238] width 13 height 16
click at [811, 322] on button "OK" at bounding box center [804, 323] width 50 height 16
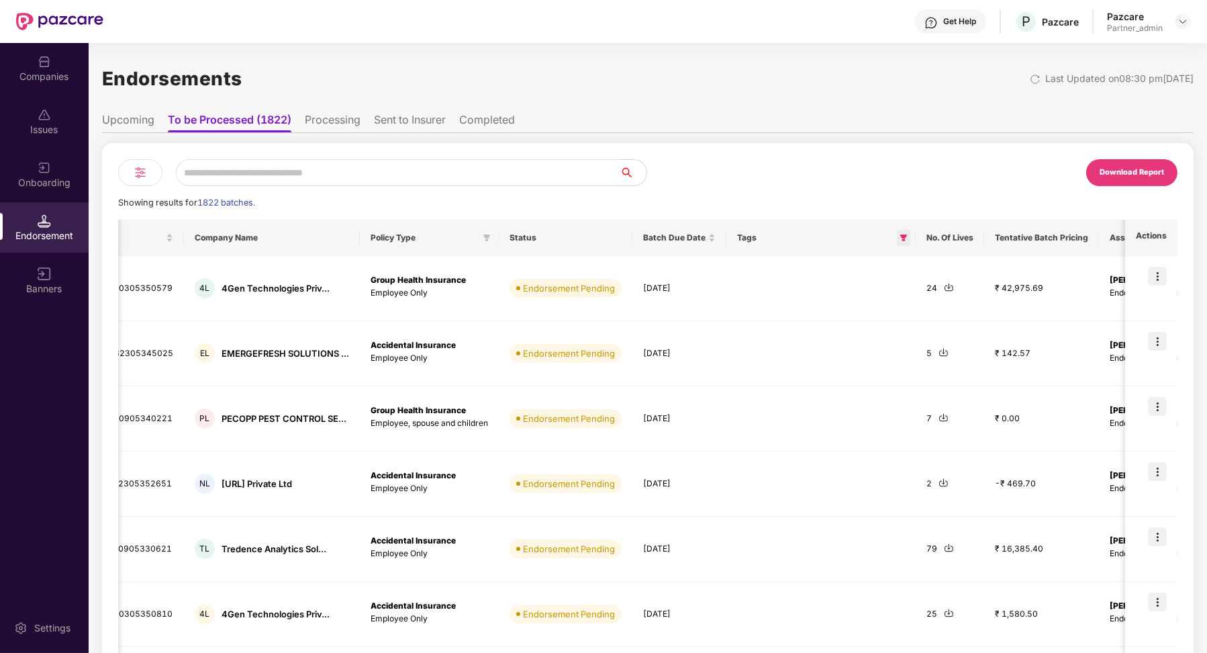
click at [902, 238] on icon "filter" at bounding box center [904, 238] width 8 height 8
click at [345, 124] on li "Processing" at bounding box center [333, 122] width 56 height 19
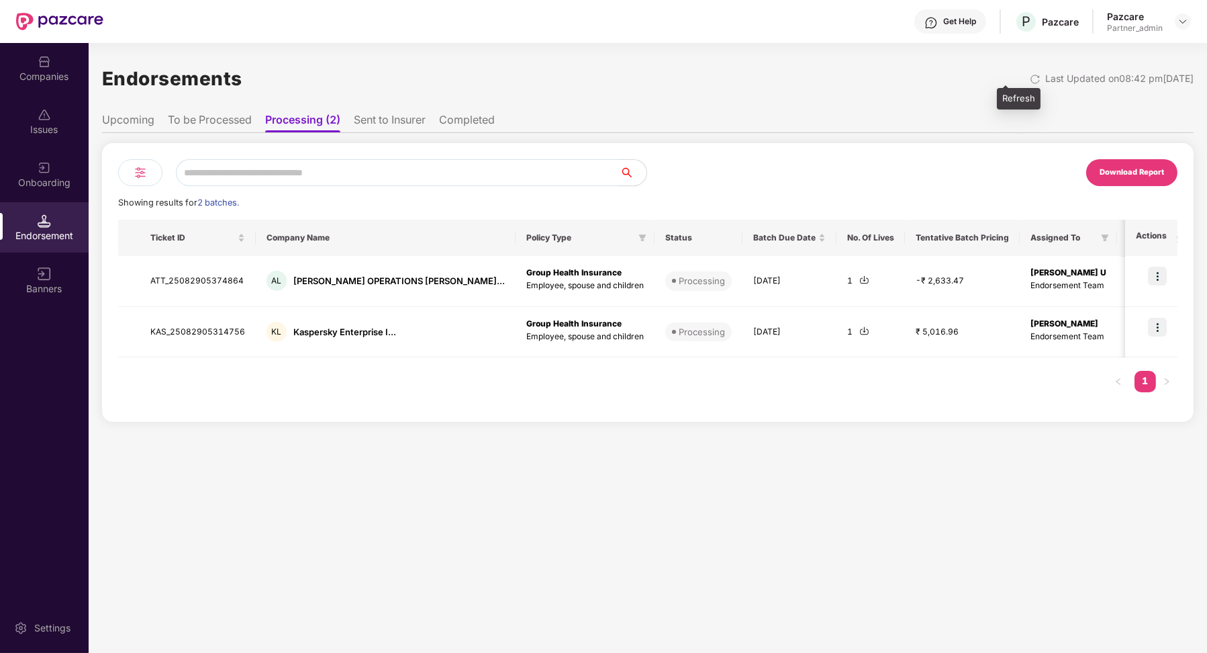
click at [1030, 74] on img at bounding box center [1035, 79] width 11 height 11
click at [234, 122] on li "To be Processed" at bounding box center [210, 122] width 84 height 19
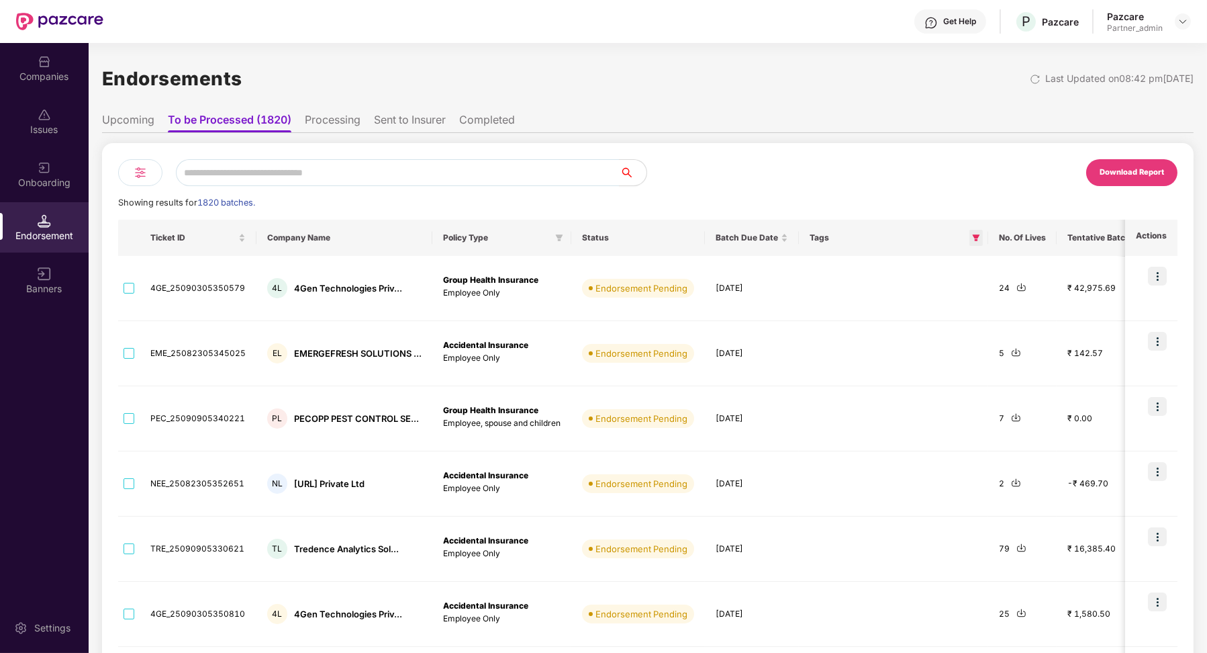
click at [972, 234] on icon "filter" at bounding box center [976, 238] width 8 height 8
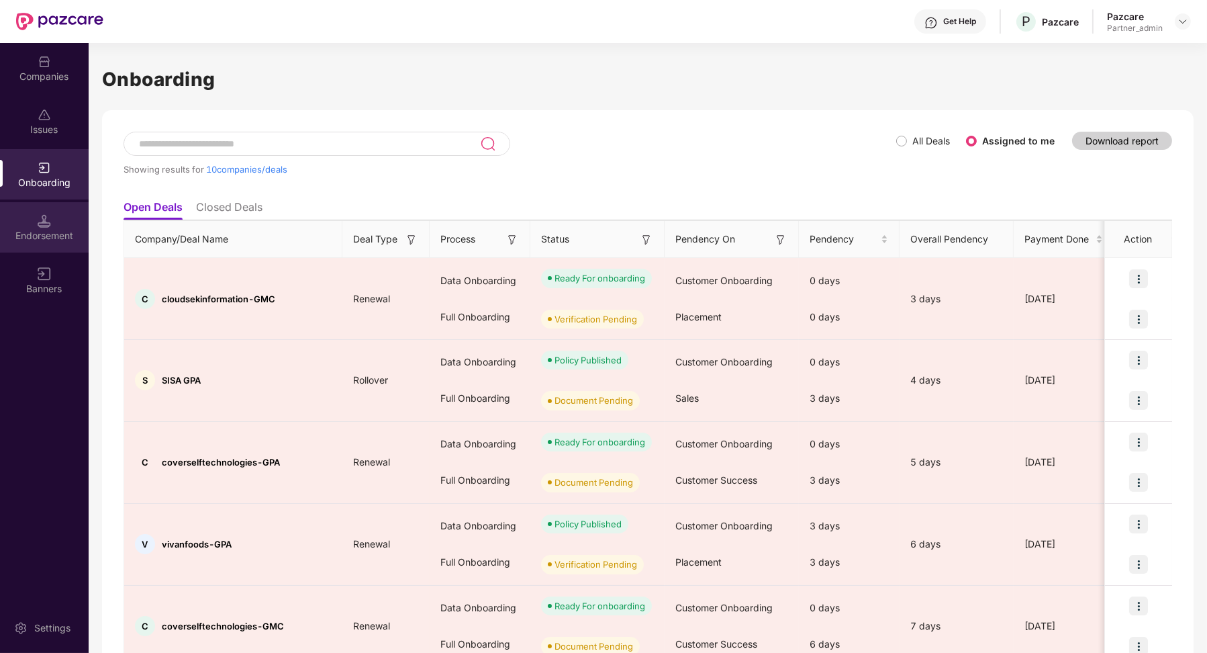
click at [42, 220] on img at bounding box center [44, 220] width 13 height 13
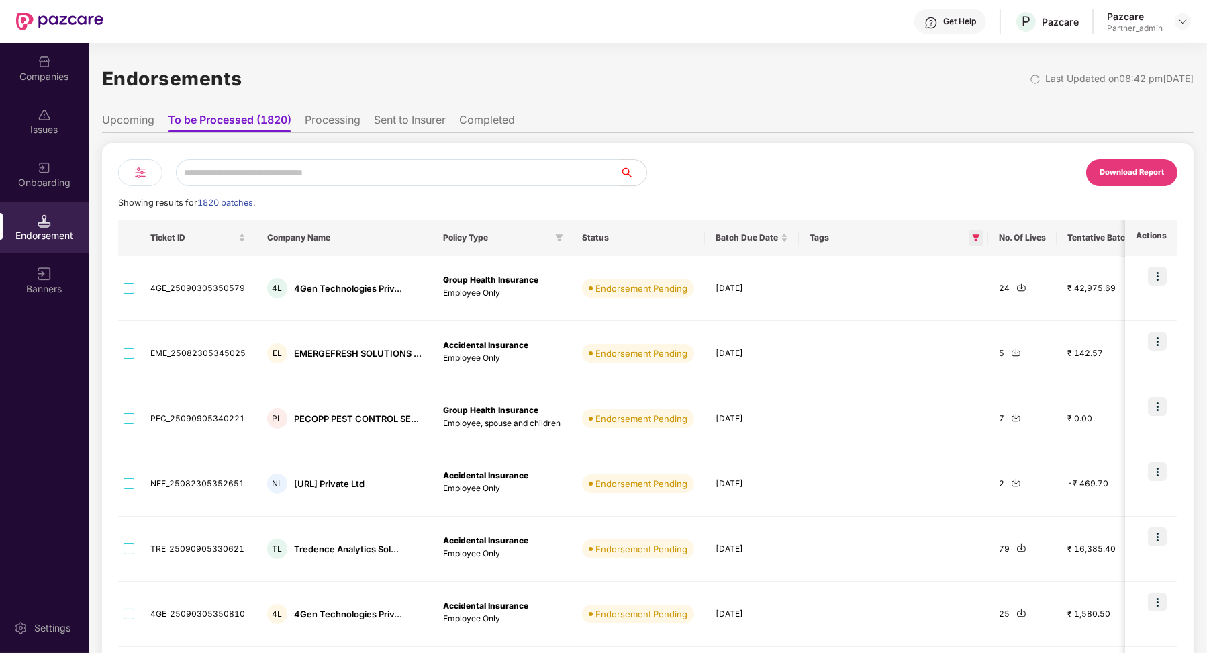
click at [974, 236] on icon "filter" at bounding box center [976, 237] width 7 height 7
click at [955, 304] on div "Cumulative Low CD Reset OK" at bounding box center [913, 279] width 136 height 62
click at [954, 295] on span "OK" at bounding box center [949, 296] width 13 height 15
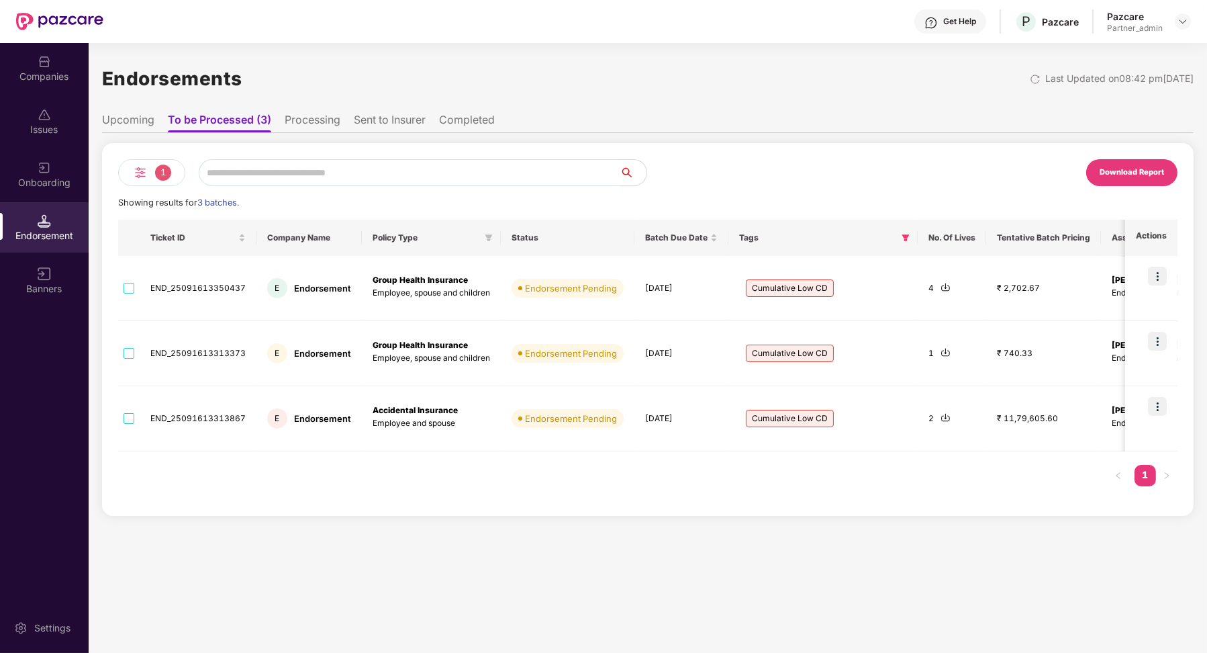
click at [157, 122] on ul "Upcoming To be Processed (3) Processing Sent to Insurer Completed" at bounding box center [648, 119] width 1092 height 27
click at [150, 122] on li "Upcoming" at bounding box center [128, 122] width 52 height 19
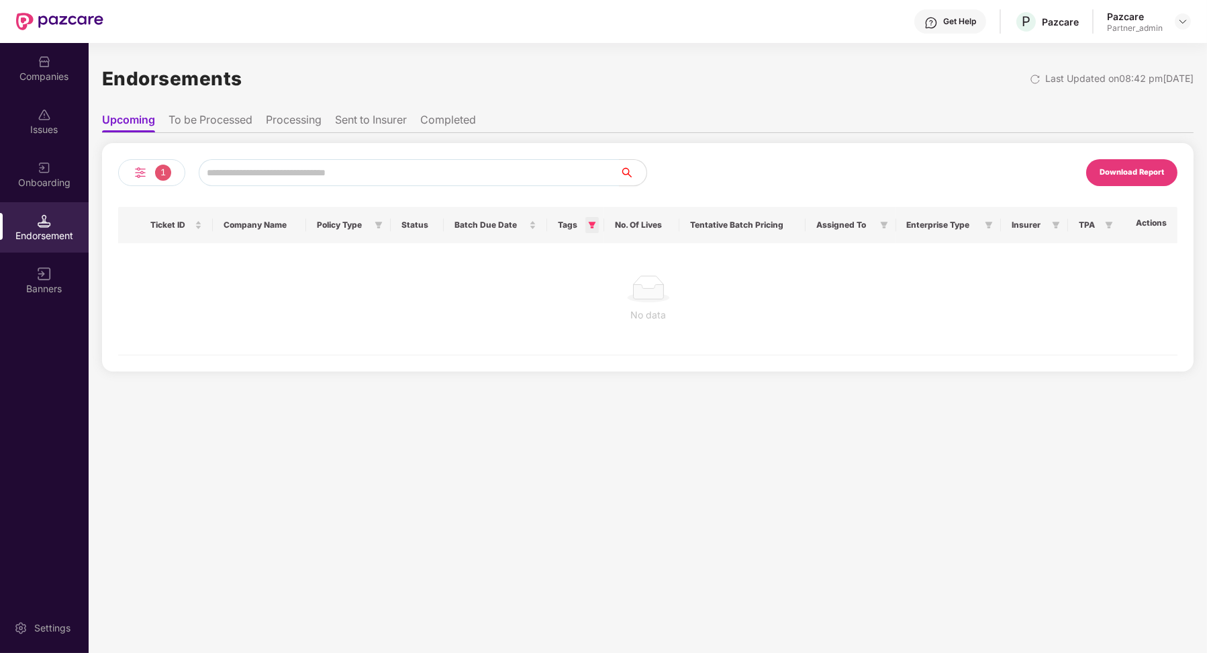
click at [592, 229] on span at bounding box center [592, 225] width 13 height 16
click at [572, 278] on span "OK" at bounding box center [568, 282] width 13 height 15
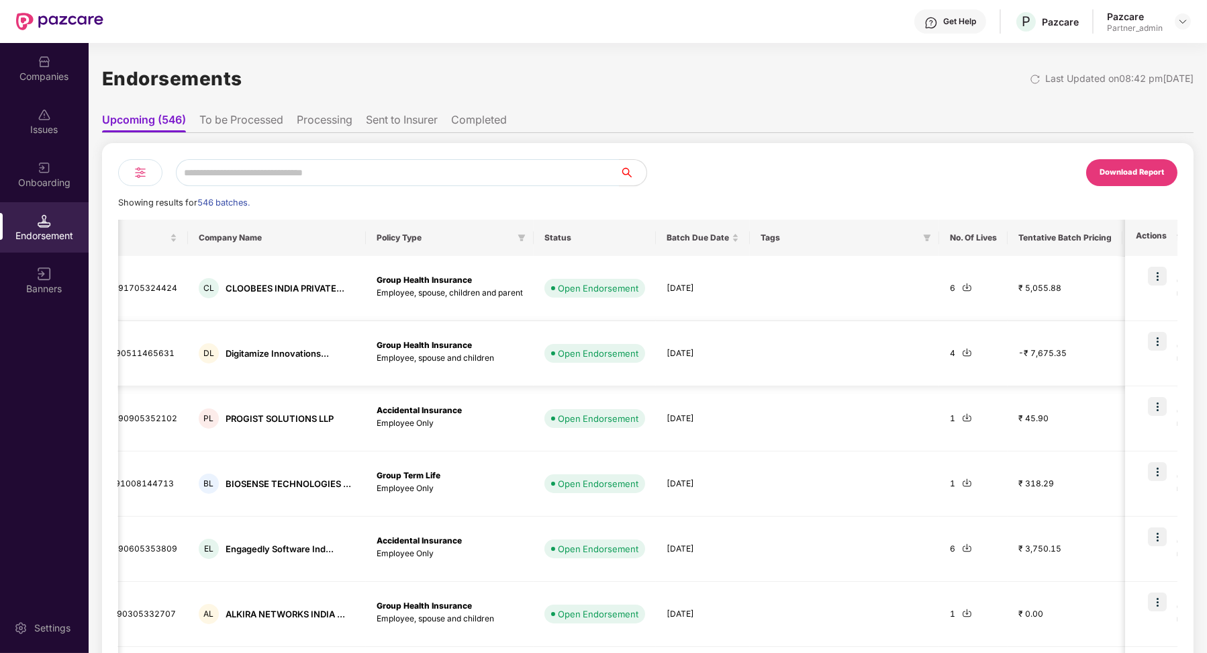
scroll to position [0, 148]
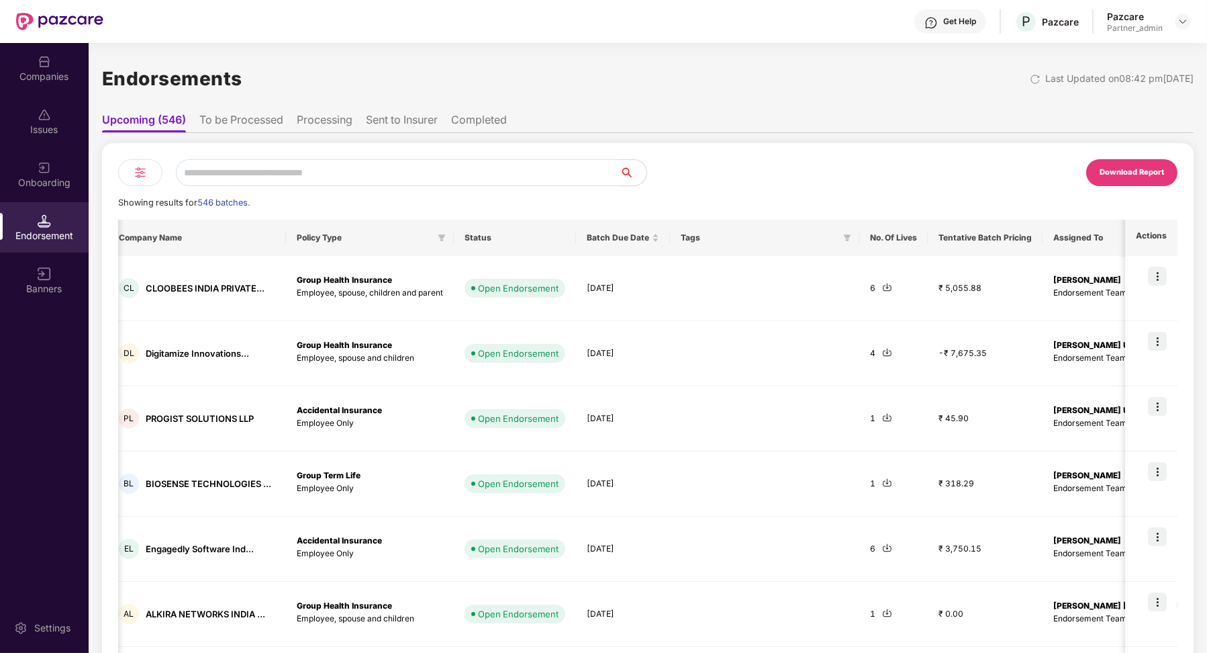
click at [244, 120] on li "To be Processed" at bounding box center [241, 122] width 84 height 19
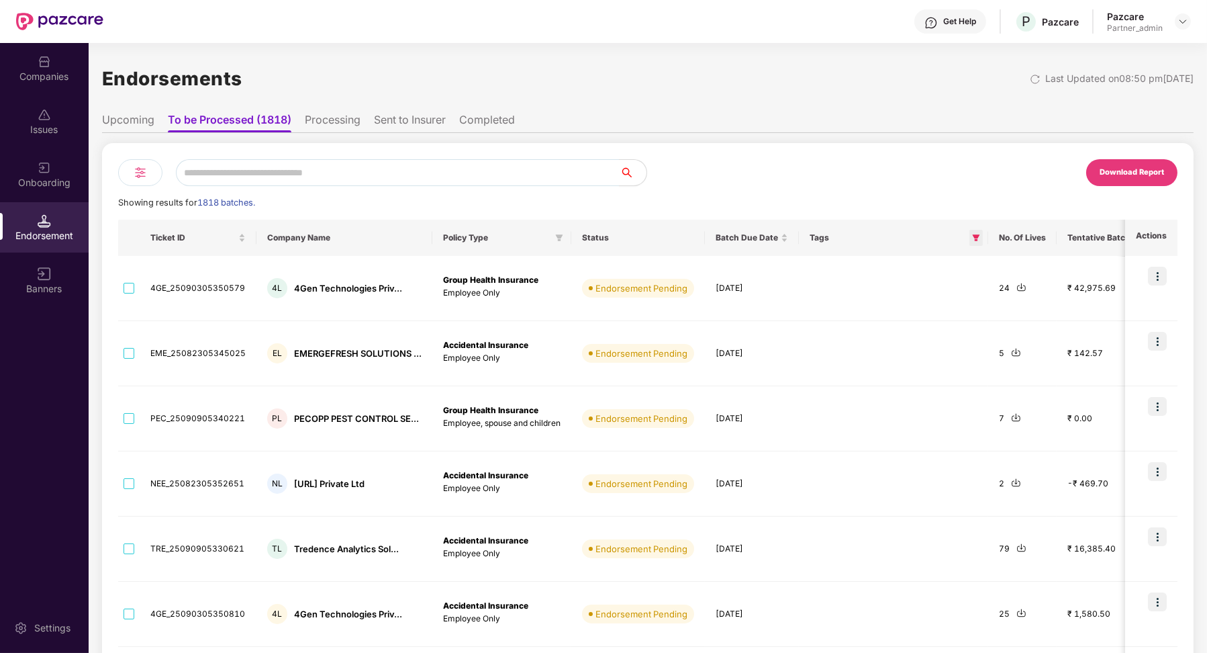
click at [975, 240] on icon "filter" at bounding box center [976, 238] width 8 height 8
click at [943, 299] on span "OK" at bounding box center [949, 296] width 13 height 15
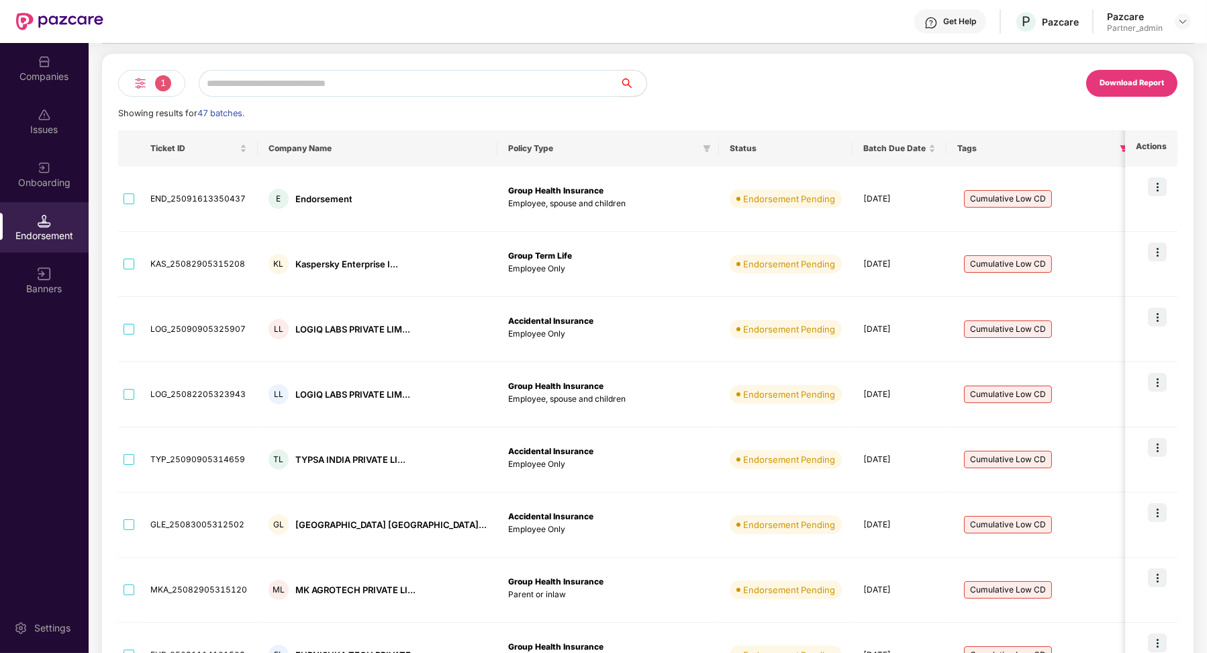
scroll to position [0, 0]
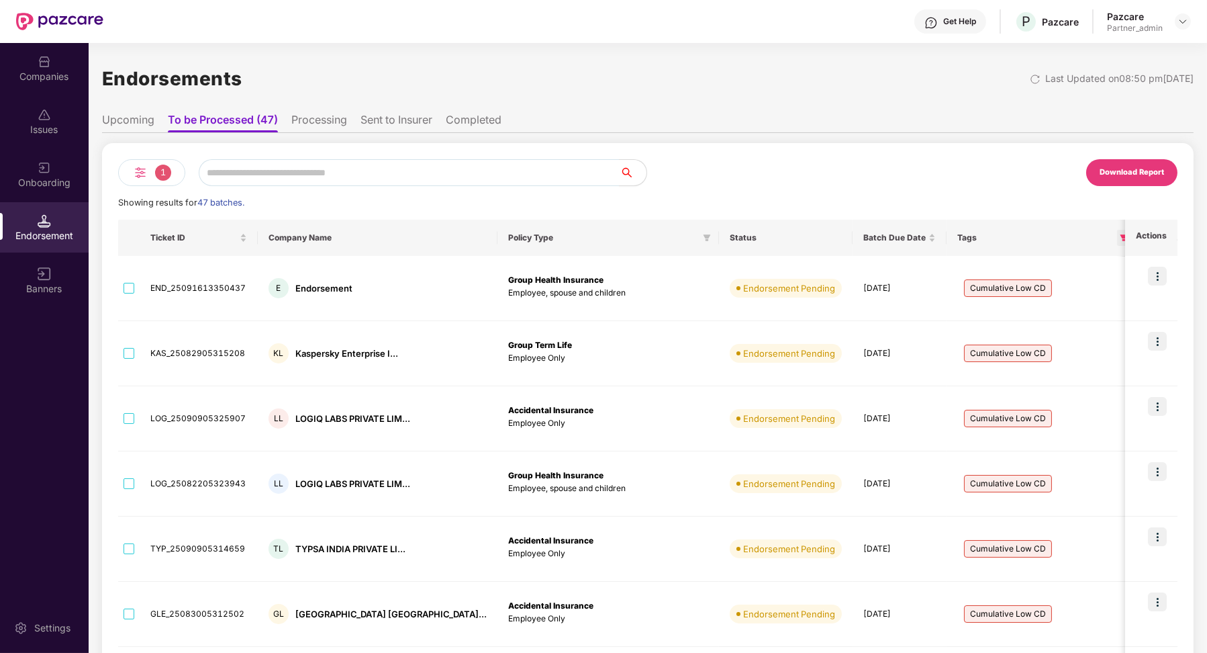
click at [1121, 239] on icon "filter" at bounding box center [1124, 237] width 7 height 7
click at [1039, 293] on button "OK" at bounding box center [1031, 296] width 50 height 16
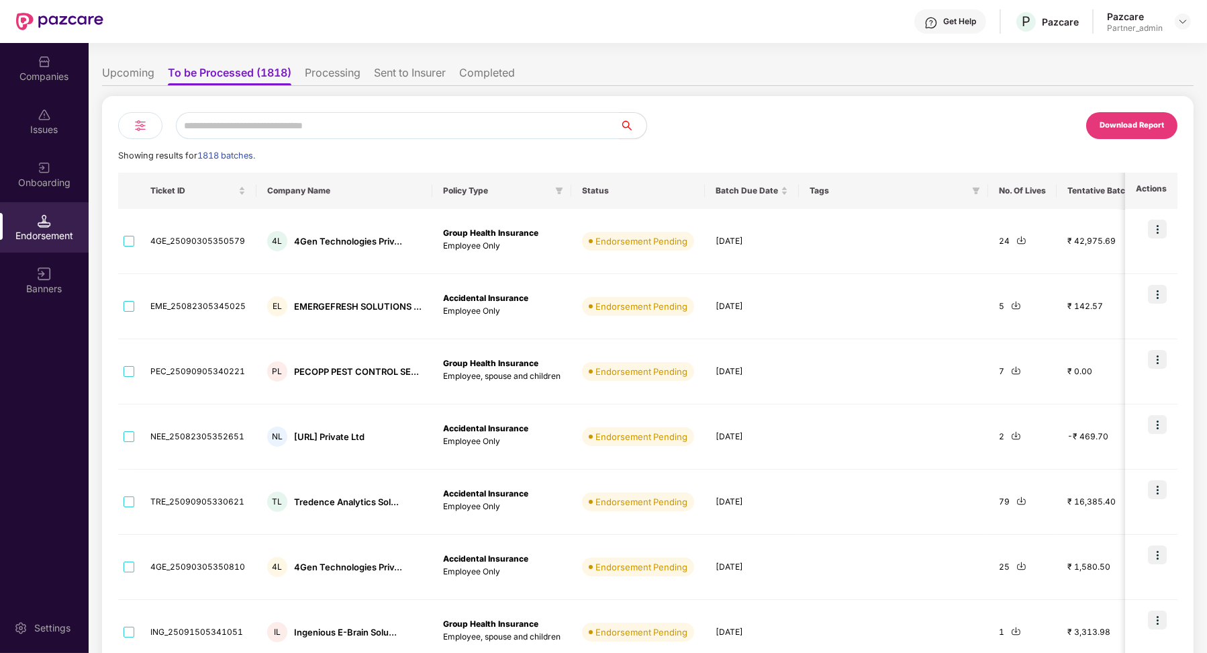
scroll to position [35, 0]
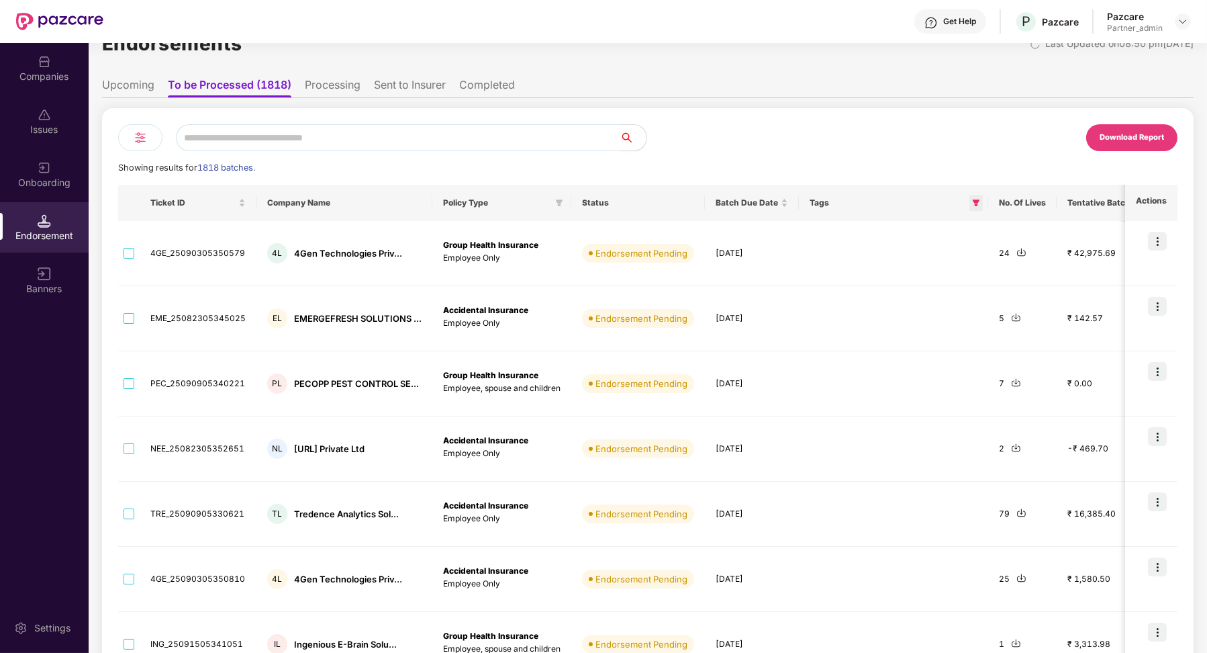
click at [975, 205] on icon "filter" at bounding box center [976, 203] width 8 height 8
click at [944, 265] on span "OK" at bounding box center [949, 260] width 13 height 15
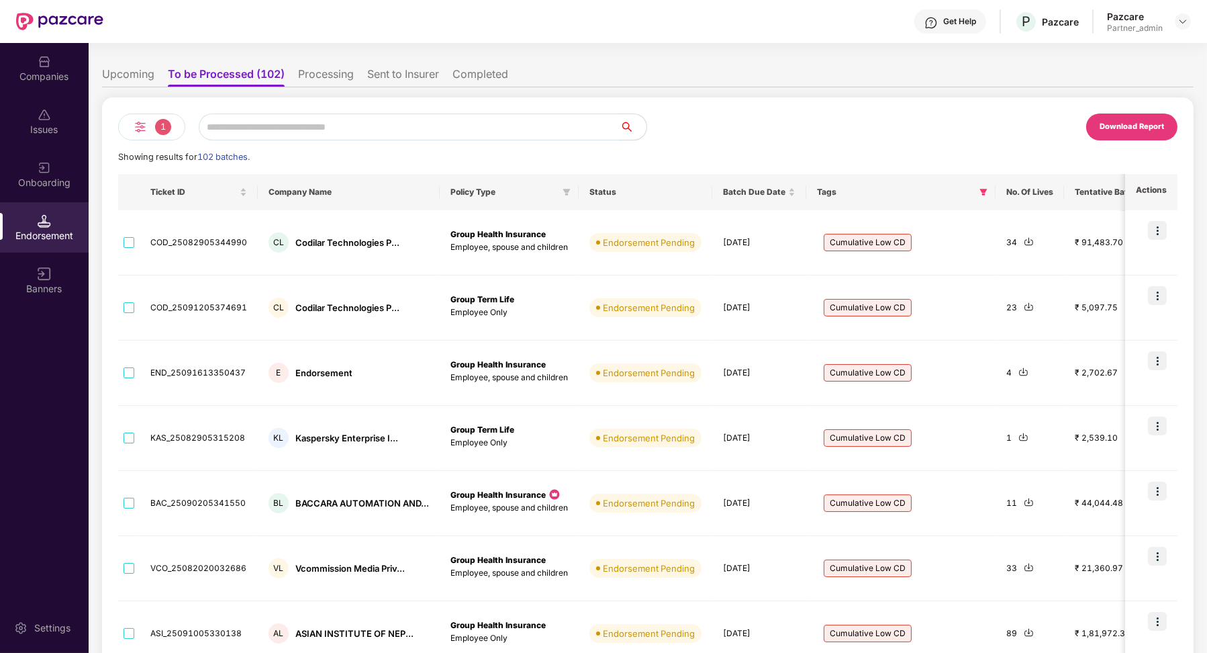
scroll to position [75, 0]
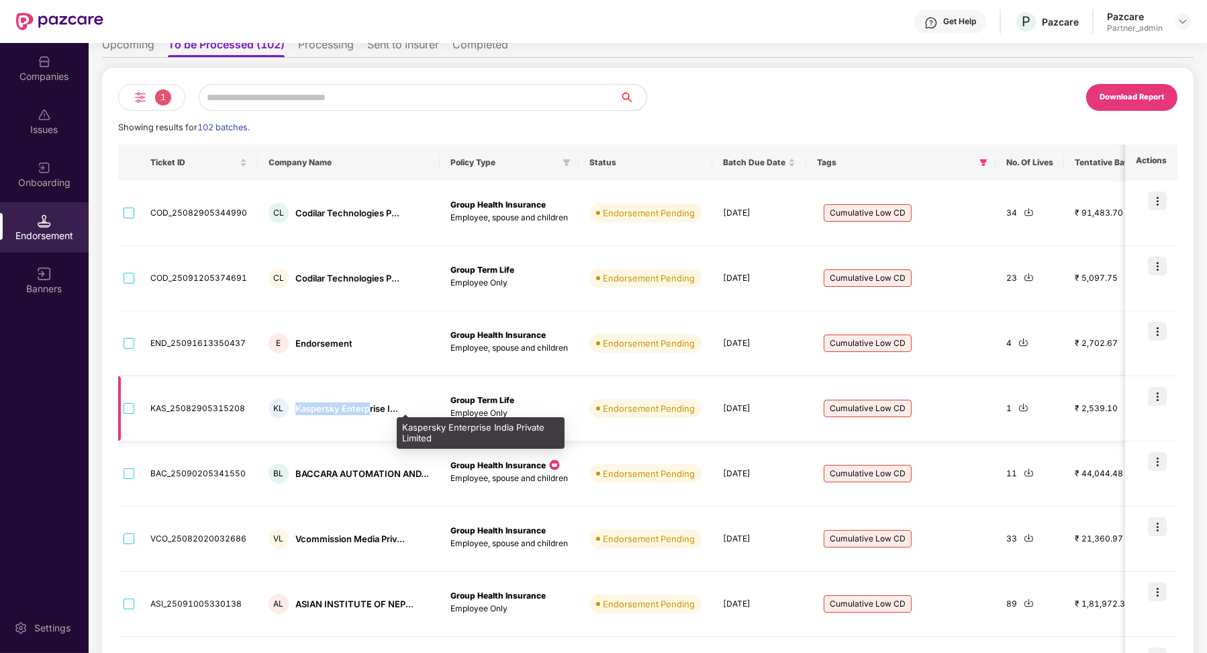
drag, startPoint x: 293, startPoint y: 407, endPoint x: 366, endPoint y: 406, distance: 72.5
click at [366, 406] on div "Kaspersky Enterprise I..." at bounding box center [346, 408] width 103 height 13
copy div "Kaspersky Enterp"
click at [230, 103] on input "text" at bounding box center [409, 97] width 421 height 27
paste input "**********"
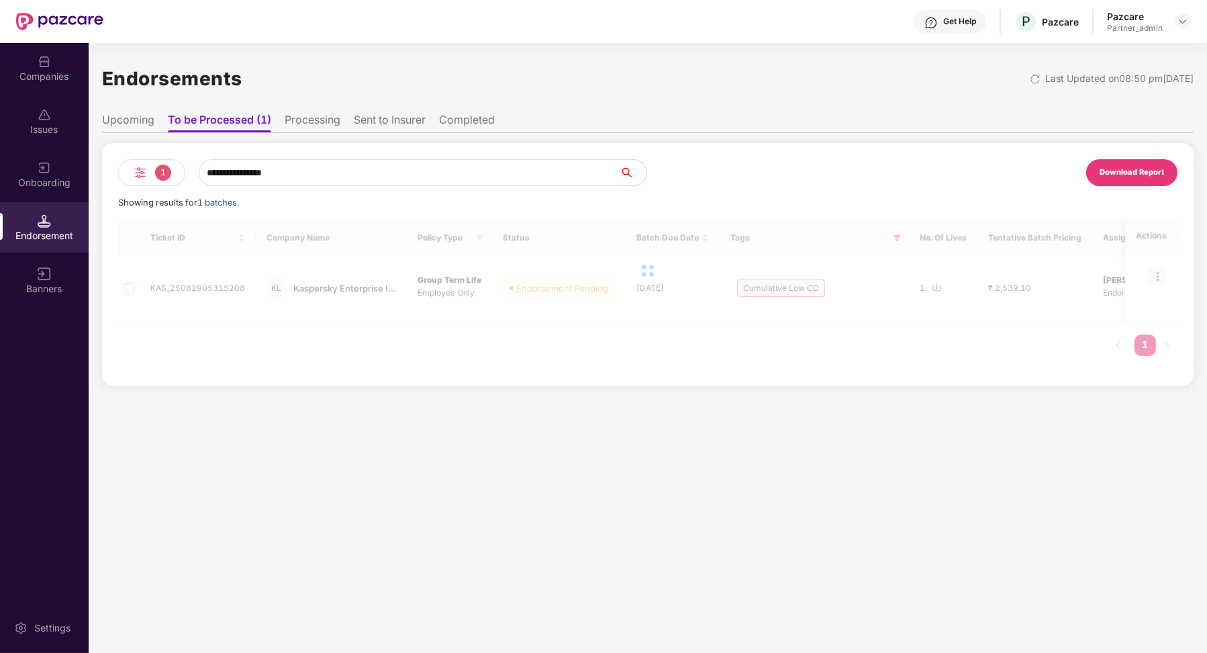
scroll to position [0, 0]
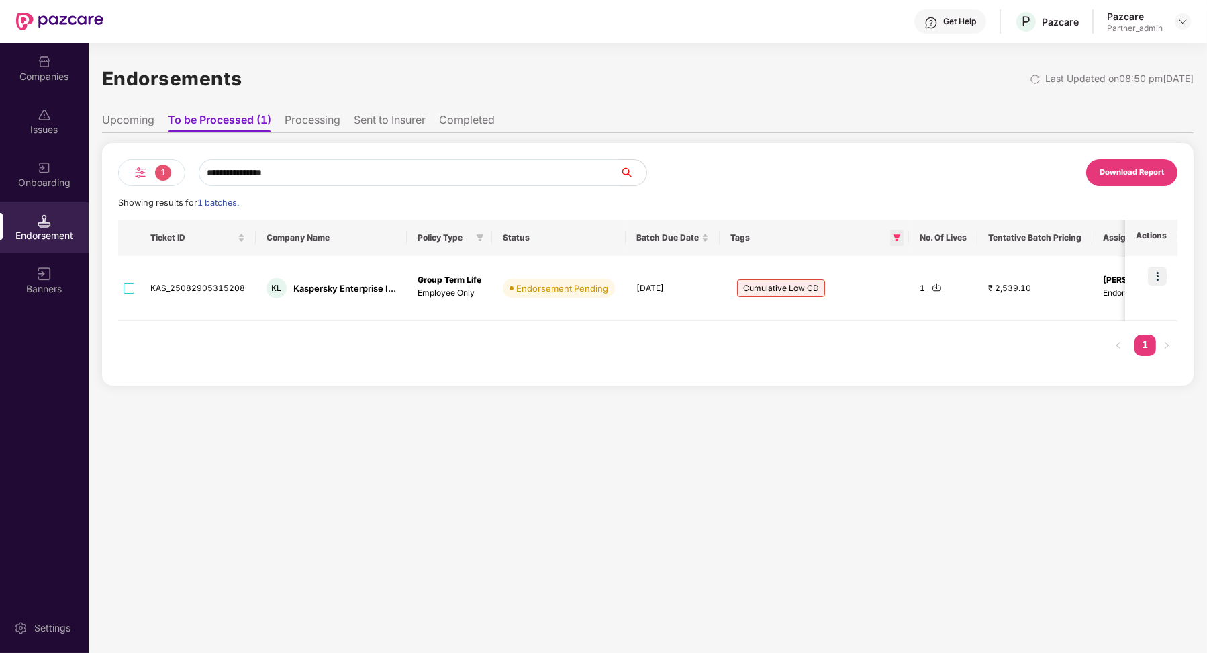
type input "**********"
click at [894, 236] on icon "filter" at bounding box center [897, 237] width 7 height 7
click at [770, 262] on div "Cumulative Low CD Reset OK" at bounding box center [834, 279] width 136 height 62
click at [872, 299] on span "OK" at bounding box center [870, 296] width 13 height 15
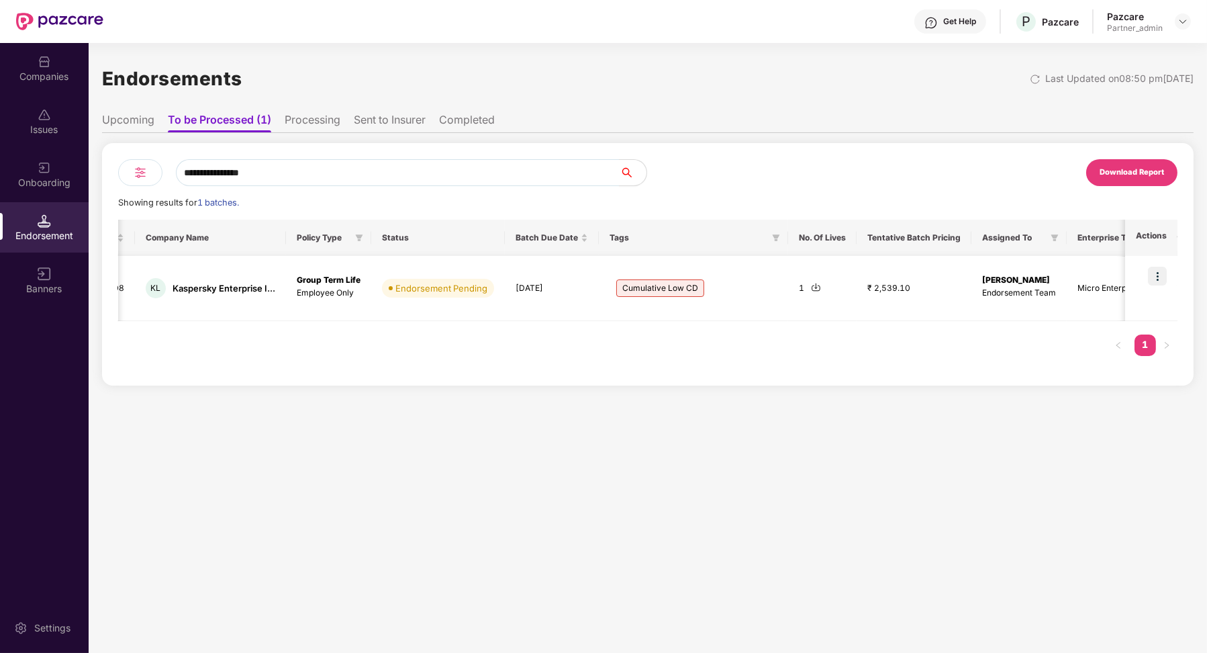
click at [1156, 281] on img at bounding box center [1157, 276] width 19 height 19
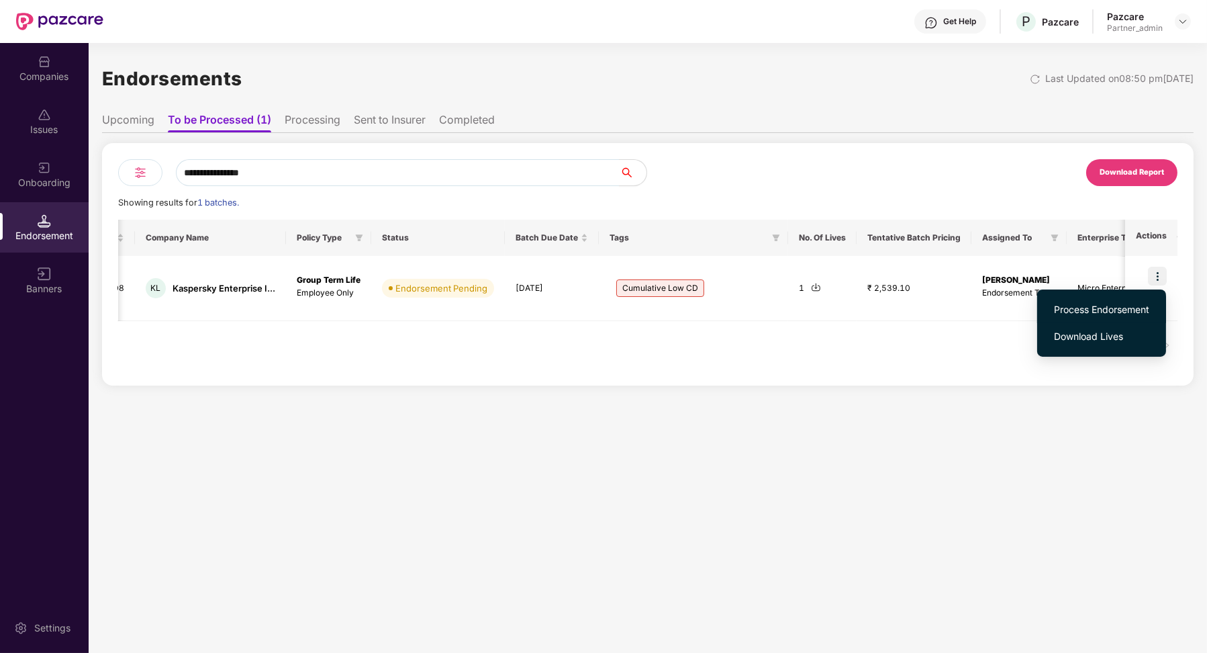
click at [1118, 302] on span "Process Endorsement" at bounding box center [1101, 309] width 95 height 15
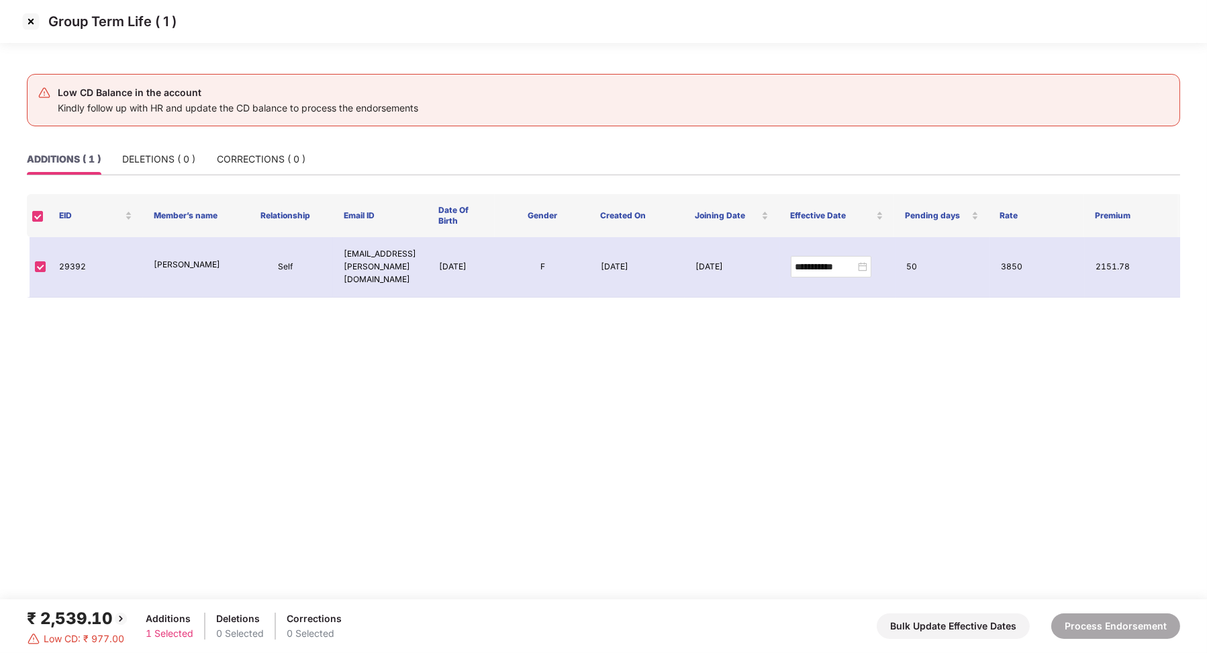
click at [28, 19] on img at bounding box center [30, 21] width 21 height 21
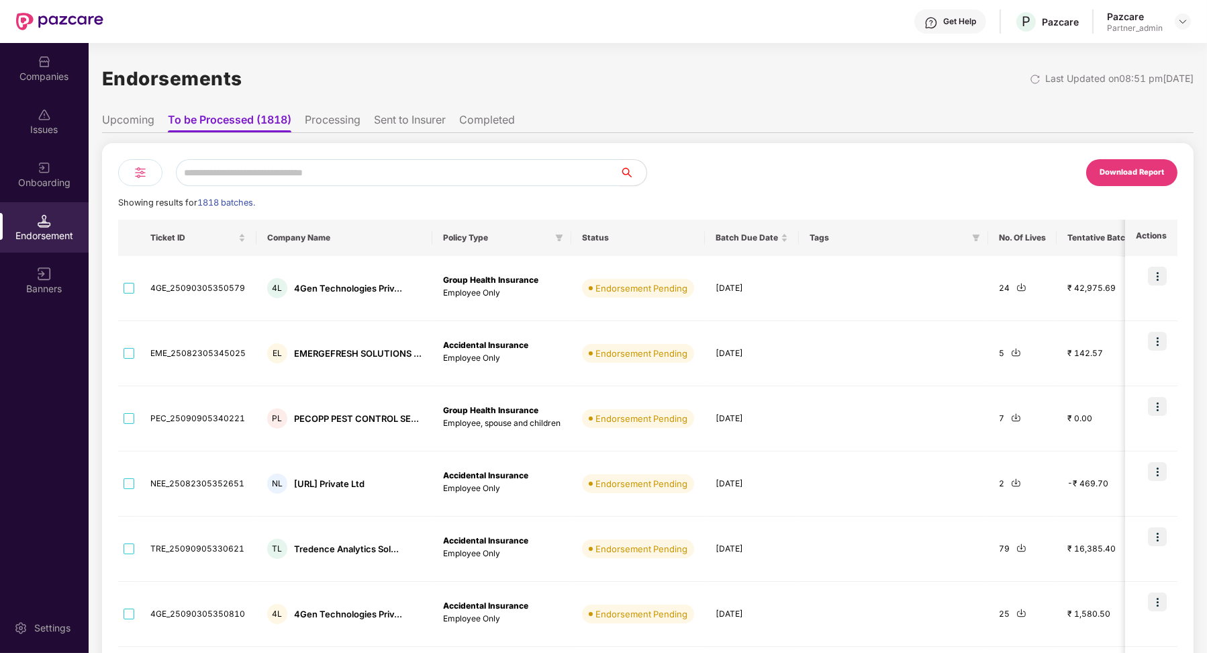
click at [229, 160] on input "text" at bounding box center [398, 172] width 444 height 27
paste input "**********"
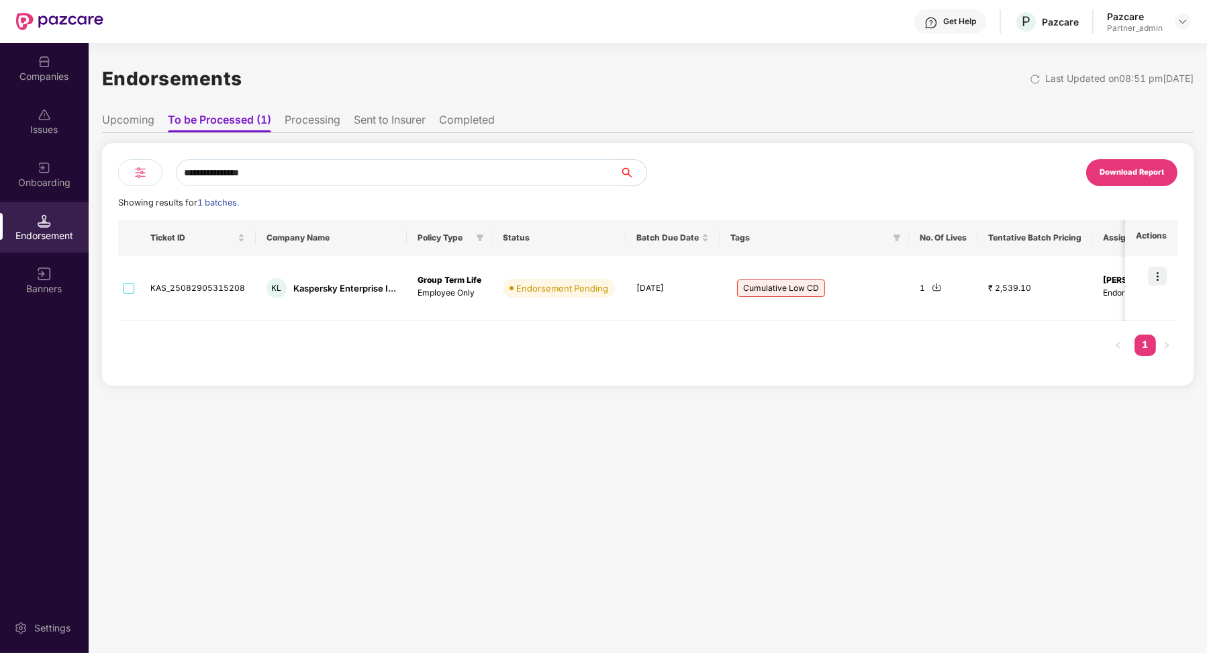
type input "**********"
click at [131, 121] on li "Upcoming" at bounding box center [128, 122] width 52 height 19
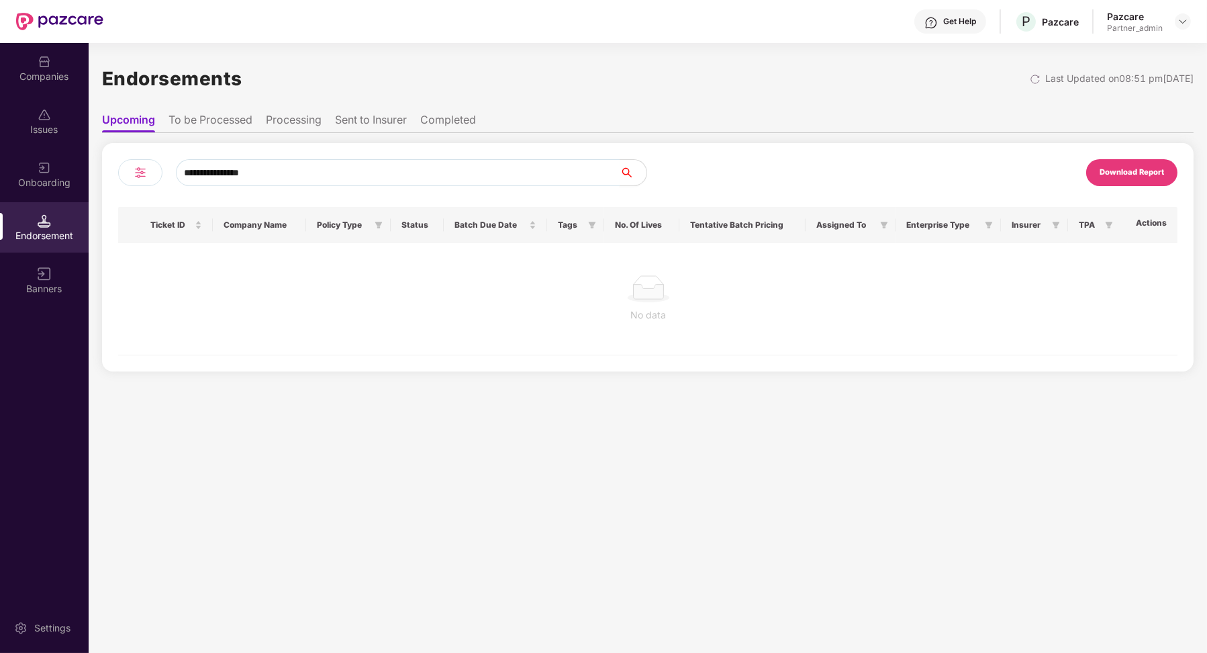
click at [268, 175] on input "**********" at bounding box center [398, 172] width 444 height 27
type input "*********"
click at [226, 128] on li "To be Processed" at bounding box center [211, 122] width 84 height 19
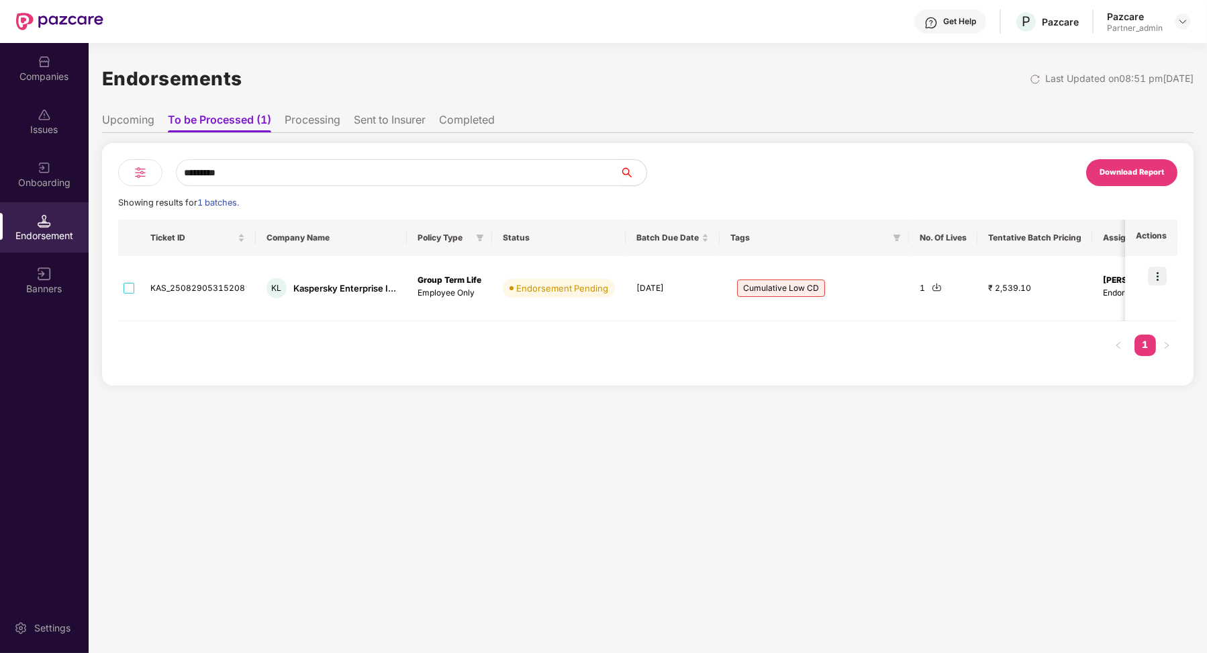
drag, startPoint x: 251, startPoint y: 171, endPoint x: 167, endPoint y: 167, distance: 84.0
click at [167, 167] on div "*********" at bounding box center [383, 172] width 530 height 27
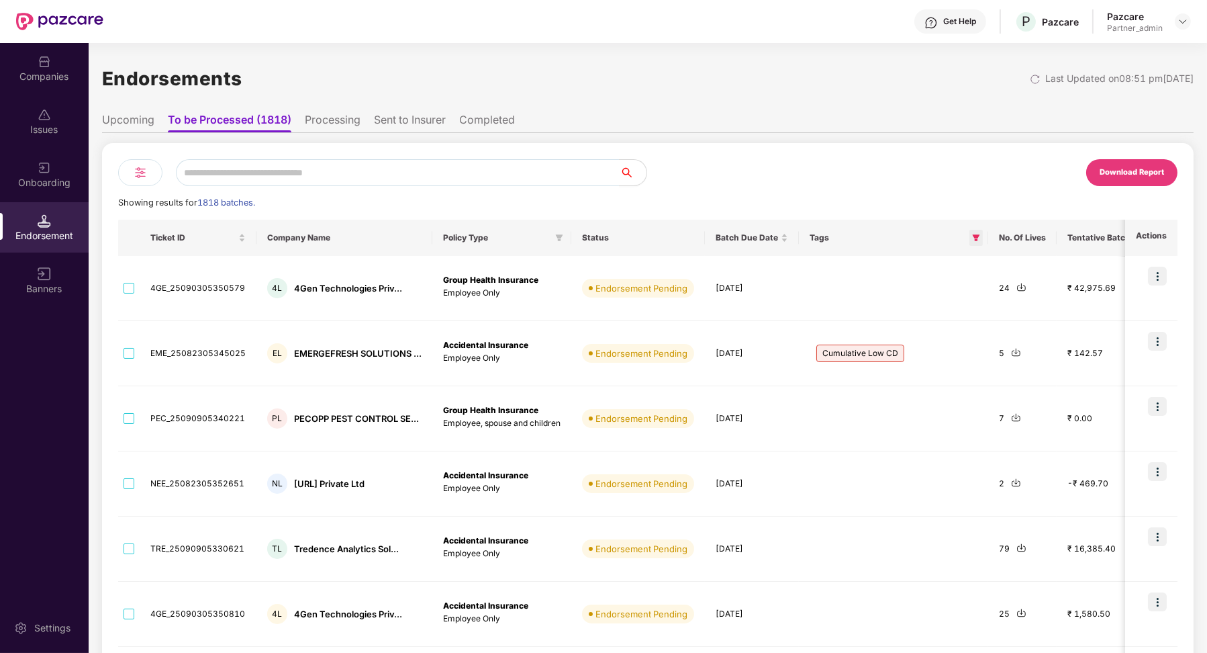
click at [972, 242] on icon "filter" at bounding box center [976, 238] width 8 height 8
click at [856, 268] on label "Cumulative Low CD" at bounding box center [913, 267] width 124 height 26
click at [960, 288] on button "OK" at bounding box center [950, 296] width 50 height 16
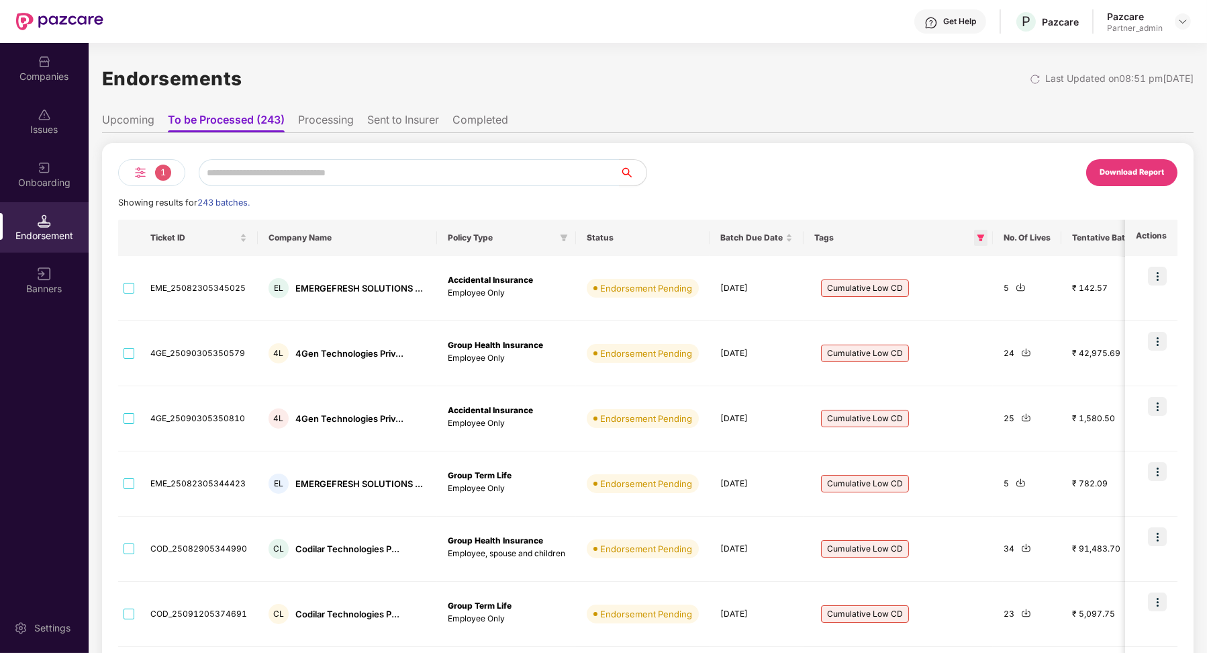
click at [977, 237] on icon "filter" at bounding box center [981, 238] width 8 height 8
click at [868, 273] on label "Cumulative Low CD" at bounding box center [917, 267] width 124 height 26
click at [954, 302] on span "OK" at bounding box center [954, 296] width 13 height 15
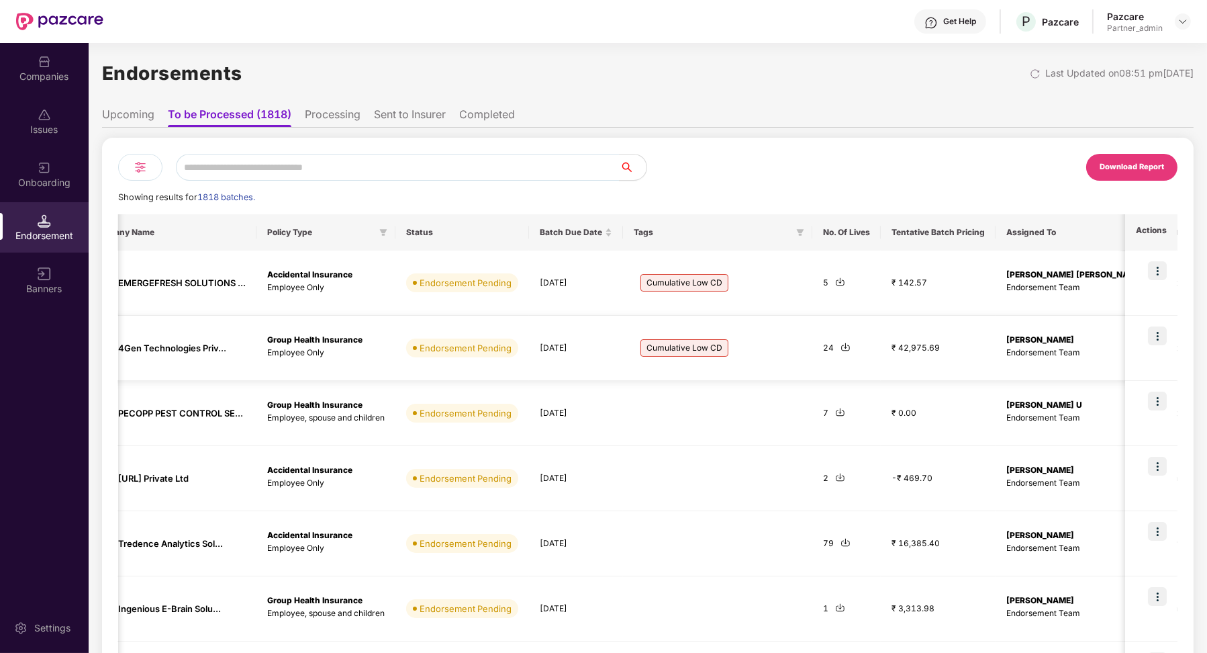
scroll to position [0, 269]
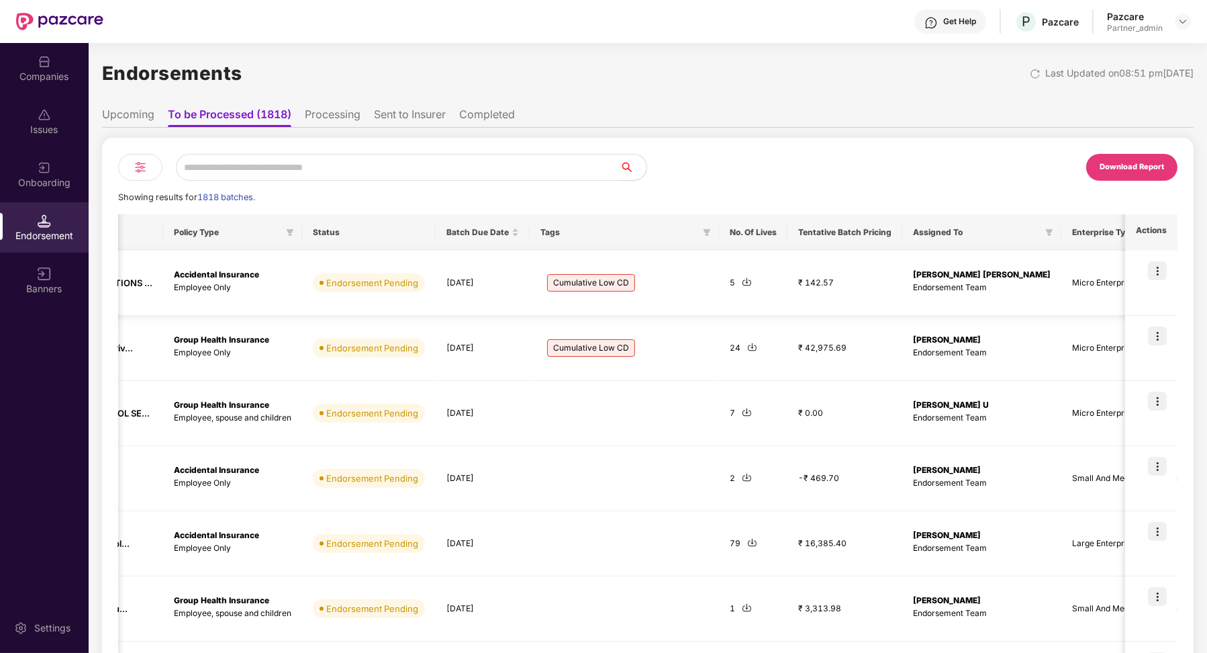
click at [1146, 273] on td at bounding box center [1151, 282] width 52 height 65
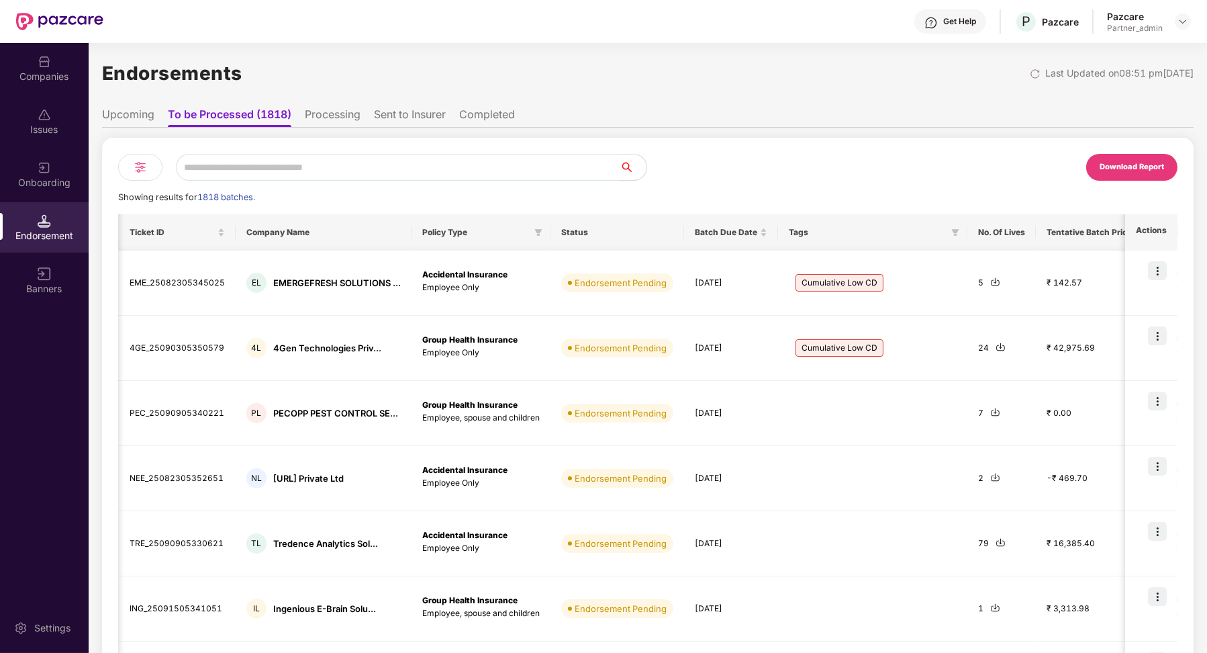
scroll to position [0, 10]
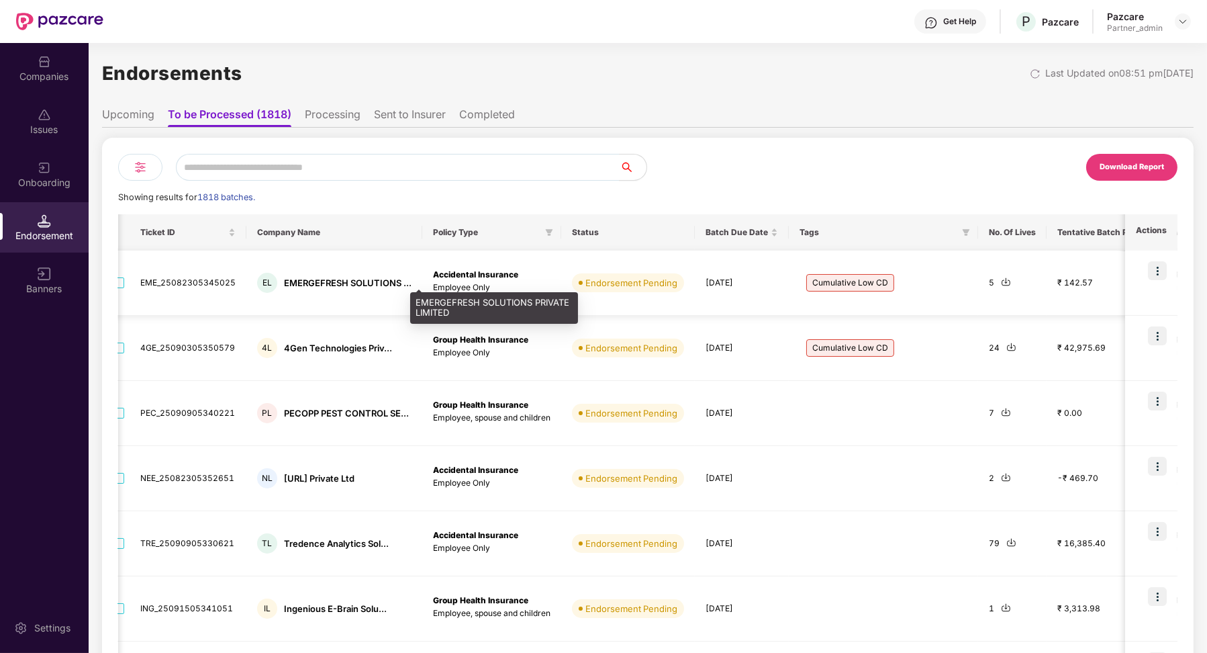
drag, startPoint x: 285, startPoint y: 281, endPoint x: 317, endPoint y: 281, distance: 32.2
click at [318, 281] on div "EMERGEFRESH SOLUTIONS ..." at bounding box center [348, 283] width 128 height 13
drag, startPoint x: 285, startPoint y: 281, endPoint x: 338, endPoint y: 281, distance: 53.1
click at [338, 281] on div "EMERGEFRESH SOLUTIONS ..." at bounding box center [348, 283] width 128 height 13
drag, startPoint x: 283, startPoint y: 281, endPoint x: 365, endPoint y: 282, distance: 82.6
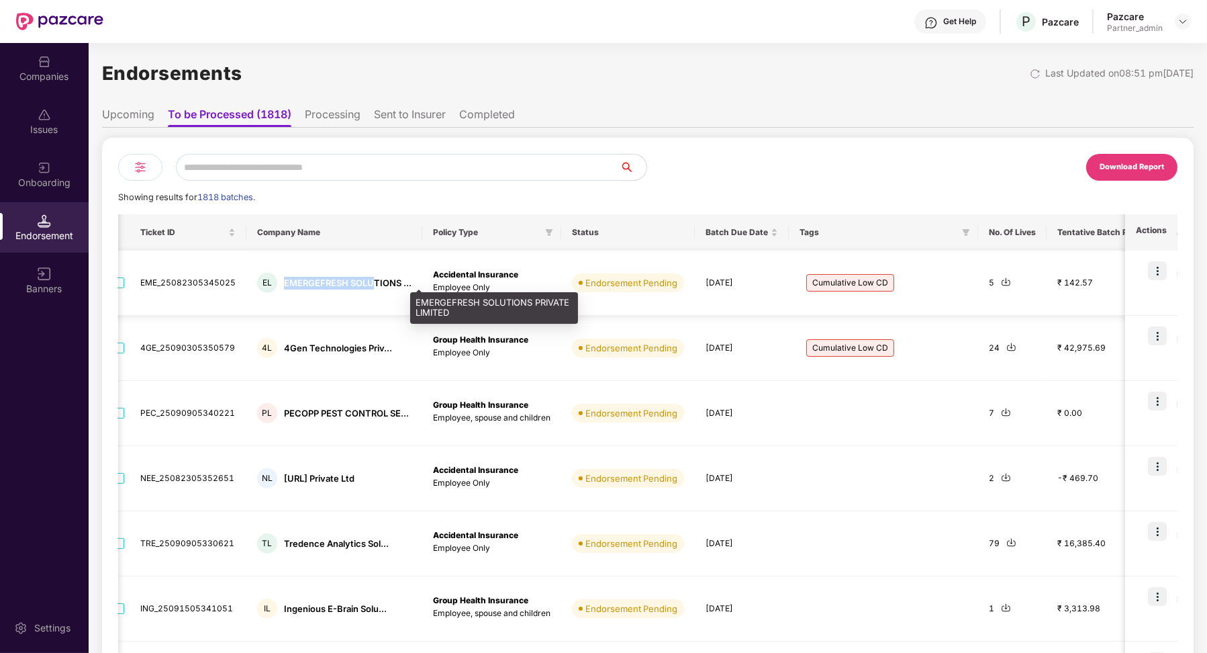
click at [371, 285] on div "EMERGEFRESH SOLUTIONS ..." at bounding box center [348, 283] width 128 height 13
copy div "EMERGEFRESH SOLU"
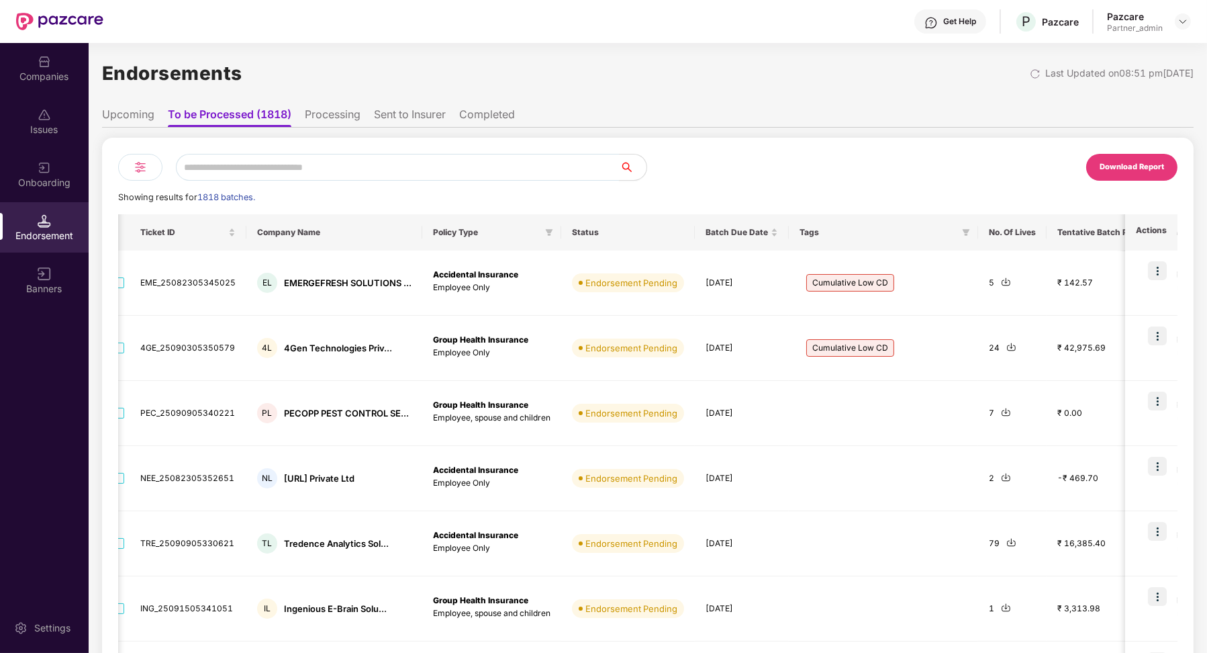
click at [298, 184] on div "Download Report Showing results for 1818 batches. Ticket ID Company Name Policy…" at bounding box center [648, 552] width 1060 height 796
click at [287, 171] on input "text" at bounding box center [398, 167] width 444 height 27
paste input "**********"
type input "**********"
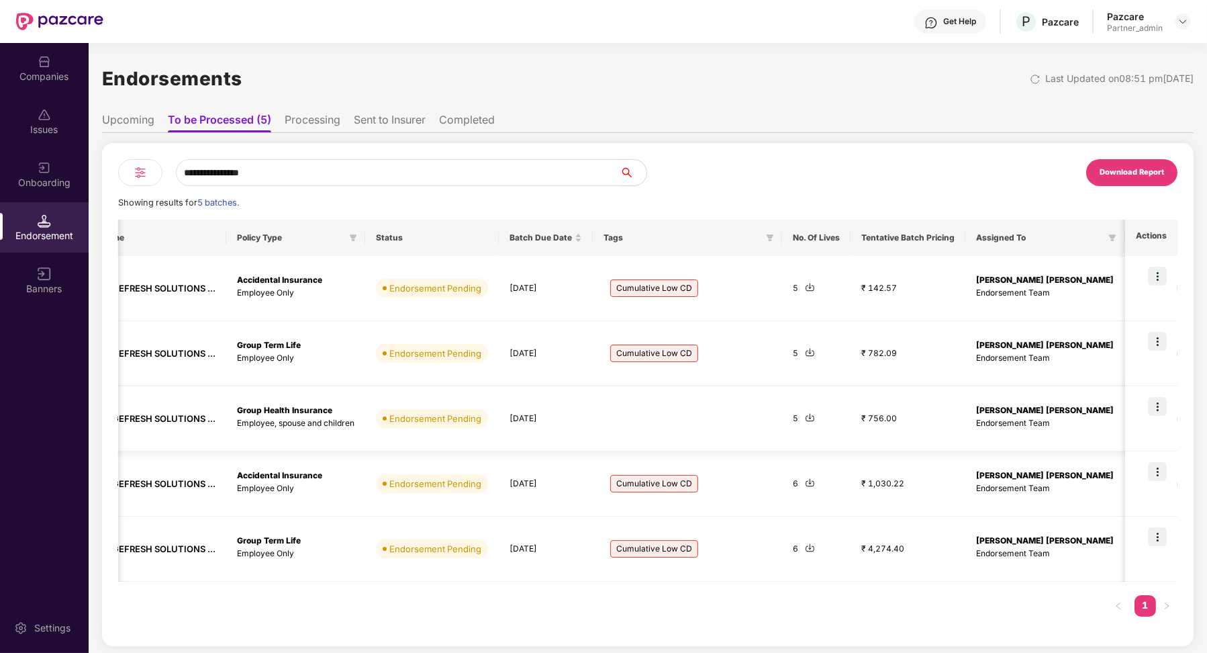
scroll to position [0, 200]
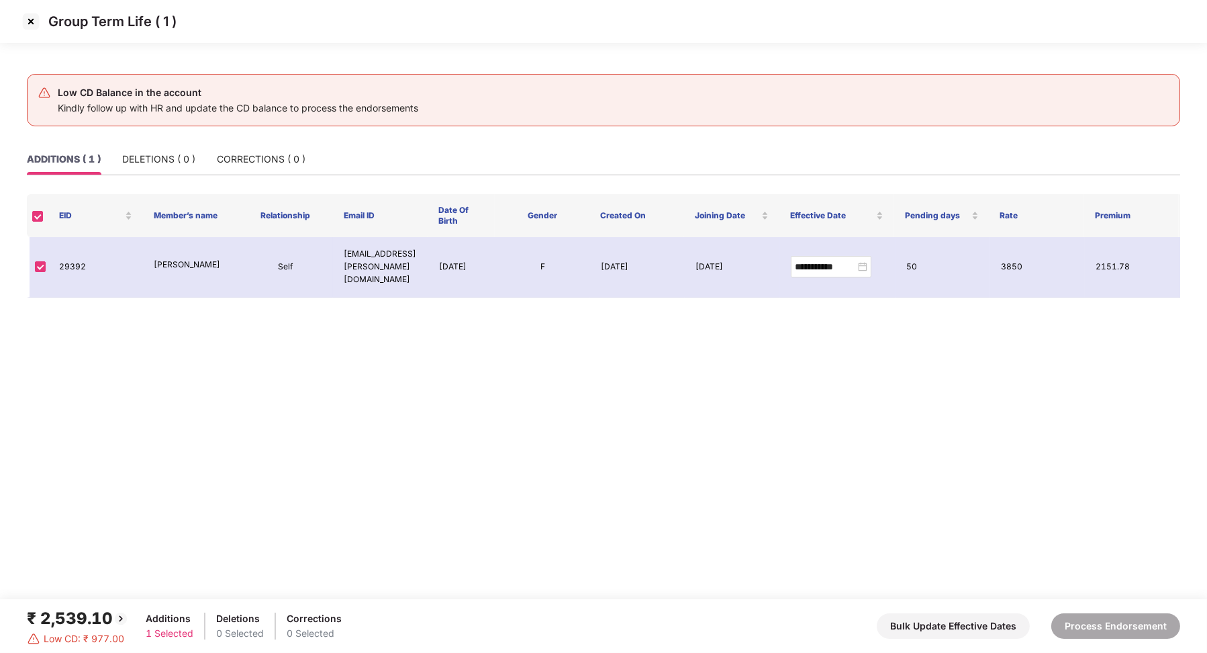
click at [31, 25] on img at bounding box center [30, 21] width 21 height 21
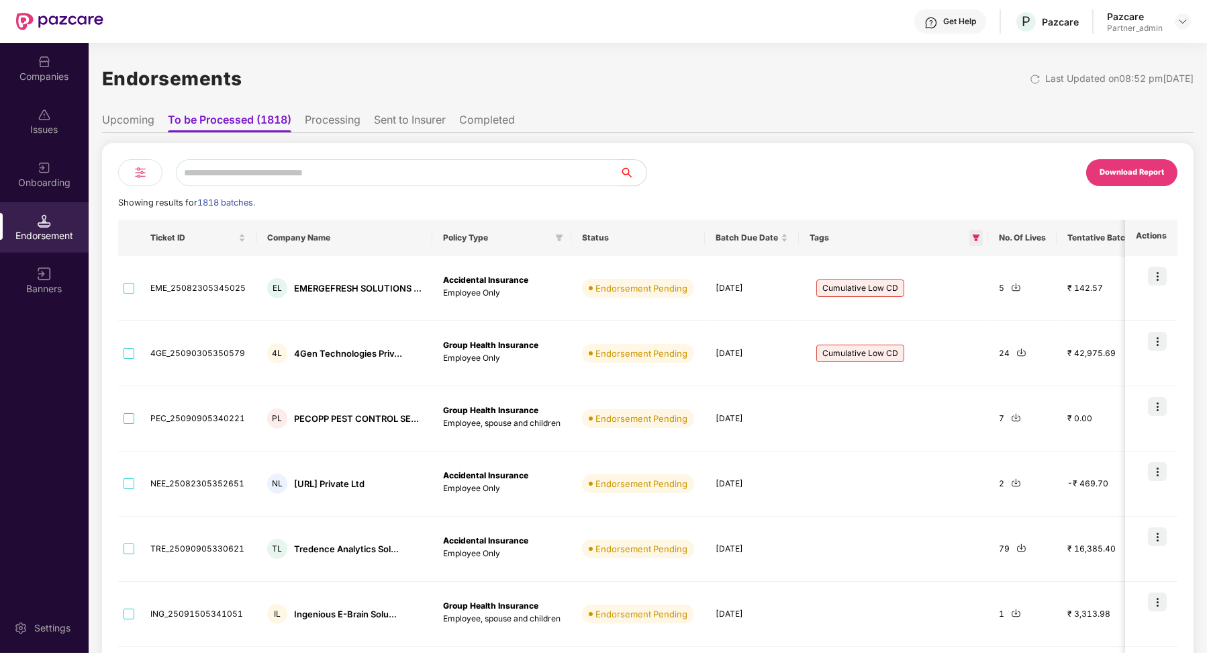
click at [972, 241] on icon "filter" at bounding box center [976, 238] width 8 height 8
click at [960, 295] on button "OK" at bounding box center [950, 296] width 50 height 16
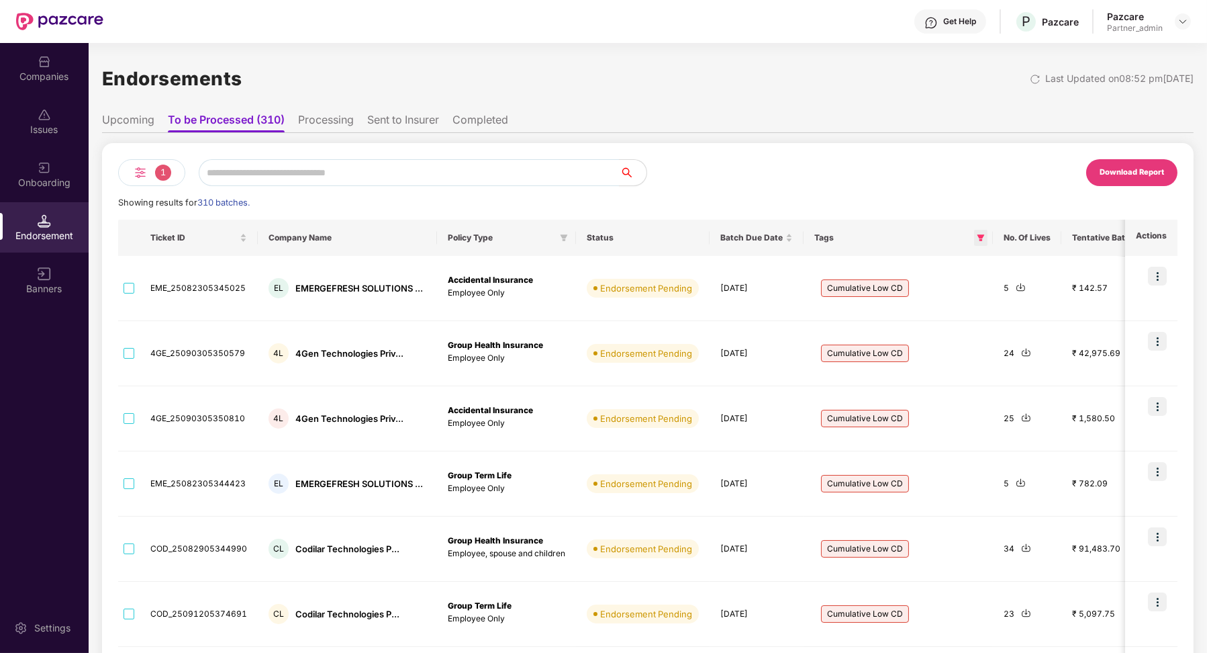
click at [977, 239] on icon "filter" at bounding box center [981, 238] width 8 height 8
click at [874, 270] on span "Cumulative Low CD" at bounding box center [922, 266] width 97 height 15
click at [868, 272] on label "Cumulative Low CD" at bounding box center [917, 267] width 124 height 26
click at [948, 290] on span "OK" at bounding box center [954, 296] width 13 height 15
click at [138, 125] on li "Upcoming" at bounding box center [128, 122] width 52 height 19
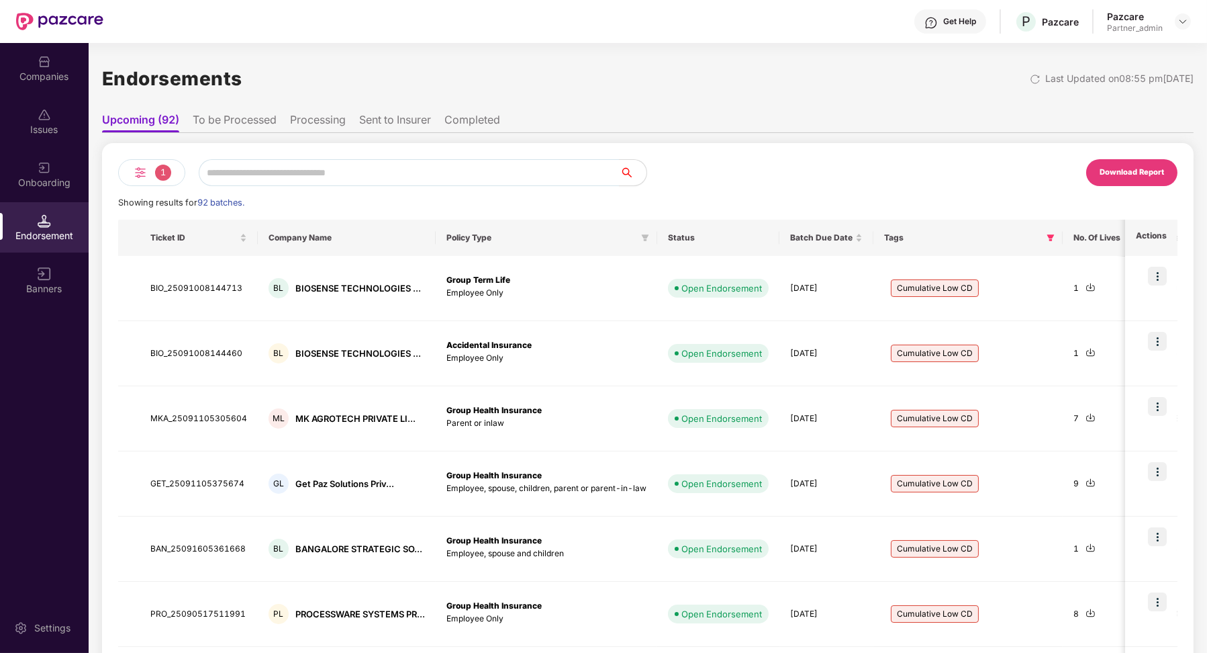
click at [242, 130] on li "To be Processed" at bounding box center [235, 122] width 84 height 19
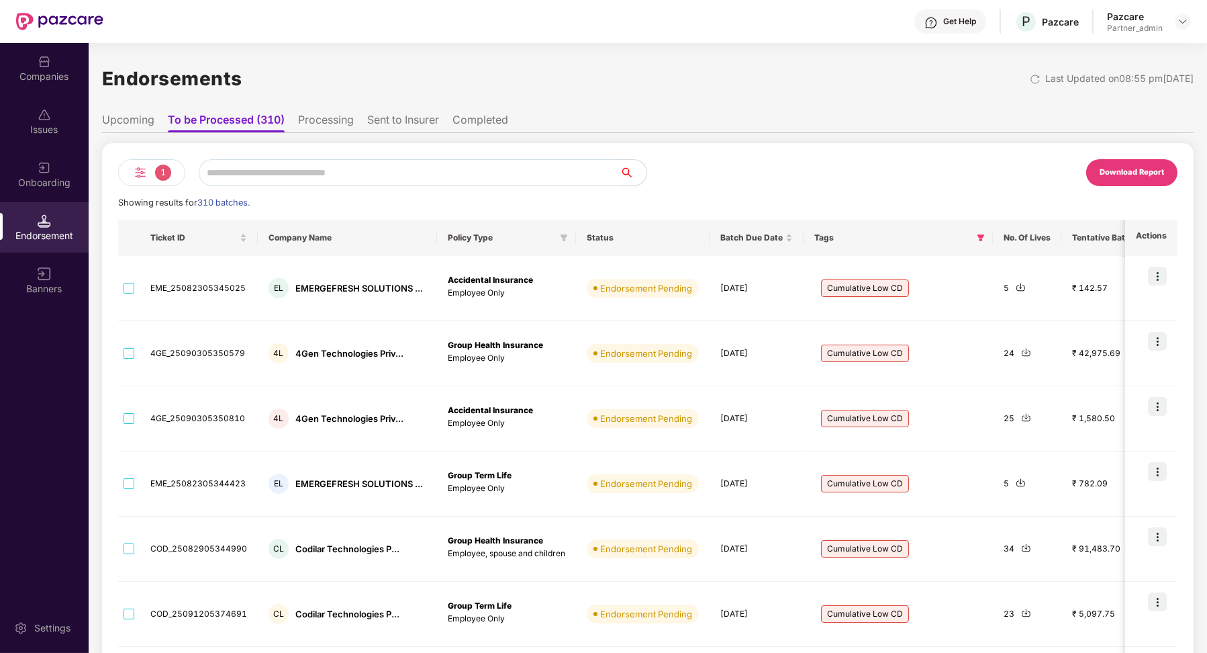
click at [321, 124] on li "Processing" at bounding box center [326, 122] width 56 height 19
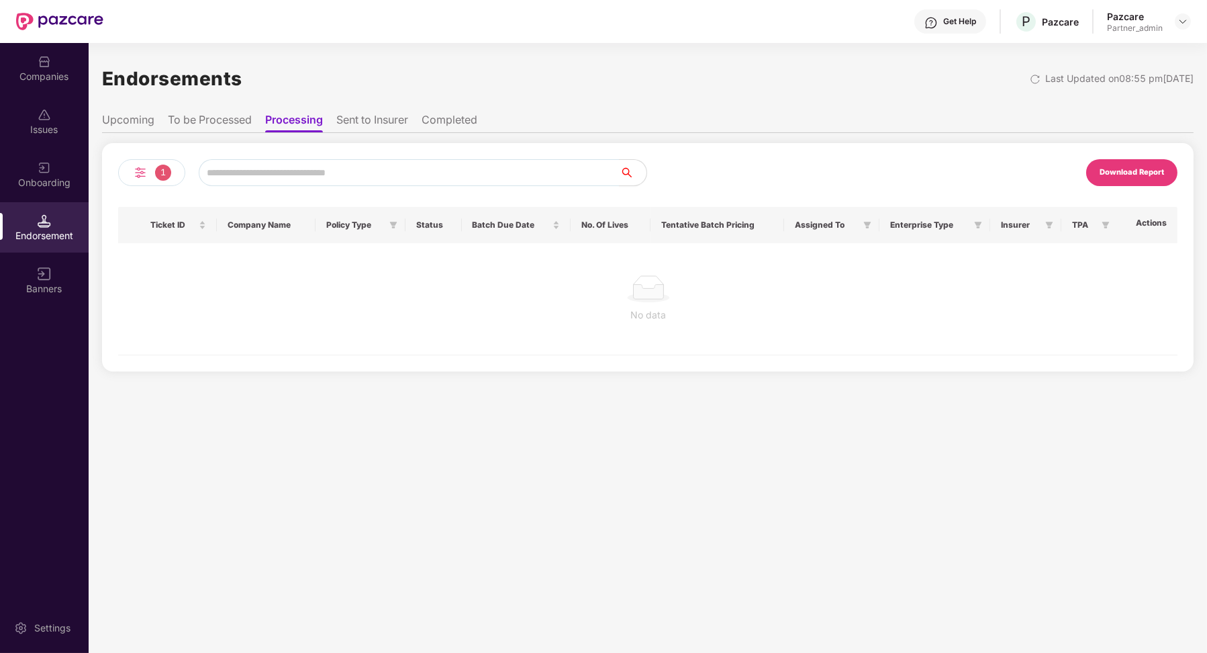
click at [371, 120] on li "Sent to Insurer" at bounding box center [372, 122] width 72 height 19
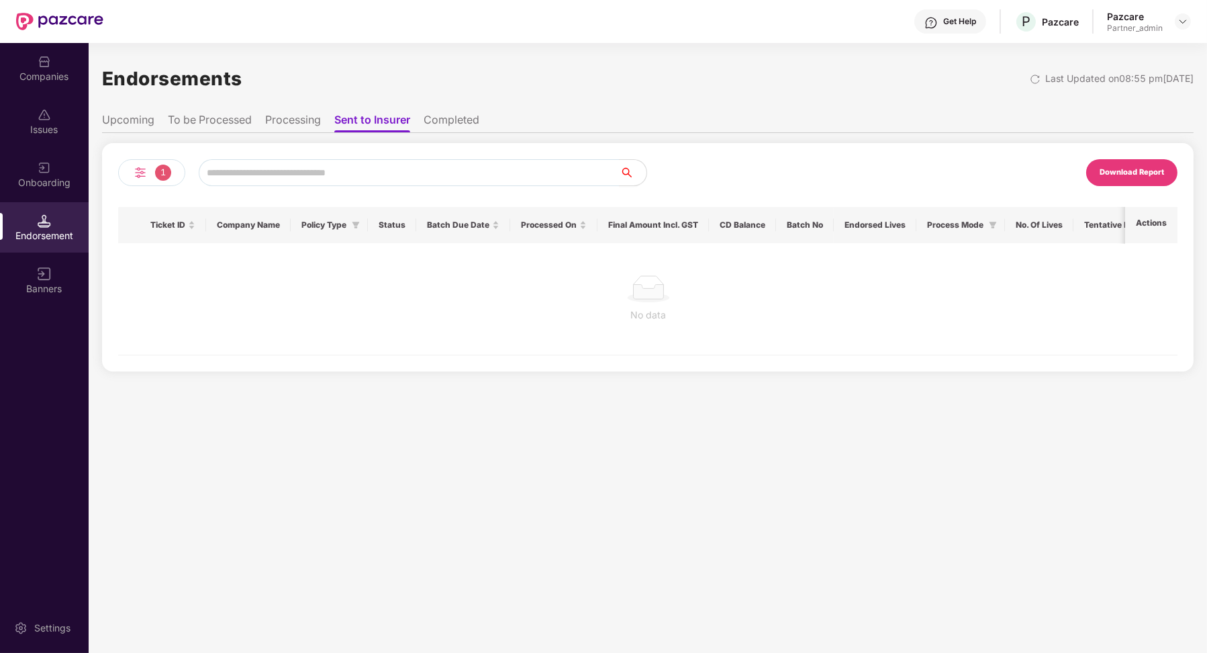
click at [453, 118] on li "Completed" at bounding box center [452, 122] width 56 height 19
click at [181, 116] on li "To be Processed" at bounding box center [210, 122] width 84 height 19
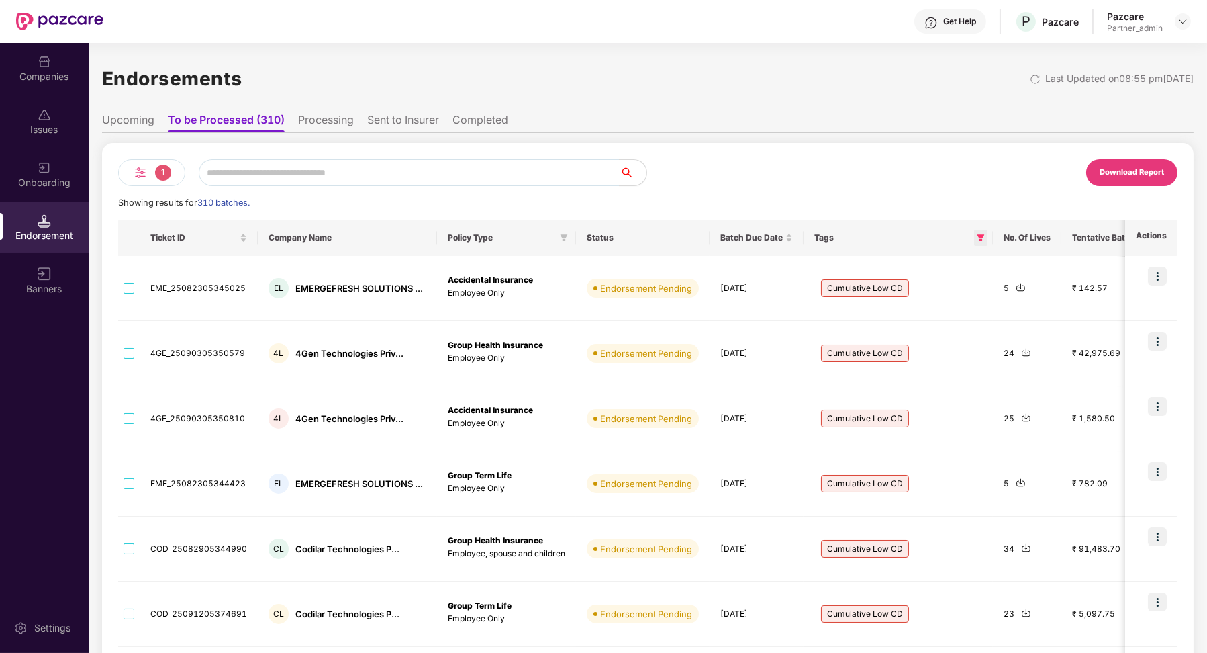
click at [974, 244] on span at bounding box center [980, 238] width 13 height 16
click at [864, 273] on label "Cumulative Low CD" at bounding box center [917, 267] width 124 height 26
click at [967, 299] on button "OK" at bounding box center [954, 296] width 50 height 16
click at [978, 235] on icon "filter" at bounding box center [981, 237] width 7 height 7
click at [949, 289] on span "OK" at bounding box center [954, 296] width 13 height 15
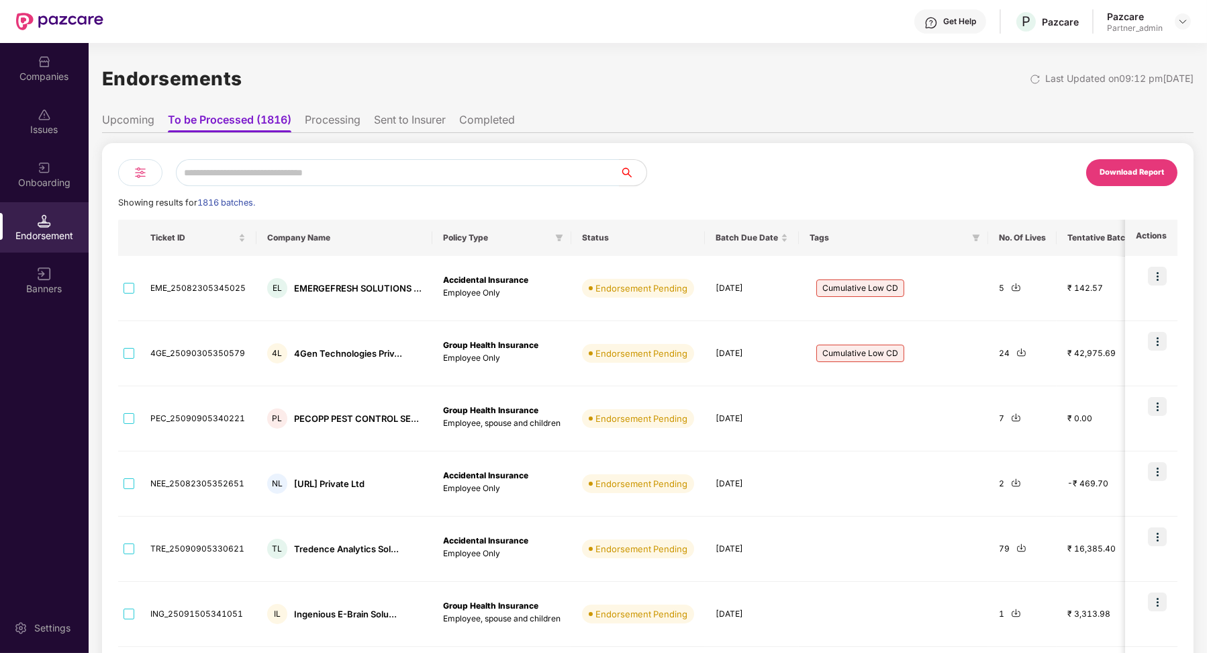
click at [126, 124] on li "Upcoming" at bounding box center [128, 122] width 52 height 19
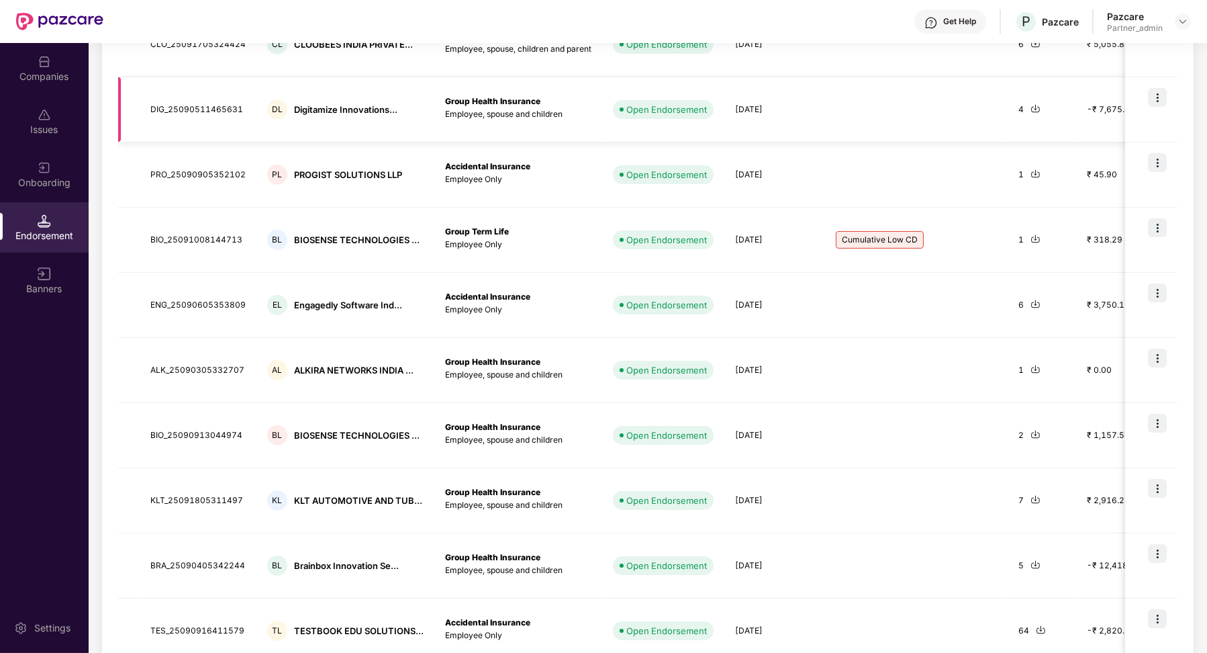
scroll to position [316, 0]
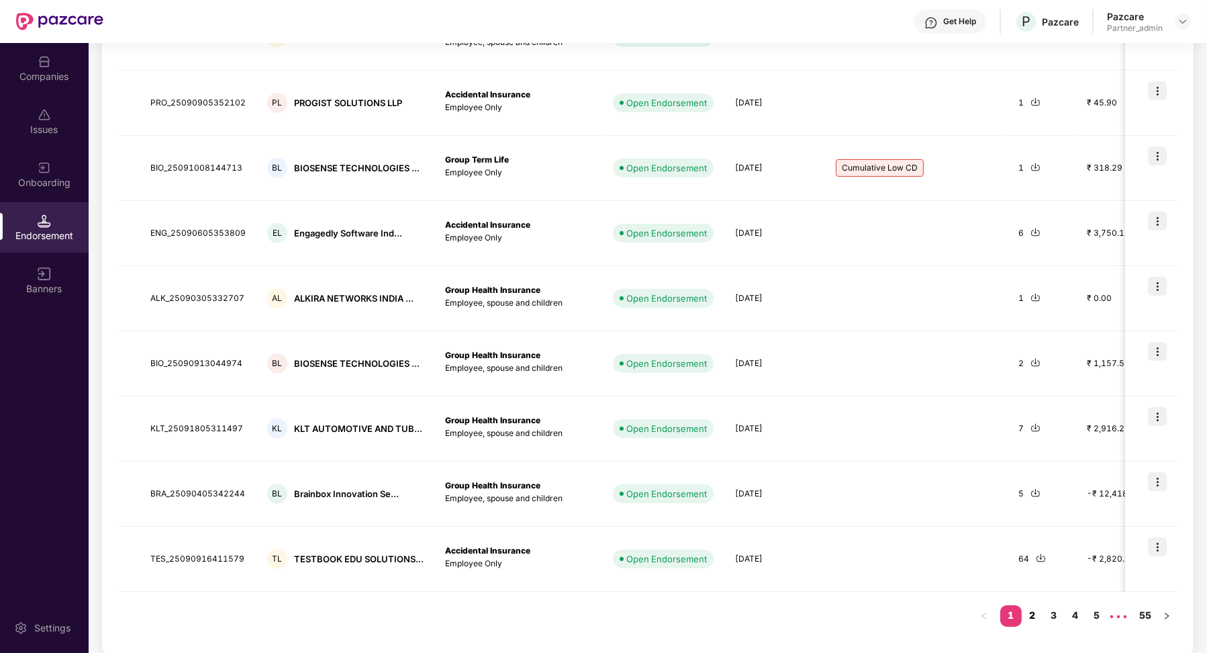
click at [1030, 610] on link "2" at bounding box center [1032, 615] width 21 height 20
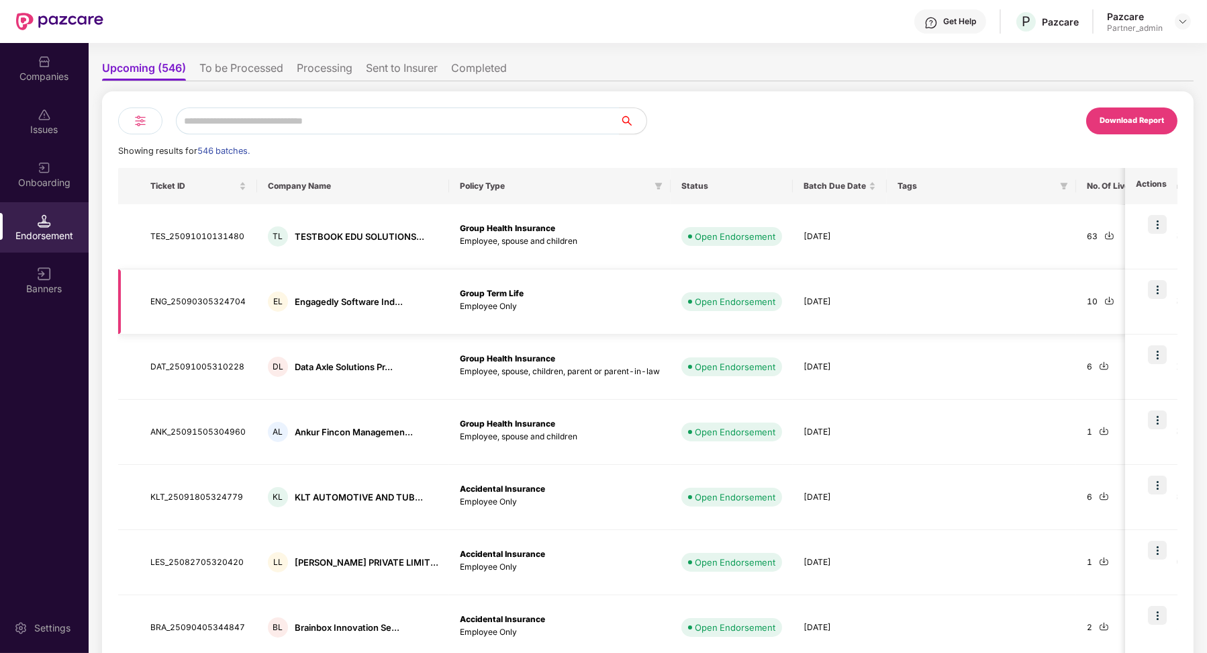
scroll to position [79, 0]
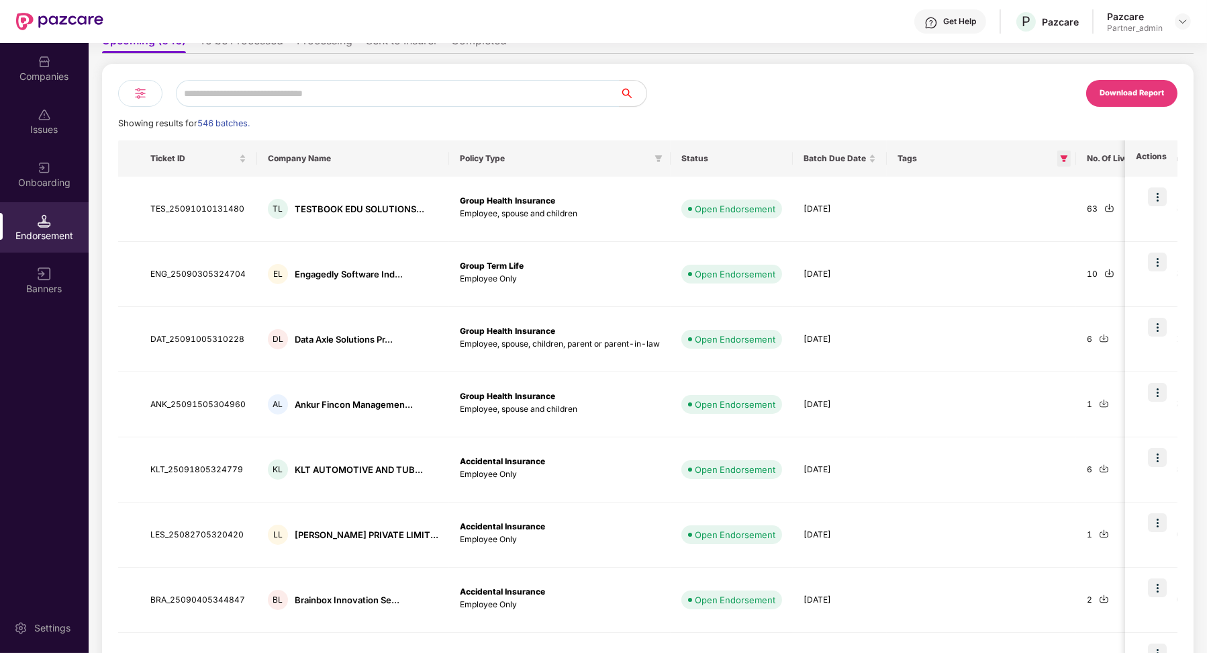
click at [1058, 163] on span at bounding box center [1064, 158] width 13 height 16
click at [1027, 219] on button "OK" at bounding box center [1021, 216] width 50 height 16
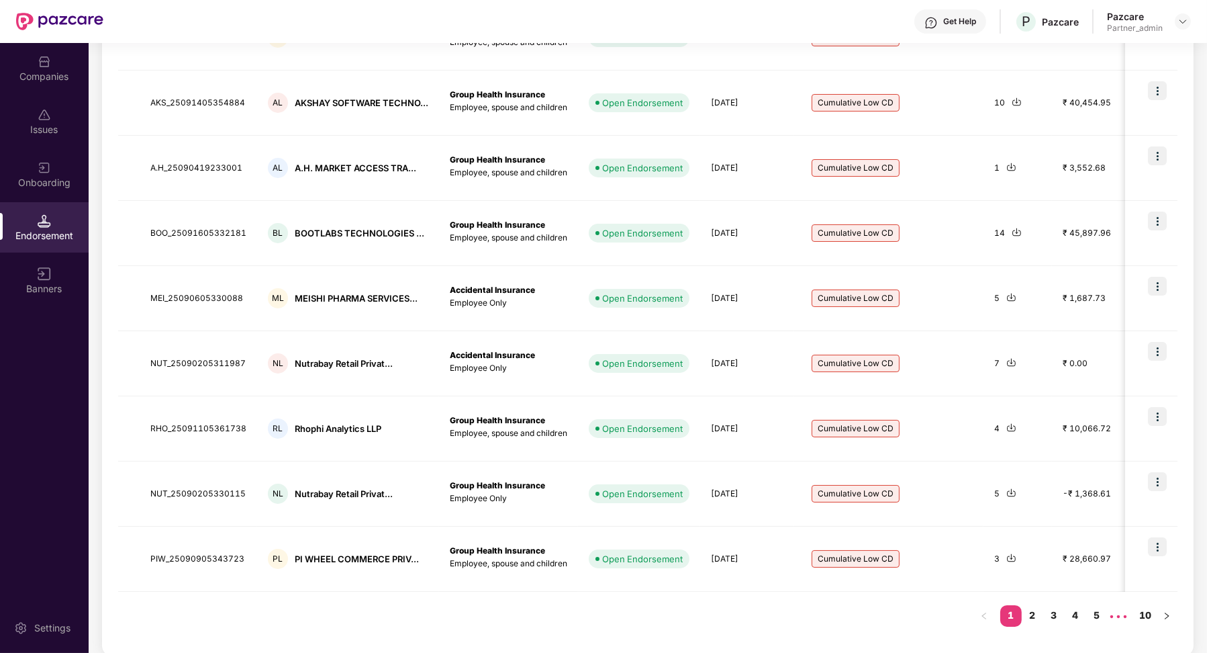
scroll to position [0, 0]
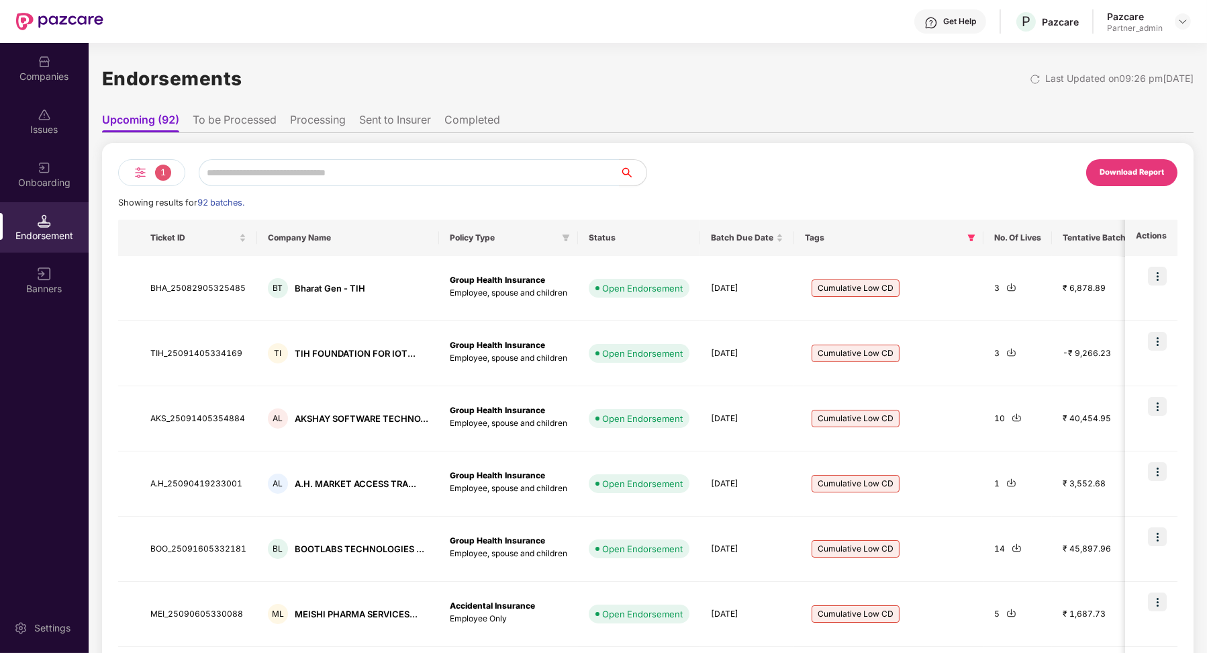
click at [148, 168] on div "1" at bounding box center [151, 172] width 67 height 27
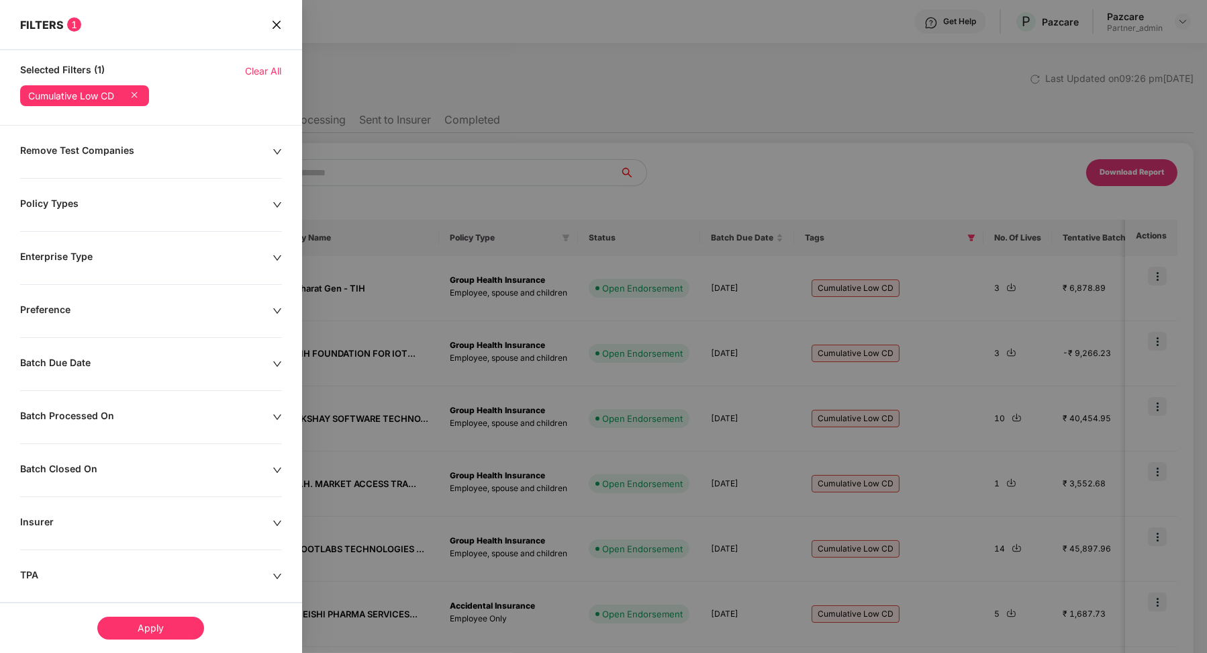
scroll to position [178, 0]
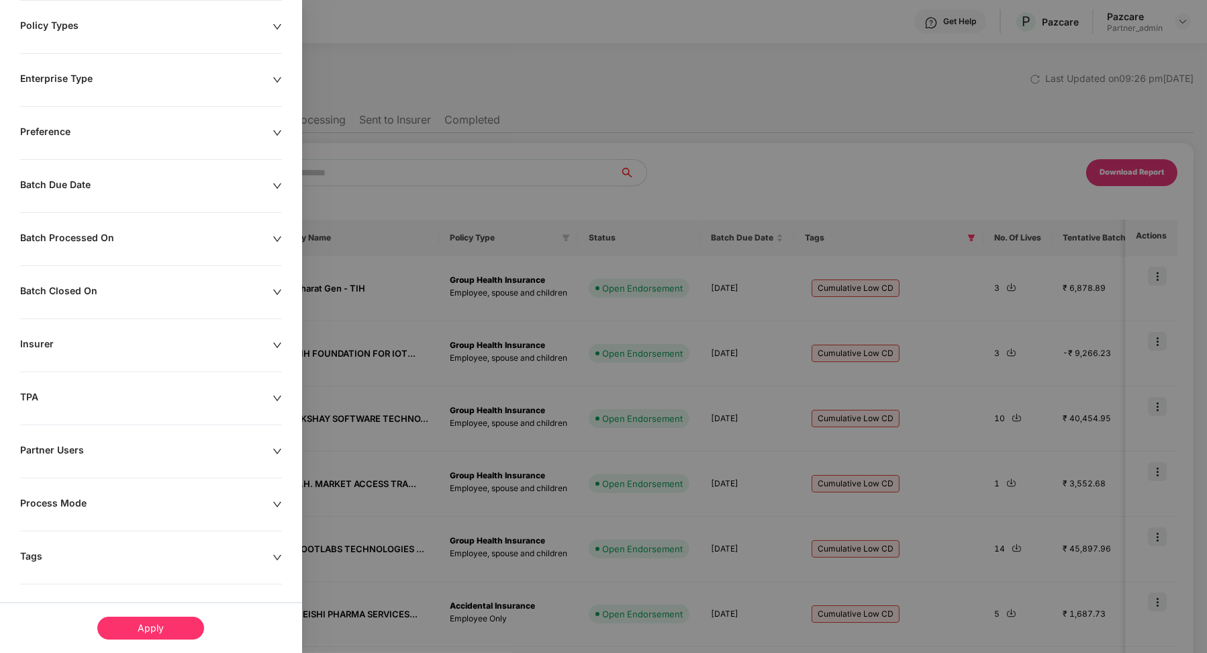
click at [60, 543] on div "Remove Test Companies Policy Types Enterprise Type Preference Batch Due Date Ba…" at bounding box center [151, 311] width 302 height 690
click at [45, 550] on div "Tags" at bounding box center [146, 557] width 252 height 15
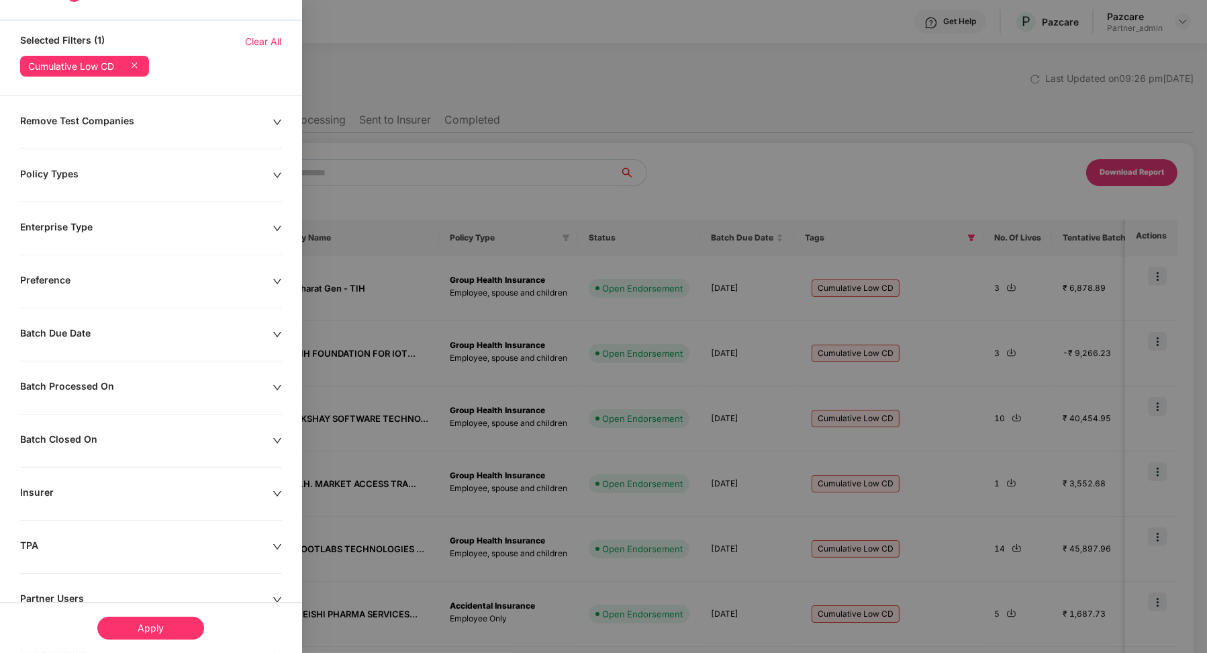
scroll to position [0, 0]
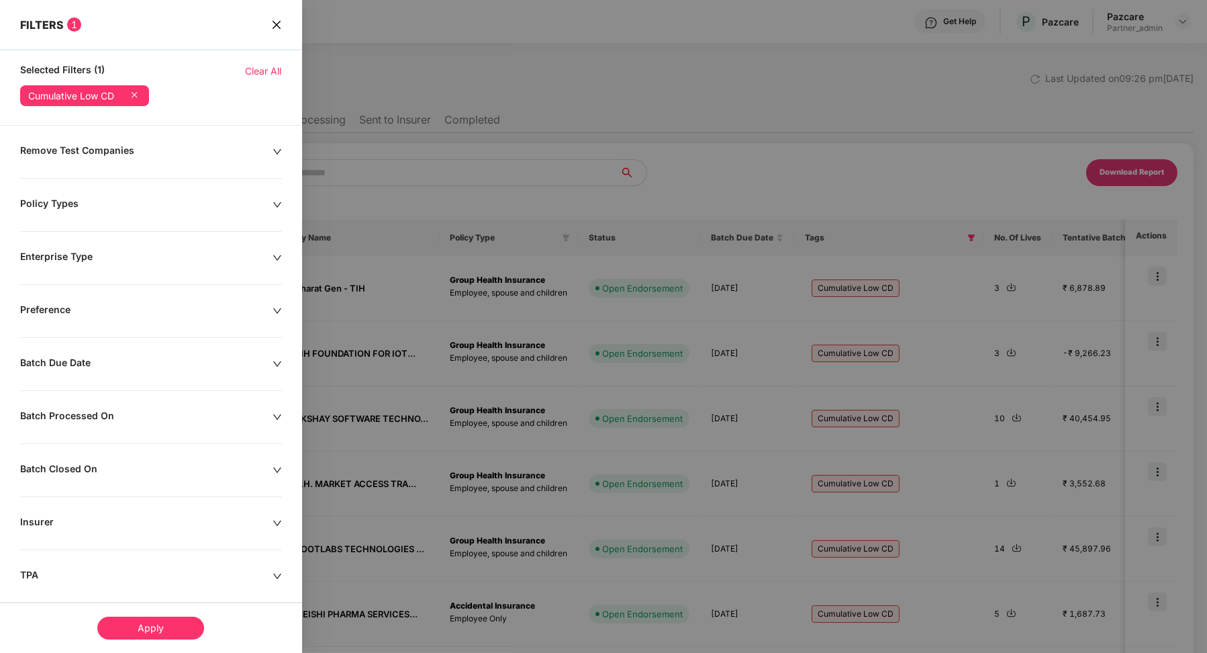
click at [137, 92] on icon at bounding box center [134, 94] width 5 height 5
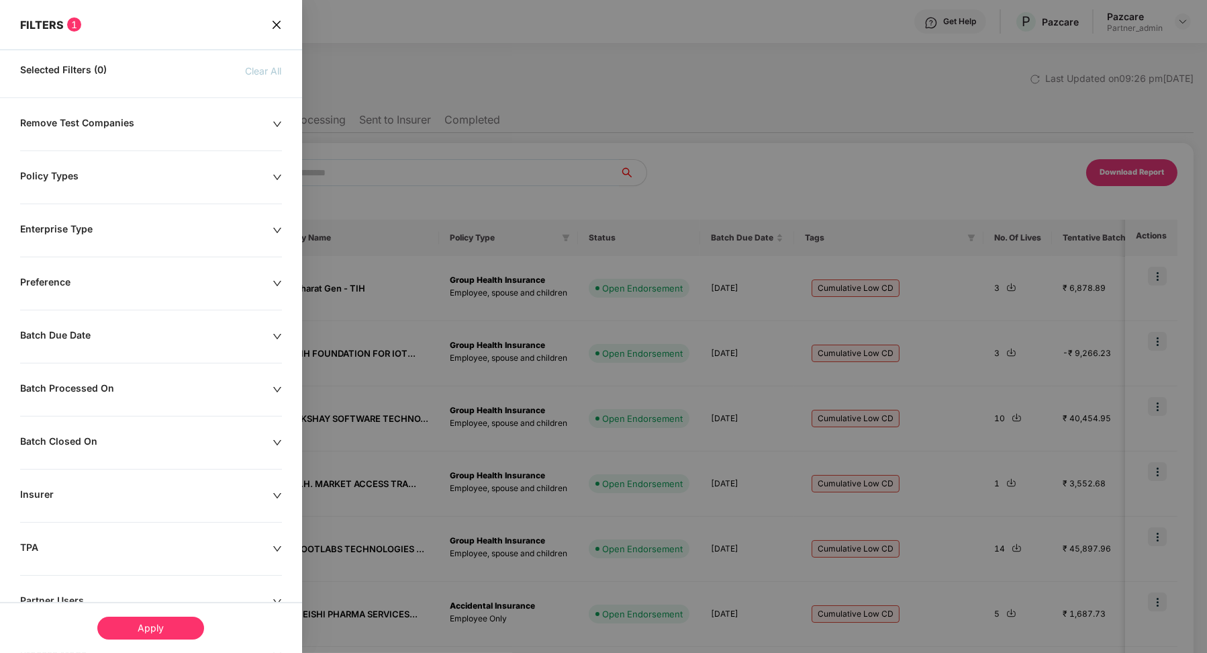
click at [273, 26] on icon "close" at bounding box center [276, 24] width 8 height 8
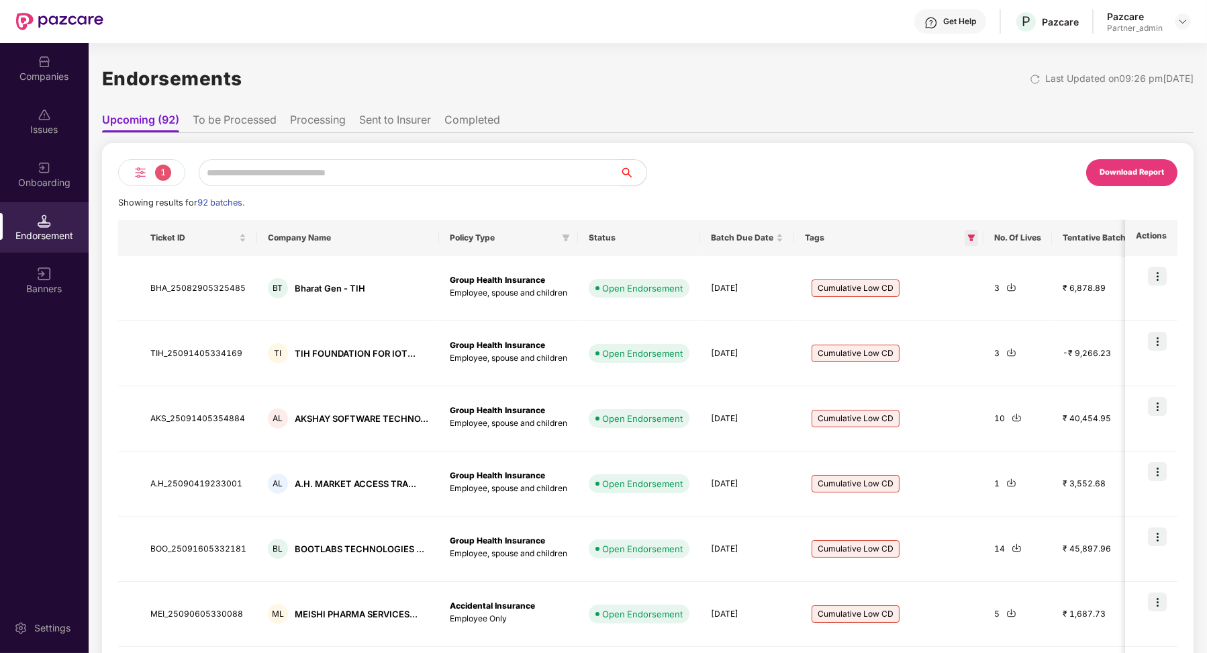
click at [970, 232] on span at bounding box center [971, 238] width 13 height 16
click at [954, 289] on button "OK" at bounding box center [946, 296] width 50 height 16
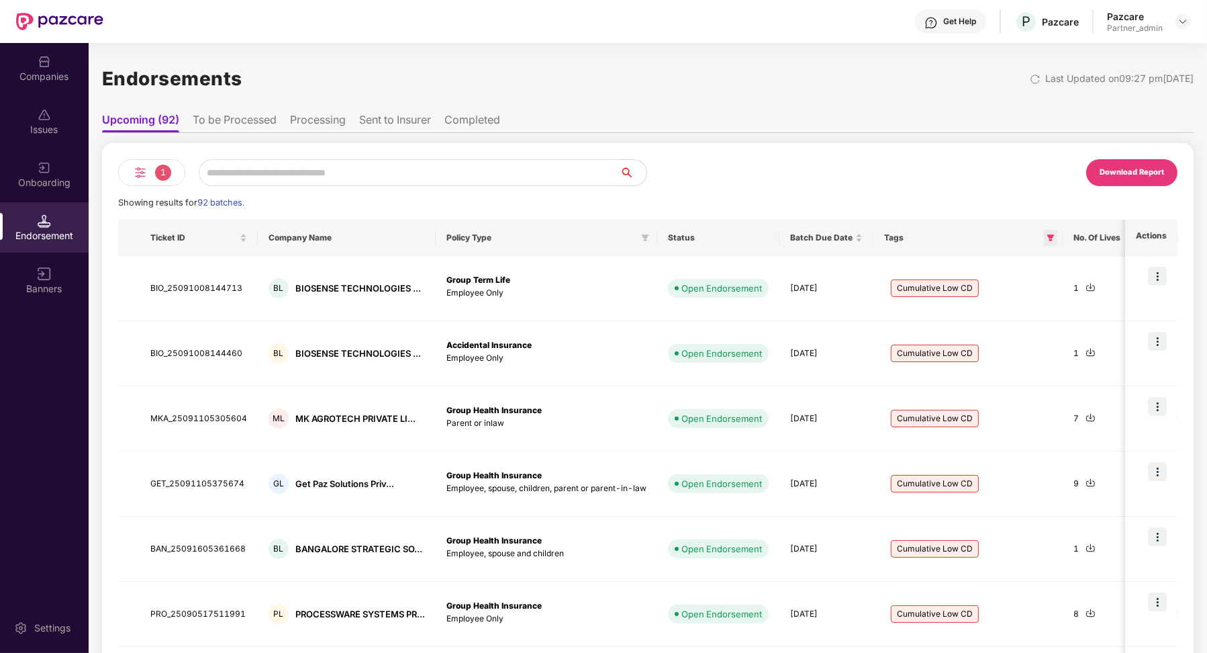
click at [1050, 237] on icon "filter" at bounding box center [1051, 237] width 7 height 7
click at [986, 295] on button "Reset" at bounding box center [970, 296] width 50 height 16
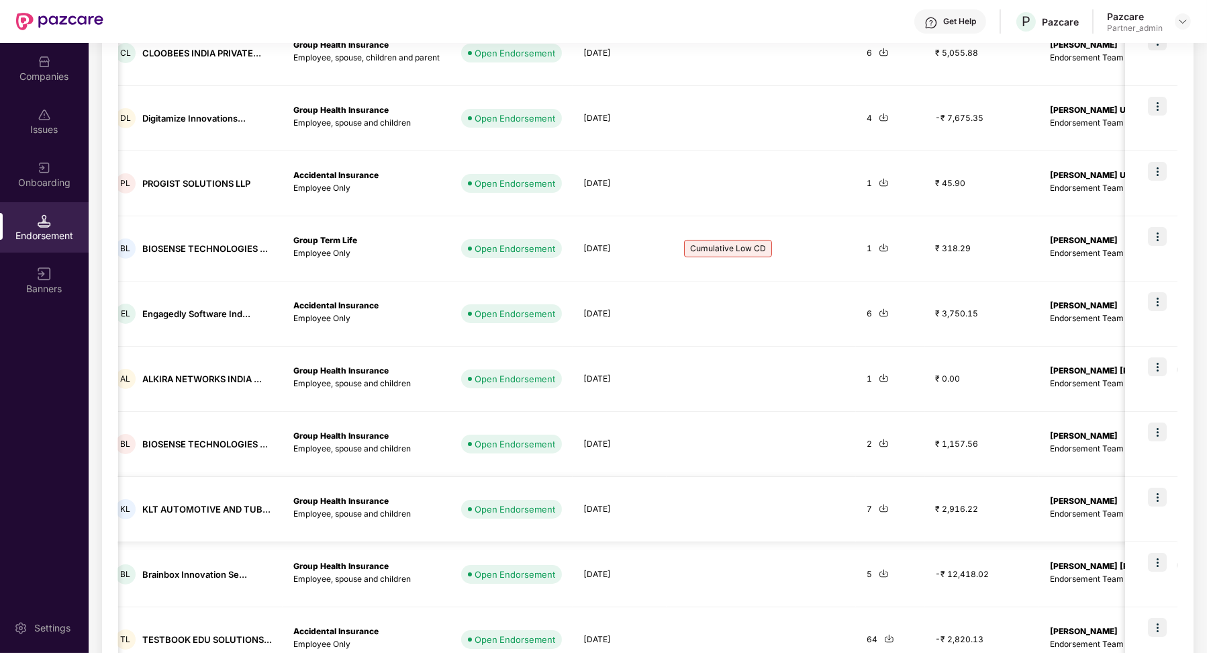
scroll to position [0, 187]
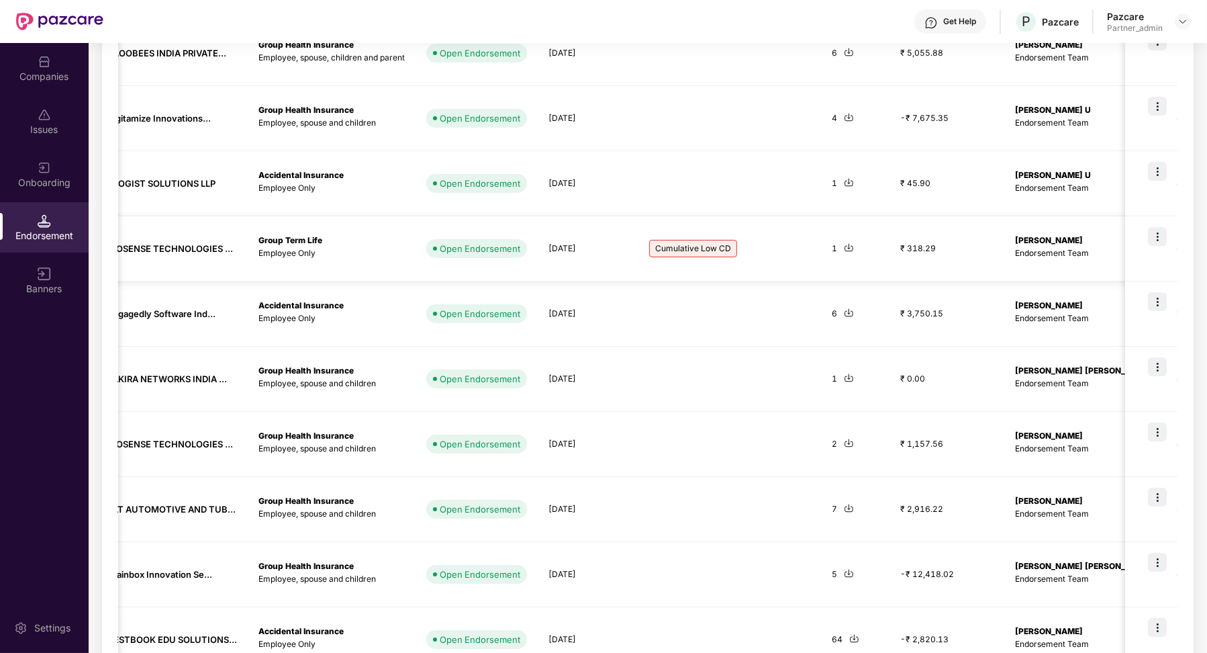
click at [1159, 234] on img at bounding box center [1157, 236] width 19 height 19
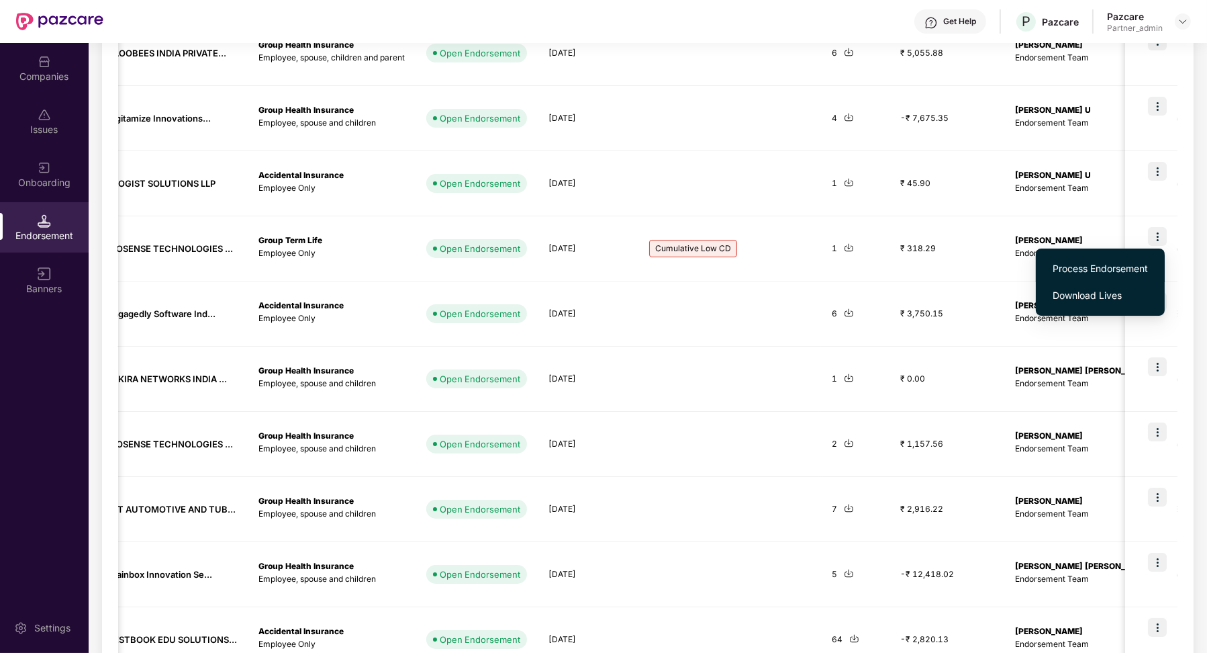
click at [1110, 264] on span "Process Endorsement" at bounding box center [1100, 268] width 95 height 15
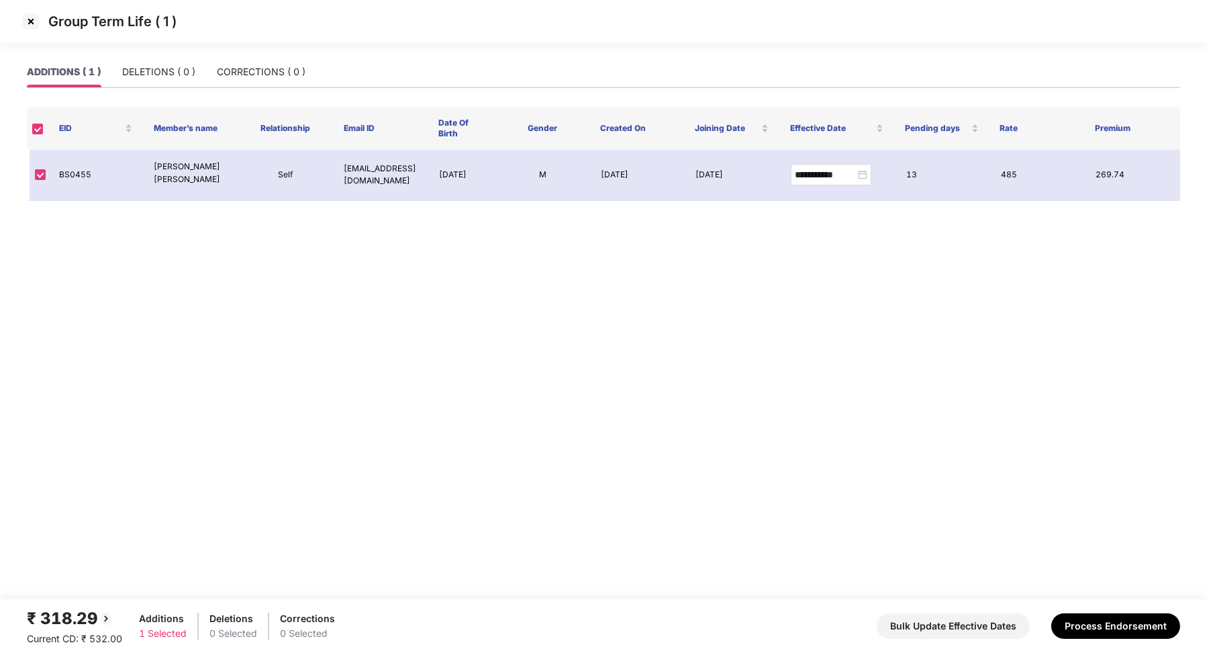
click at [32, 22] on img at bounding box center [30, 21] width 21 height 21
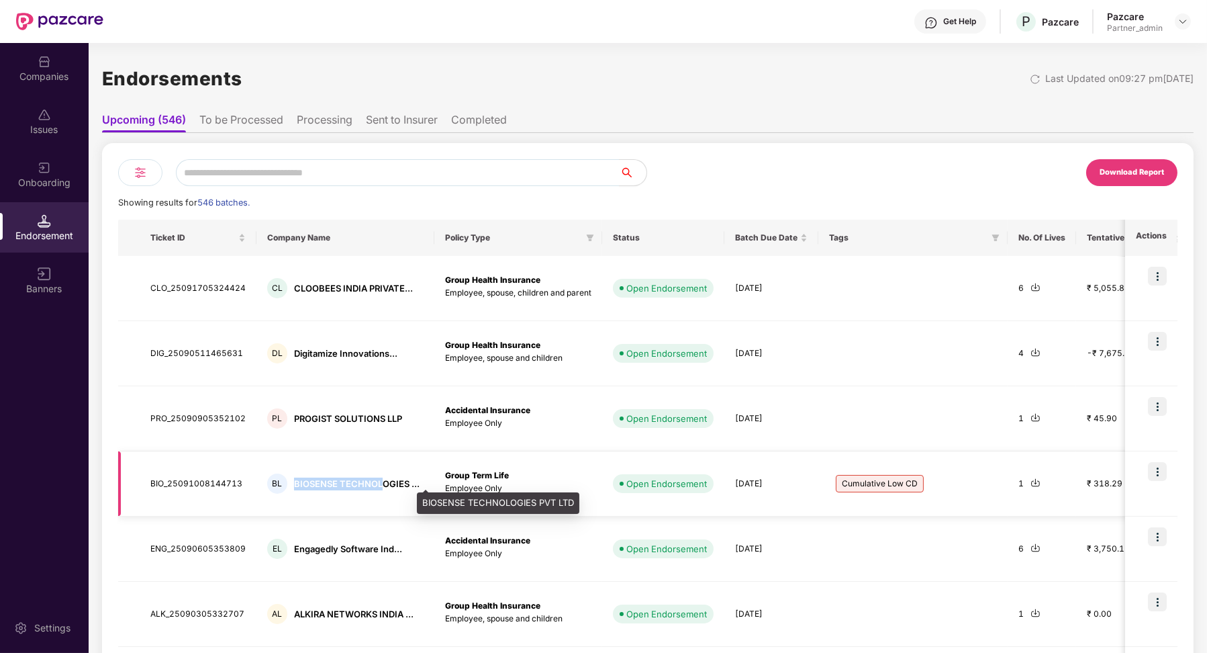
drag, startPoint x: 293, startPoint y: 479, endPoint x: 379, endPoint y: 484, distance: 86.1
click at [380, 484] on div "BIOSENSE TECHNOLOGIES ..." at bounding box center [357, 483] width 126 height 13
copy div "BIOSENSE TECHNOL"
click at [302, 167] on input "text" at bounding box center [398, 172] width 444 height 27
paste input "**********"
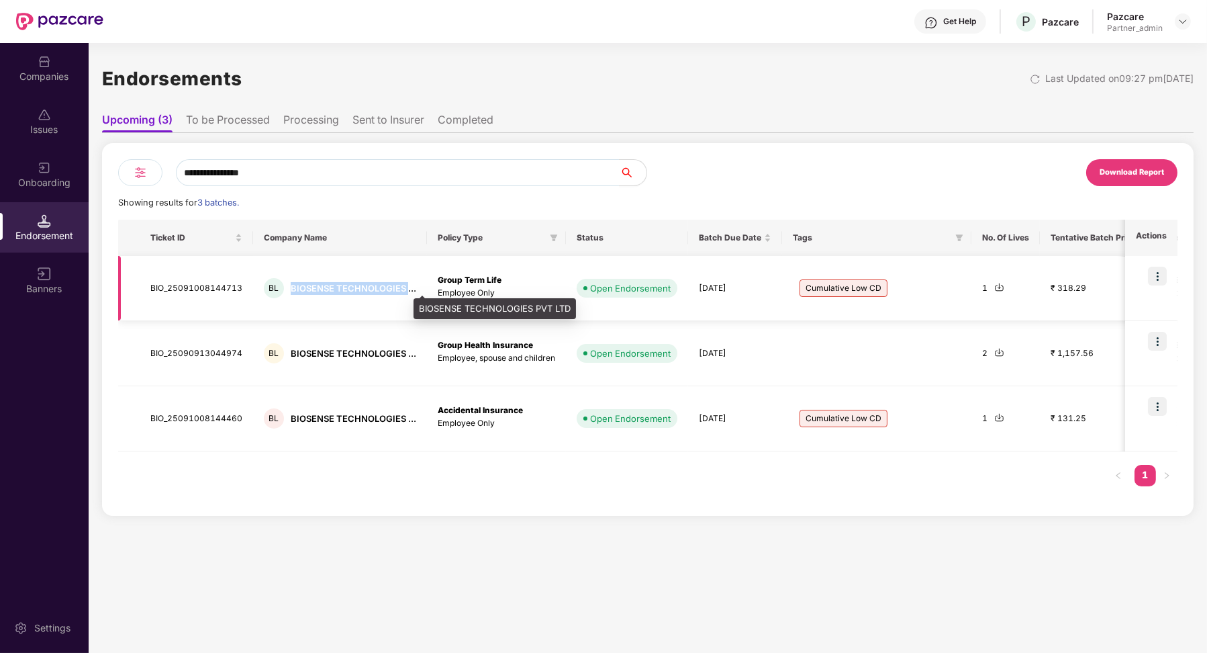
drag, startPoint x: 286, startPoint y: 286, endPoint x: 405, endPoint y: 287, distance: 118.9
click at [405, 287] on div "BL BIOSENSE TECHNOLOGIES ..." at bounding box center [340, 288] width 152 height 20
copy div "BIOSENSE TECHNOLOGIES"
drag, startPoint x: 283, startPoint y: 173, endPoint x: 189, endPoint y: 171, distance: 94.0
click at [189, 171] on input "**********" at bounding box center [398, 172] width 444 height 27
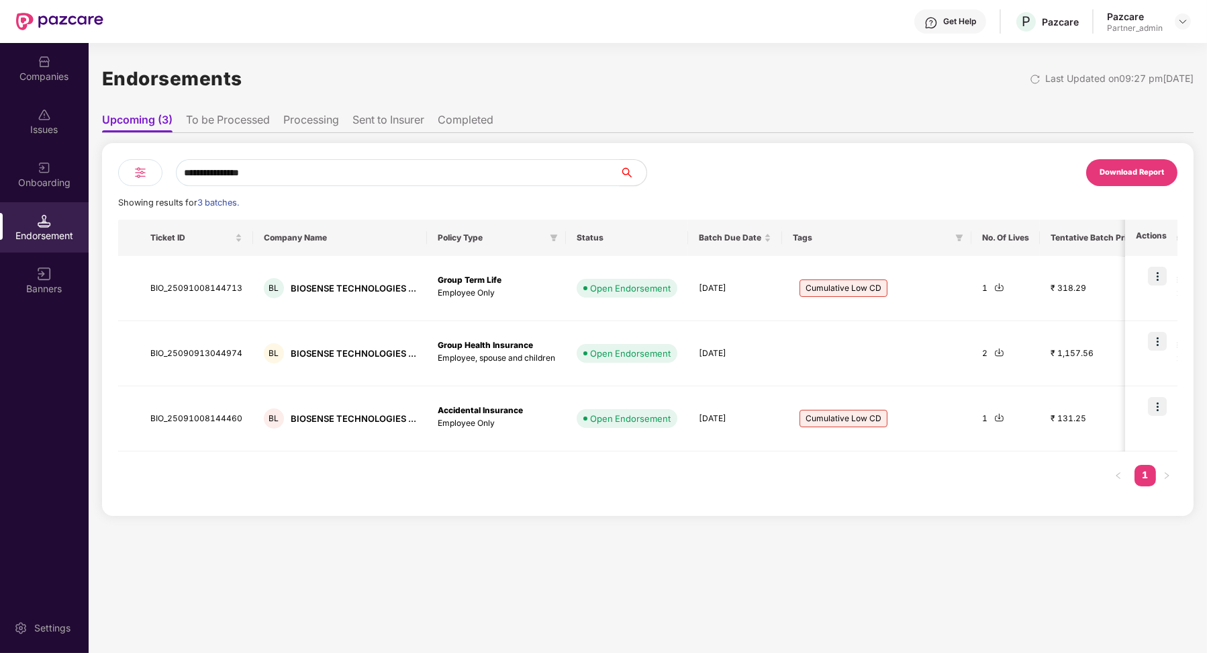
type input "*"
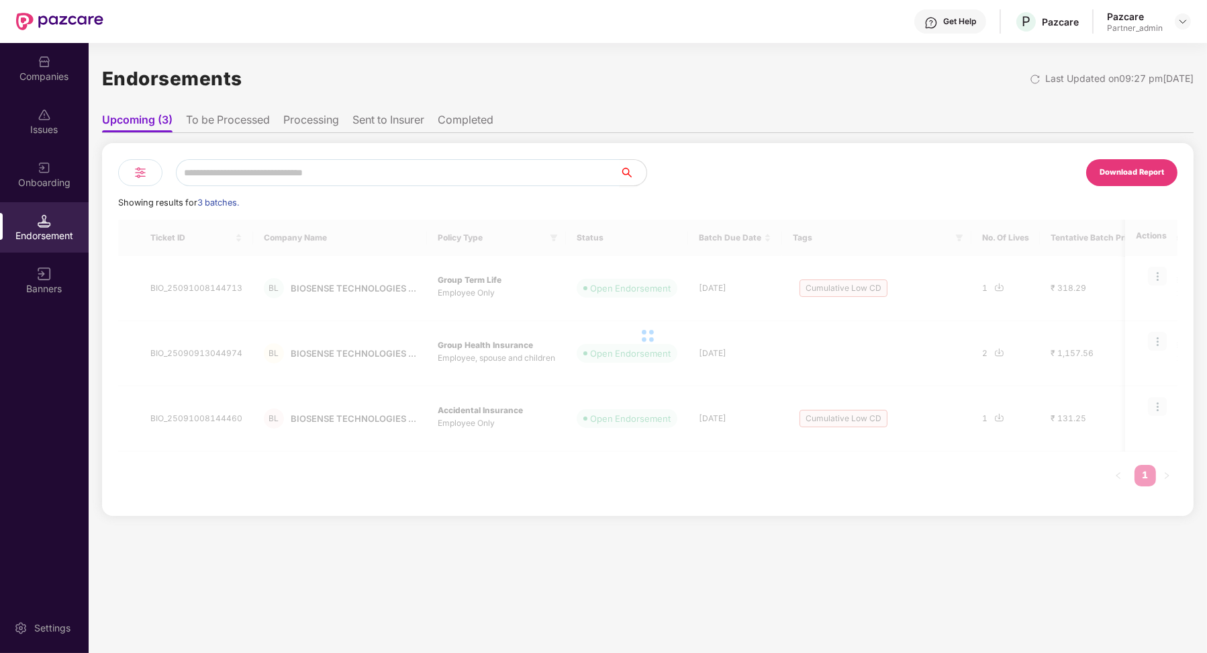
paste input "**********"
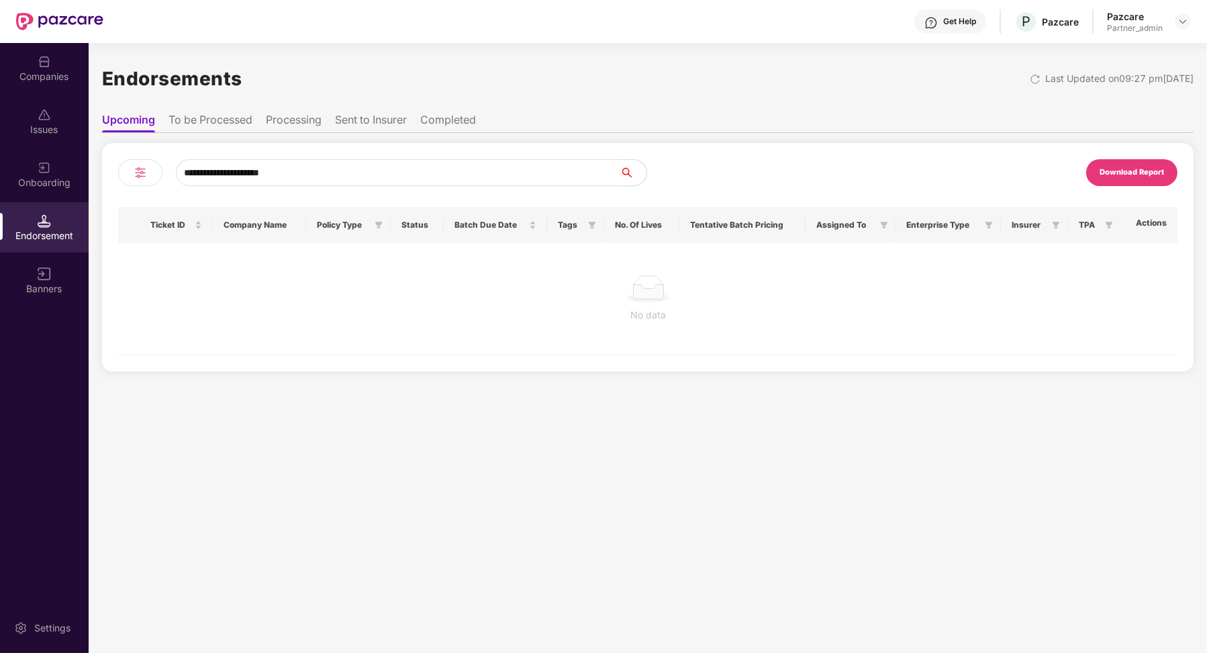
type input "**********"
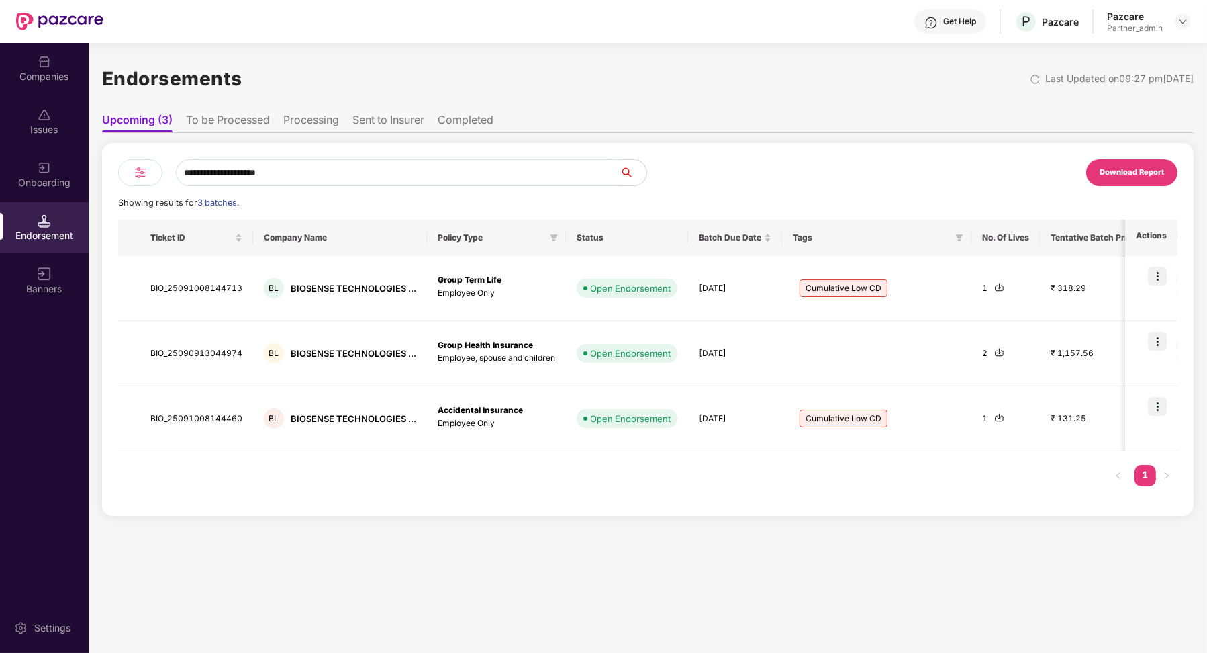
click at [250, 120] on li "To be Processed" at bounding box center [228, 122] width 84 height 19
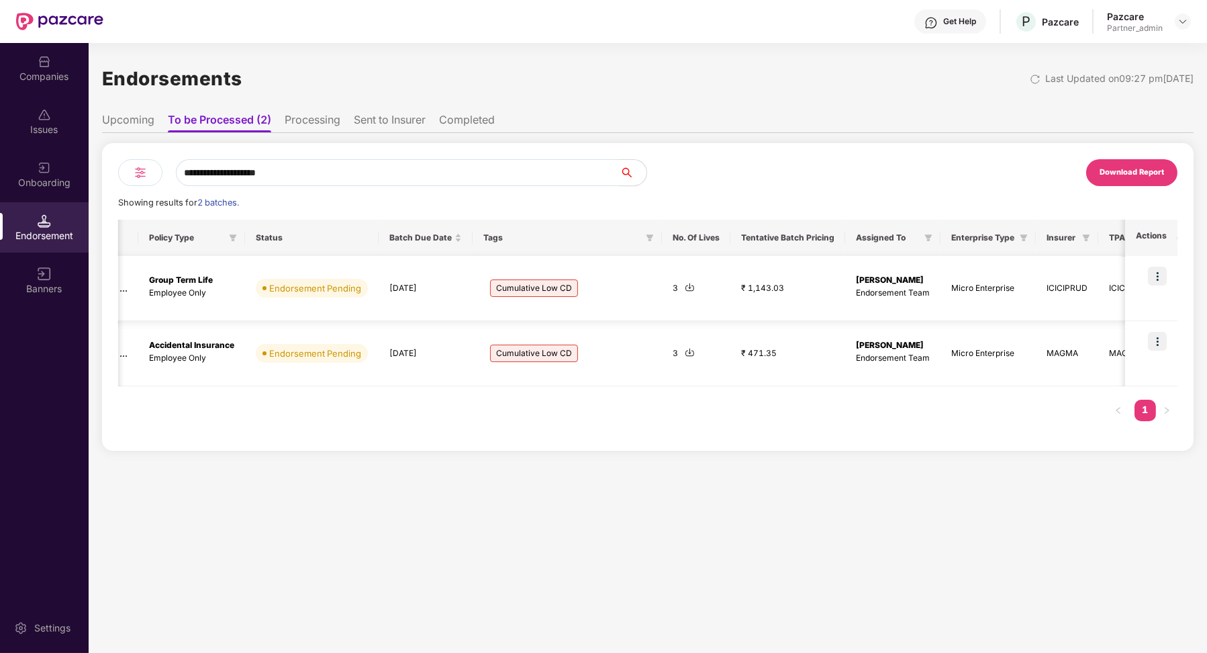
scroll to position [0, 357]
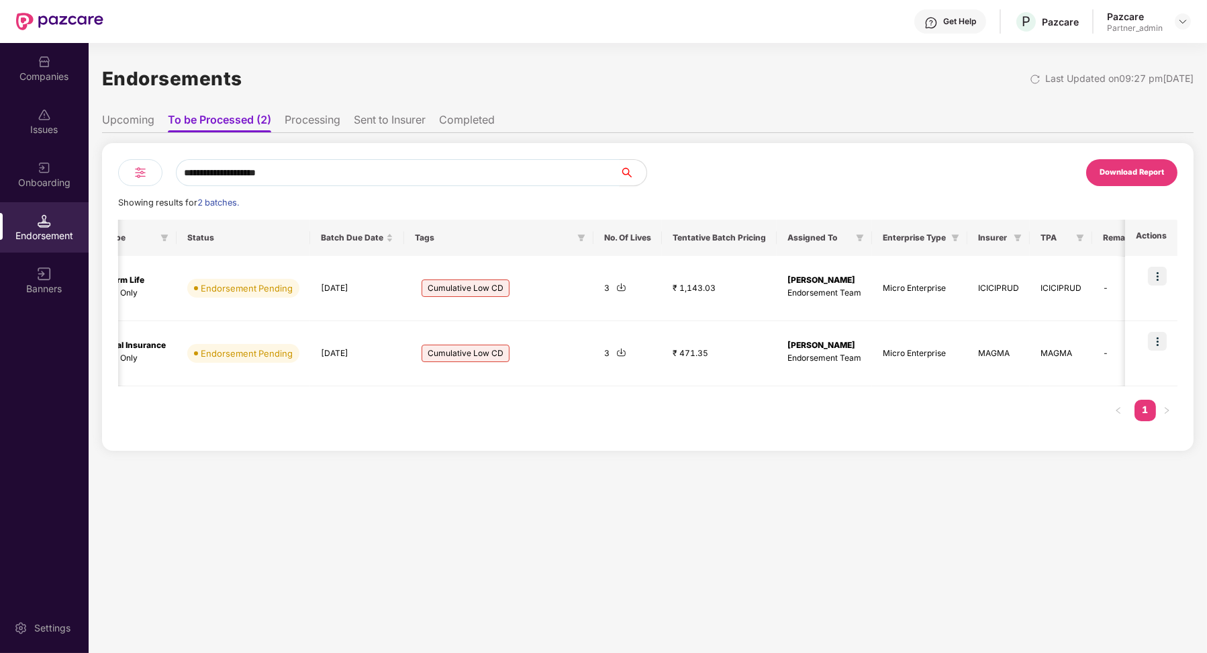
drag, startPoint x: 336, startPoint y: 173, endPoint x: 209, endPoint y: 173, distance: 126.9
click at [210, 173] on input "**********" at bounding box center [398, 172] width 444 height 27
type input "*"
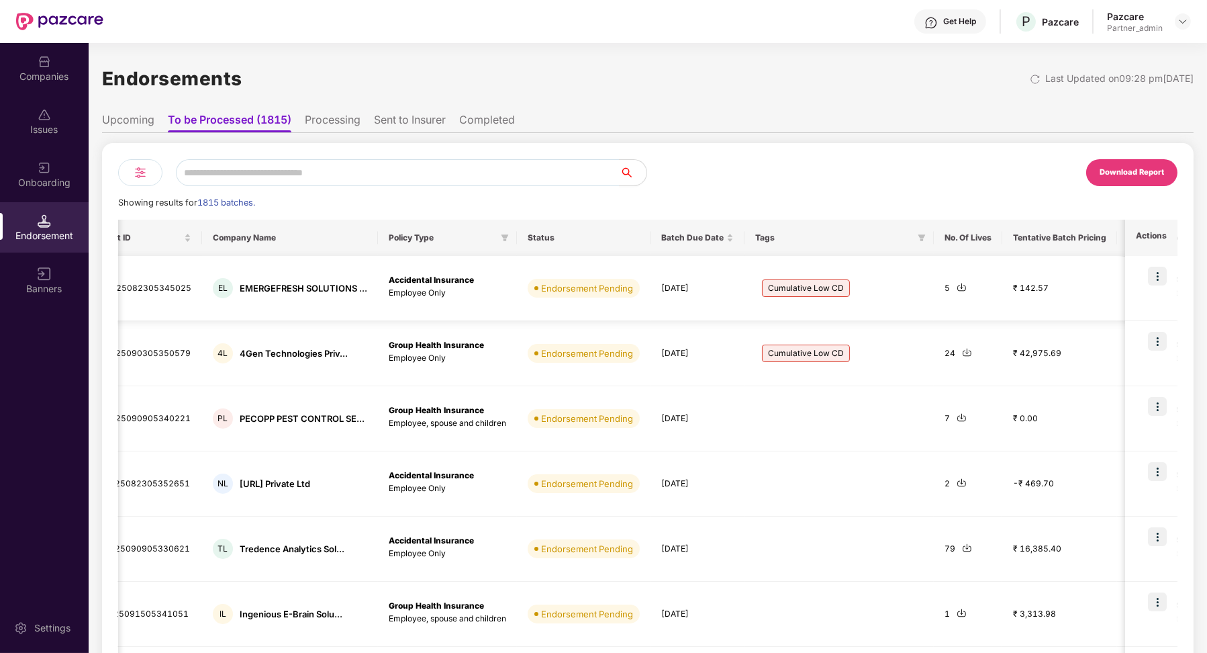
scroll to position [0, 0]
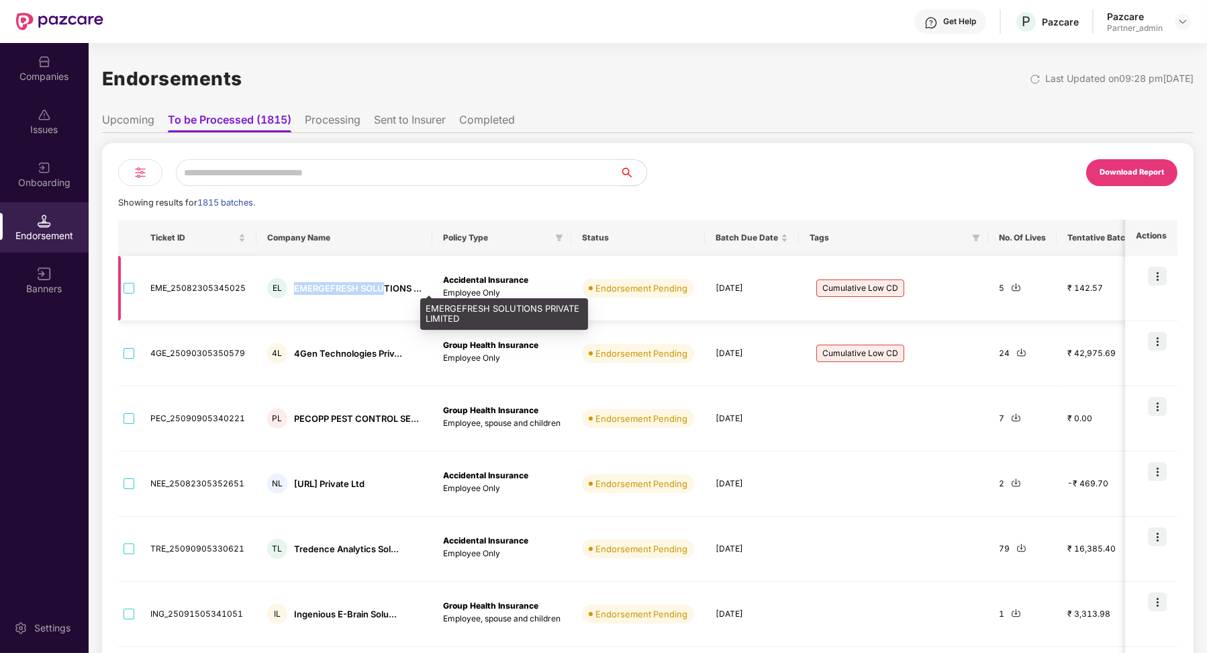
drag, startPoint x: 294, startPoint y: 292, endPoint x: 385, endPoint y: 292, distance: 90.7
click at [385, 292] on div "EMERGEFRESH SOLUTIONS ..." at bounding box center [358, 288] width 128 height 13
copy div "EMERGEFRESH SOLU"
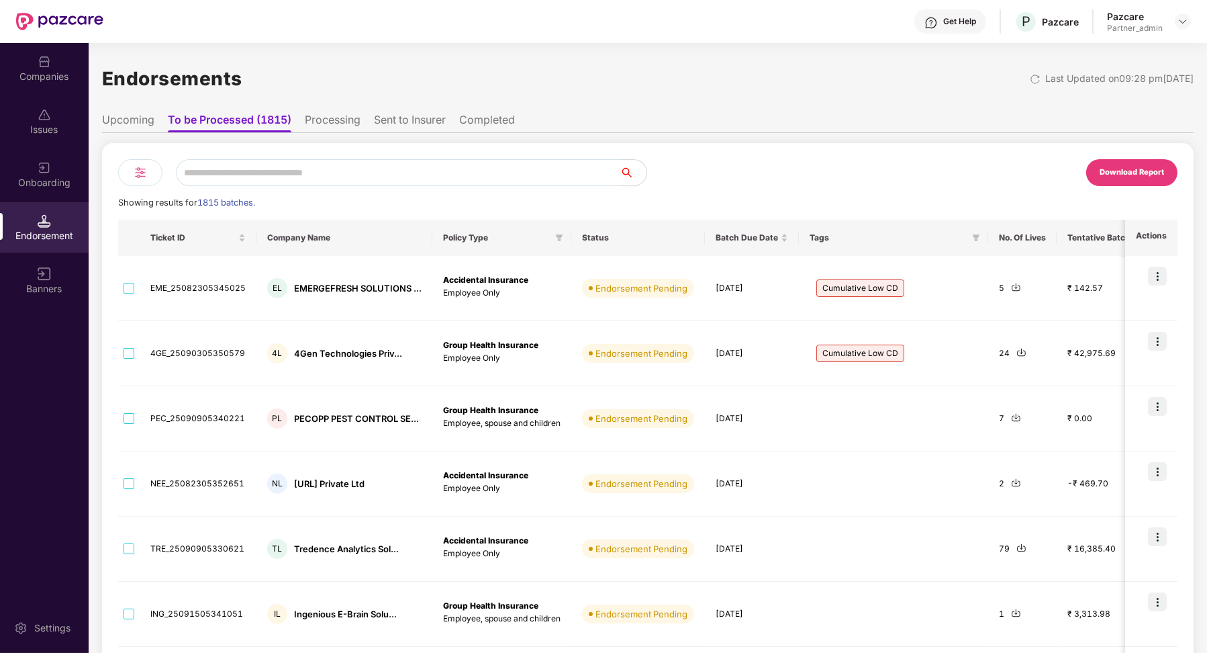
click at [346, 175] on input "text" at bounding box center [398, 172] width 444 height 27
paste input "**********"
type input "**********"
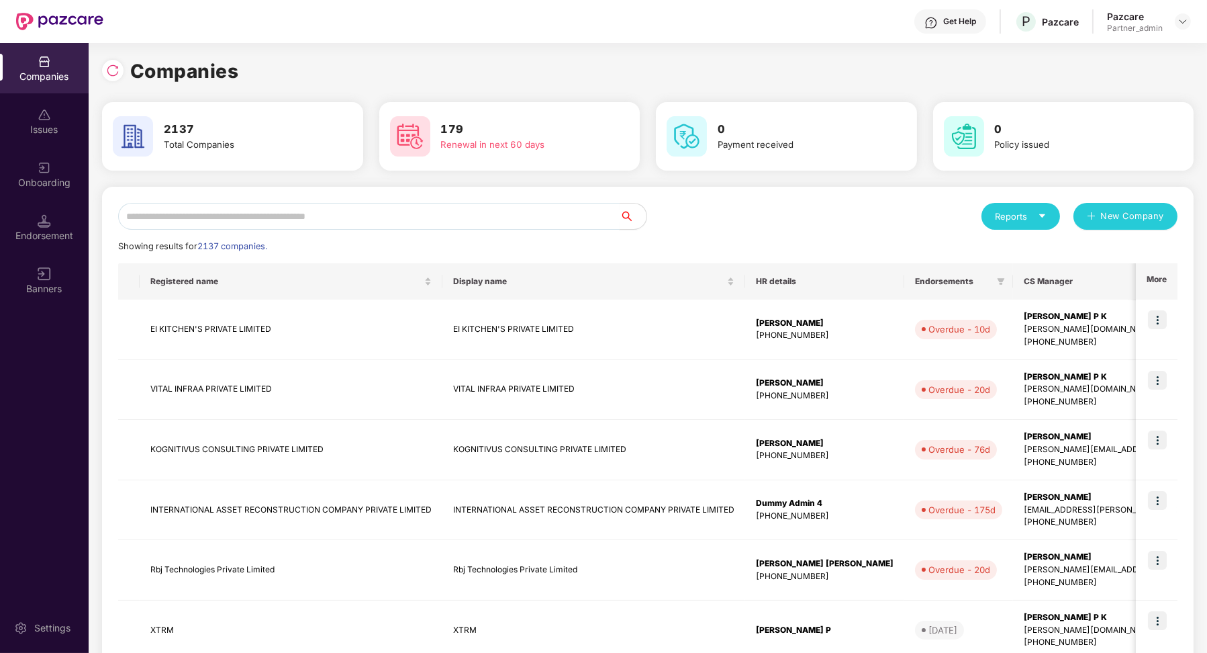
click at [185, 228] on input "text" at bounding box center [369, 216] width 502 height 27
paste input "**********"
type input "**********"
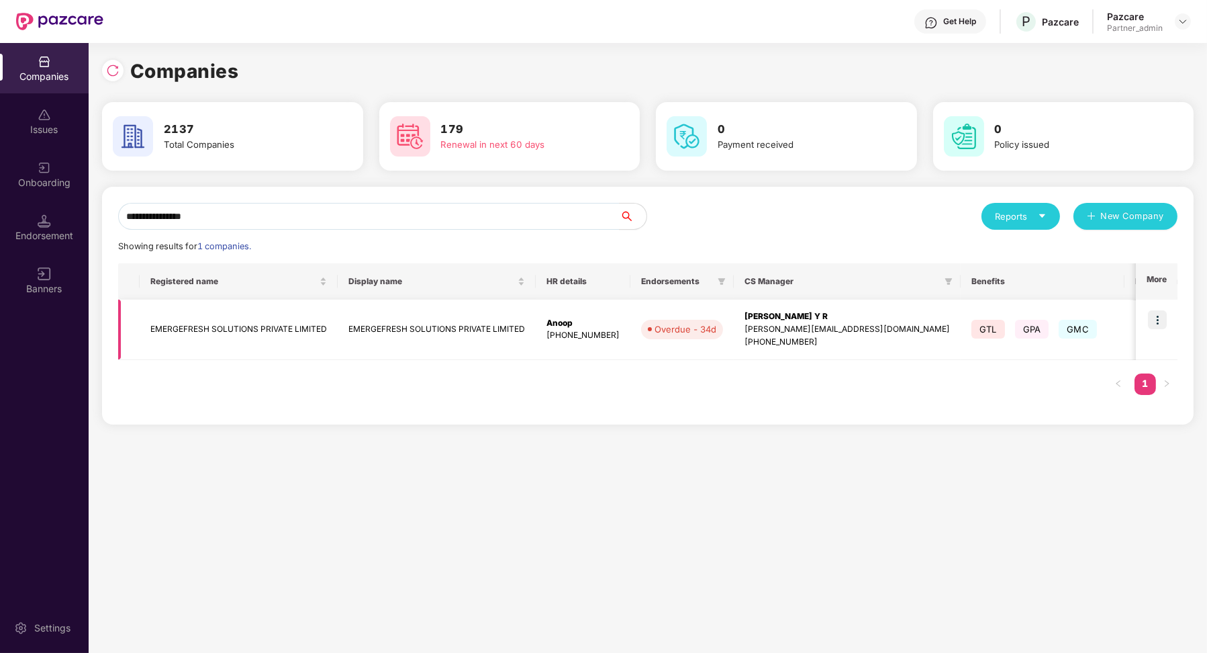
click at [395, 322] on td "EMERGEFRESH SOLUTIONS PRIVATE LIMITED" at bounding box center [437, 329] width 198 height 60
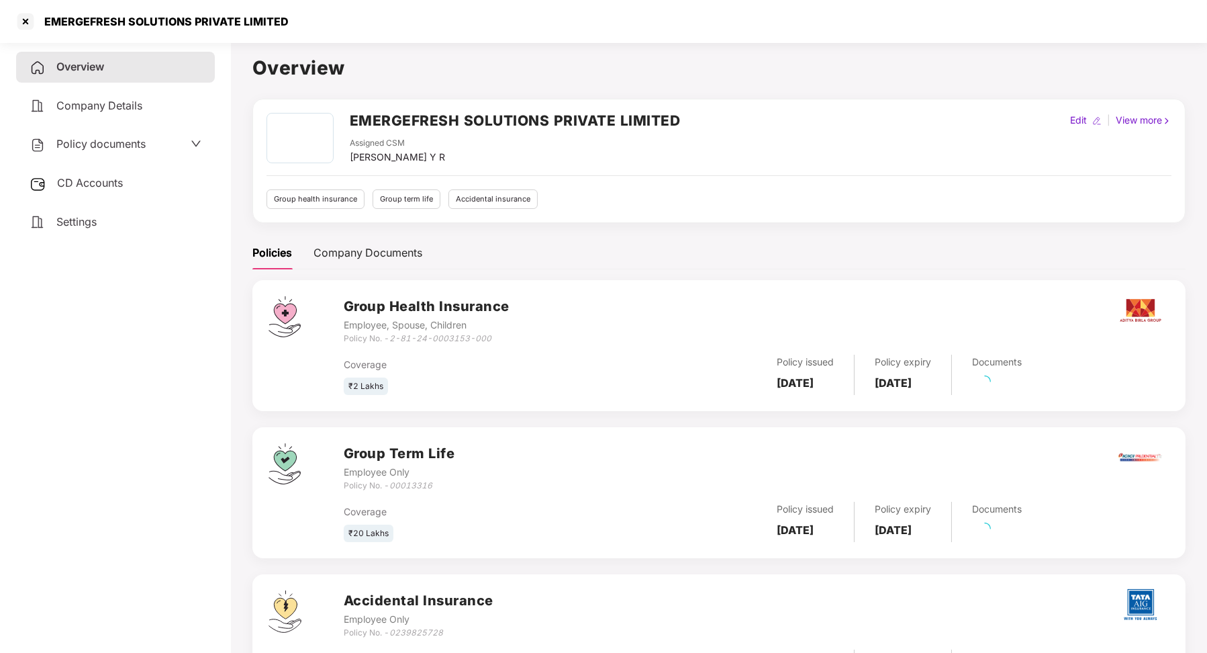
click at [107, 167] on div "Overview Company Details Policy documents CD Accounts Settings" at bounding box center [115, 144] width 199 height 185
click at [107, 181] on span "CD Accounts" at bounding box center [90, 182] width 66 height 13
